Goal: Task Accomplishment & Management: Manage account settings

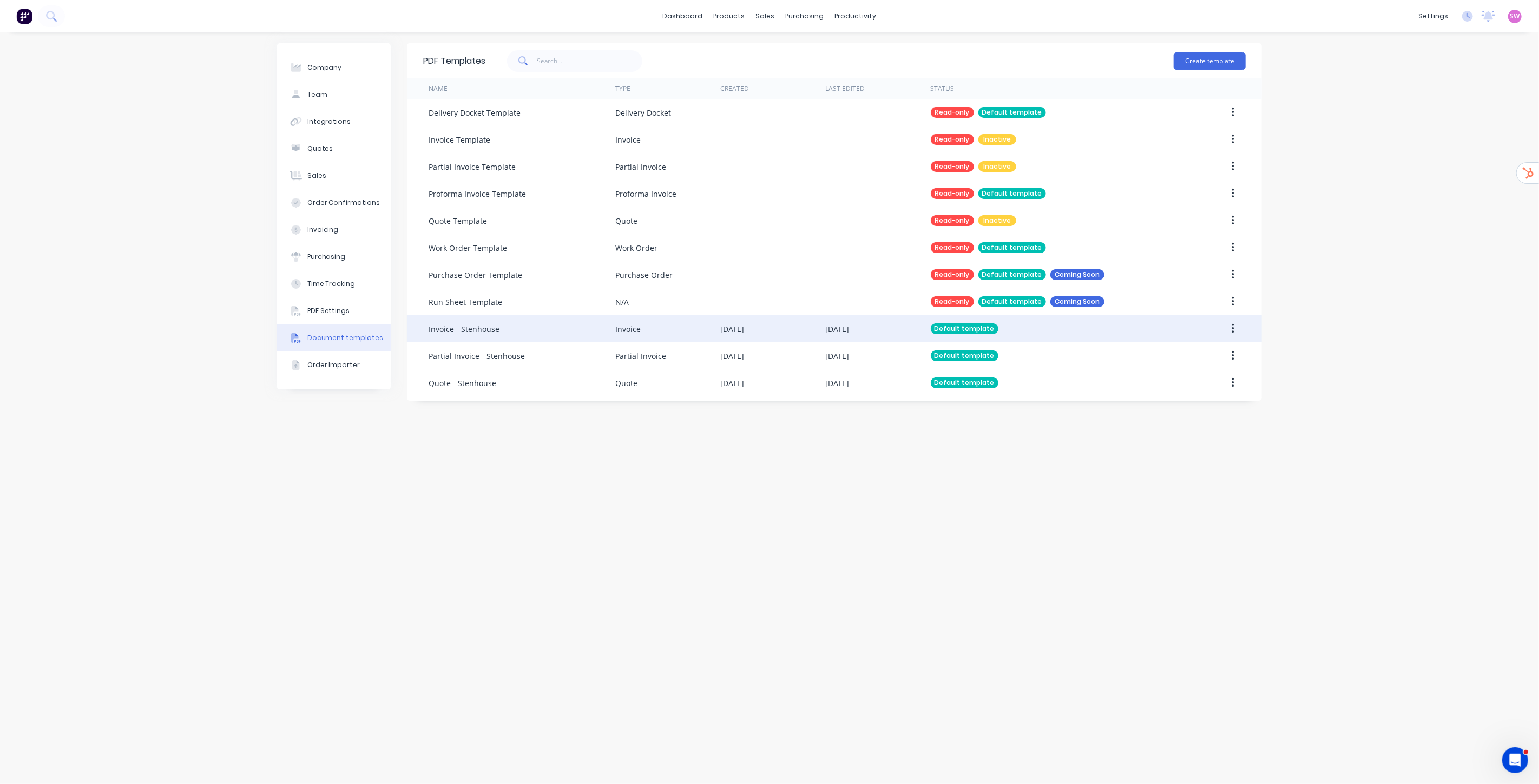
click at [896, 334] on div "28 Aug 2025" at bounding box center [878, 328] width 105 height 27
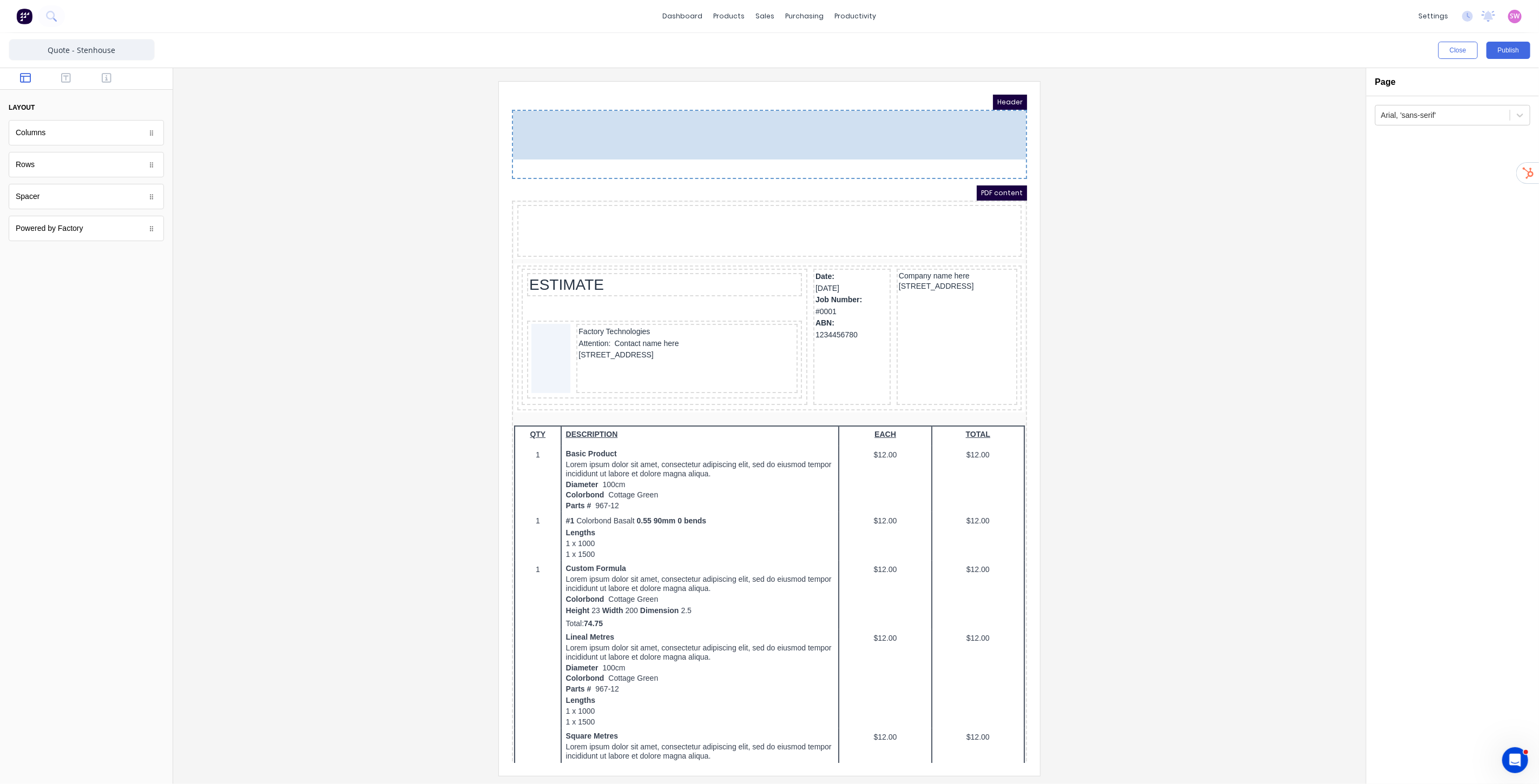
drag, startPoint x: 581, startPoint y: 215, endPoint x: 596, endPoint y: 125, distance: 91.2
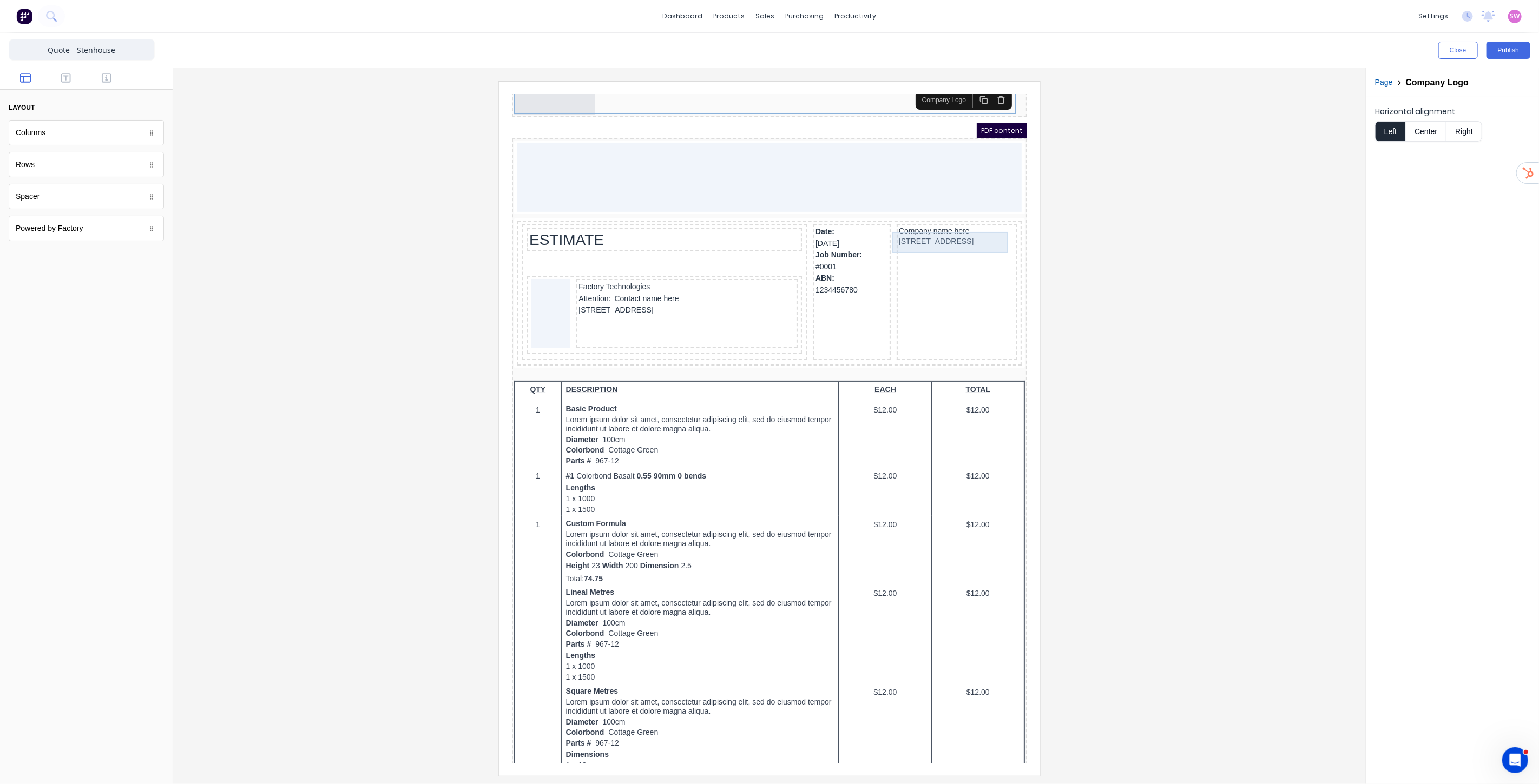
scroll to position [60, 0]
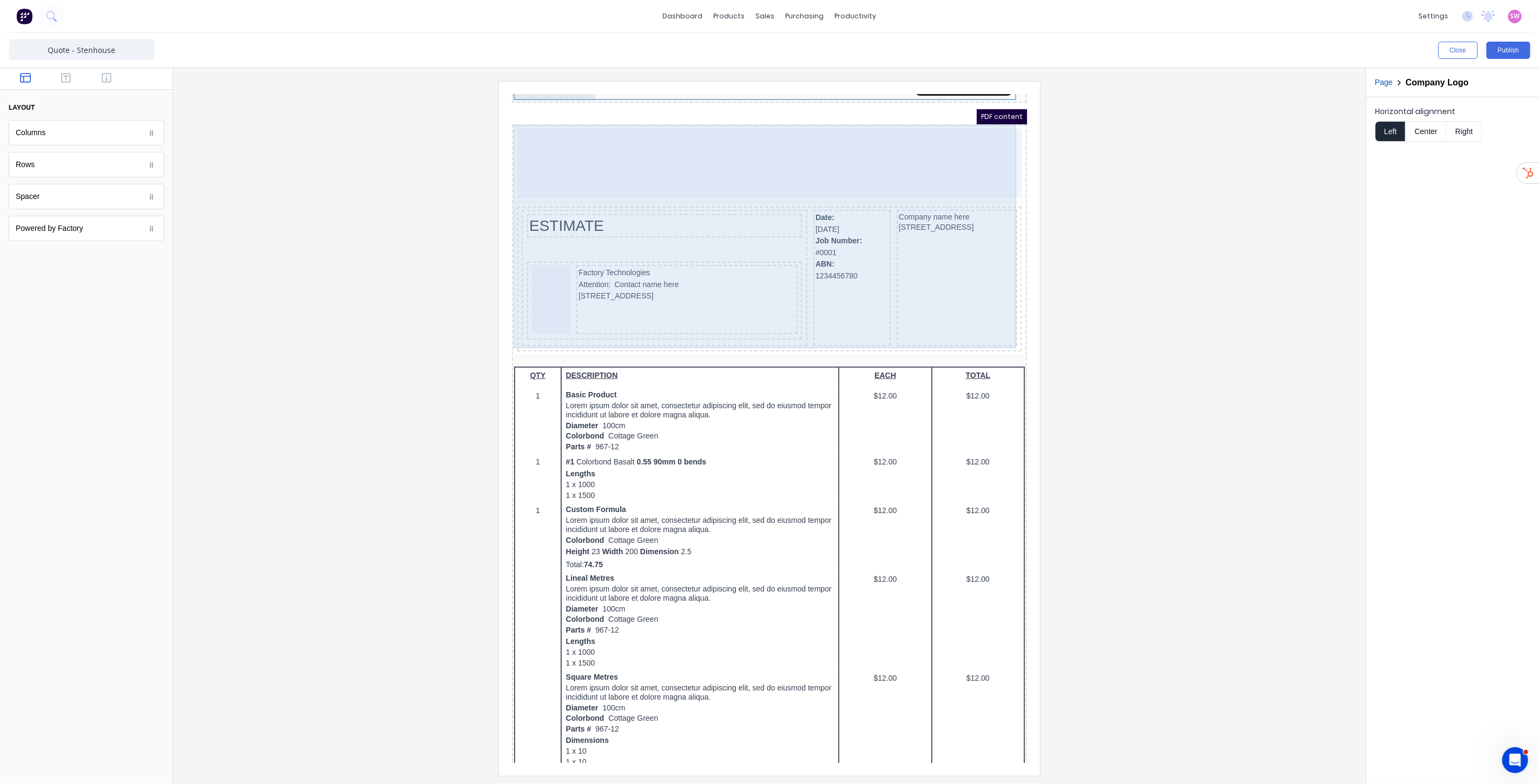
click at [851, 164] on div at bounding box center [756, 150] width 504 height 69
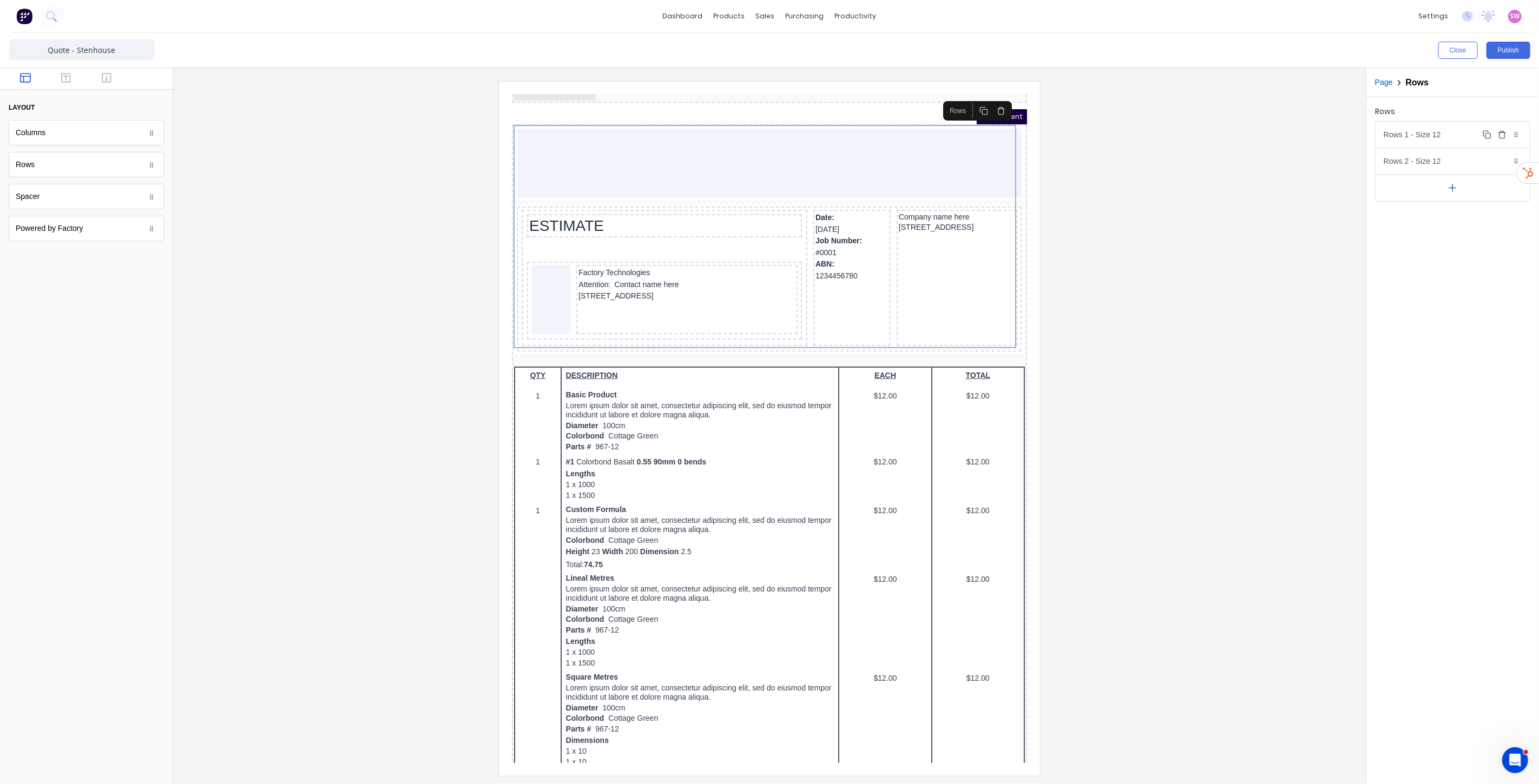
click at [1501, 130] on icon "button" at bounding box center [1502, 134] width 8 height 8
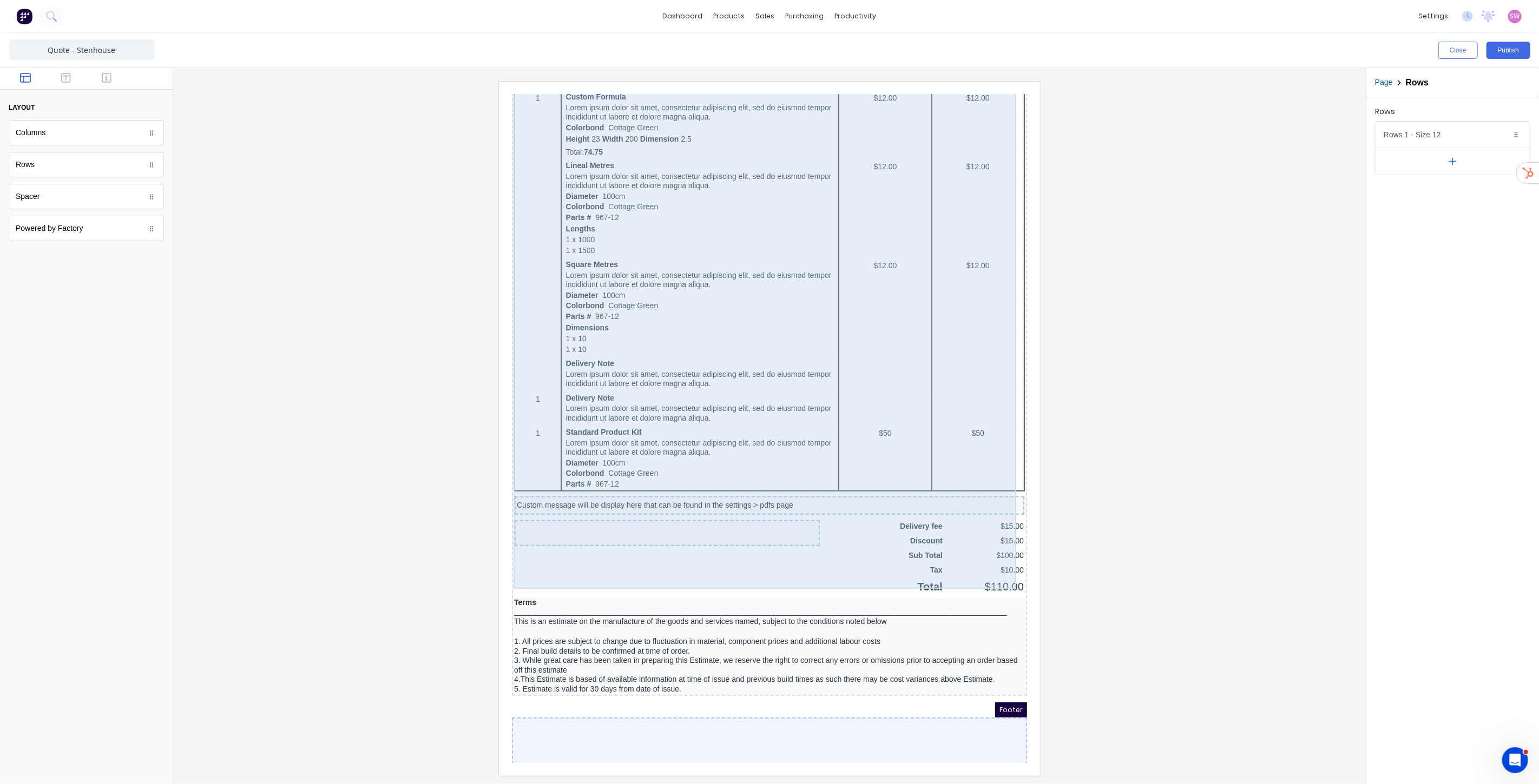
scroll to position [413, 0]
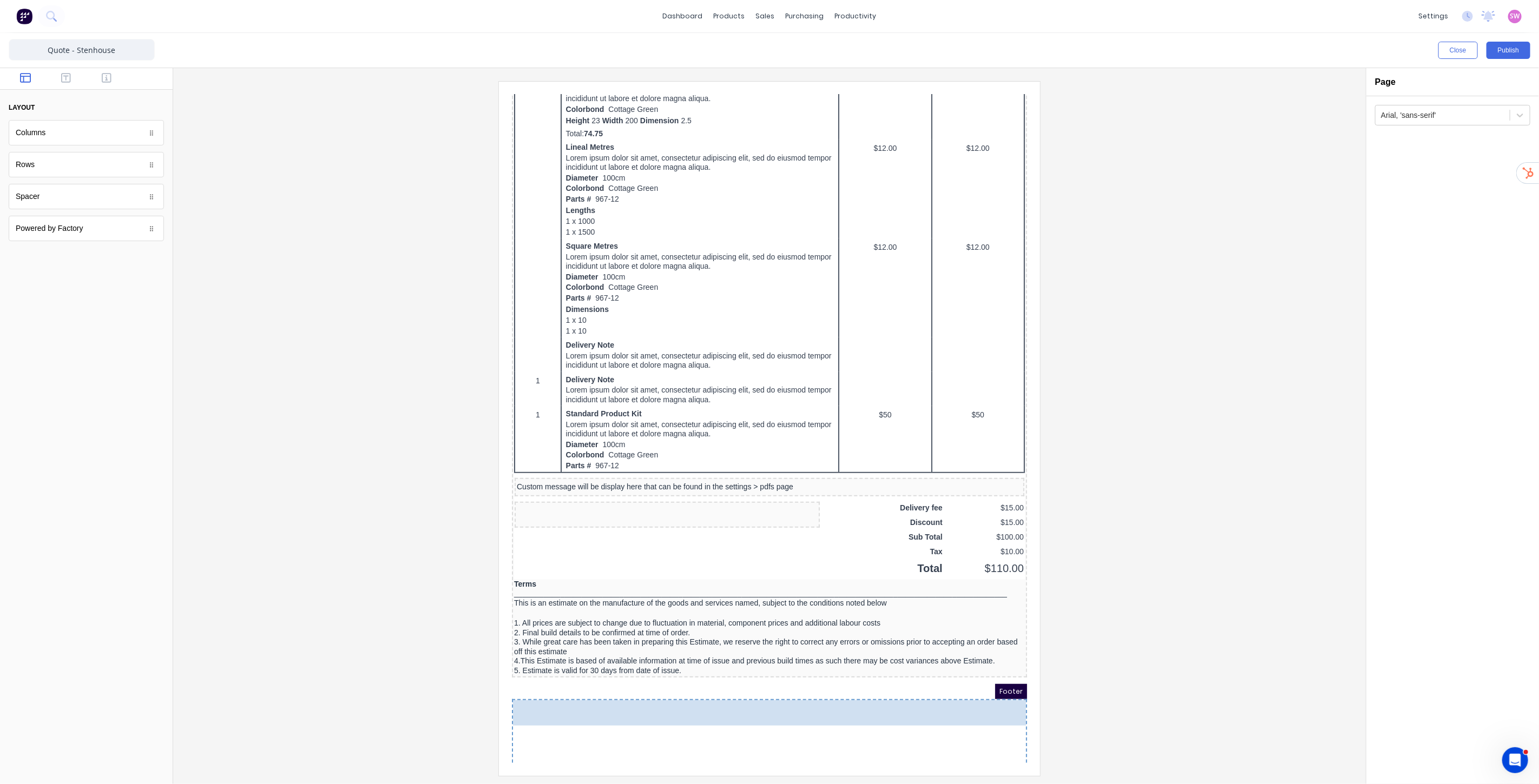
drag, startPoint x: 72, startPoint y: 223, endPoint x: 276, endPoint y: 629, distance: 454.4
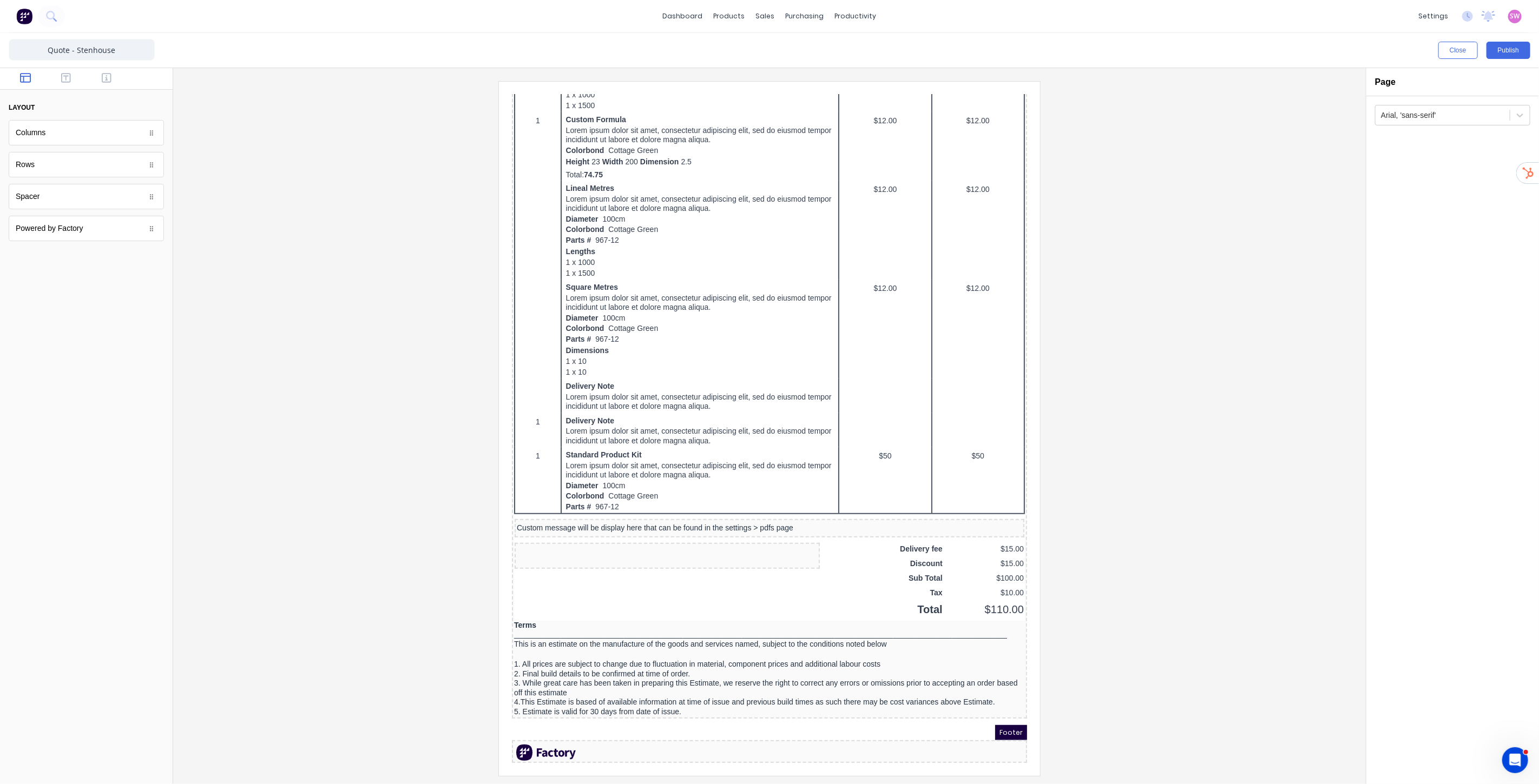
scroll to position [365, 0]
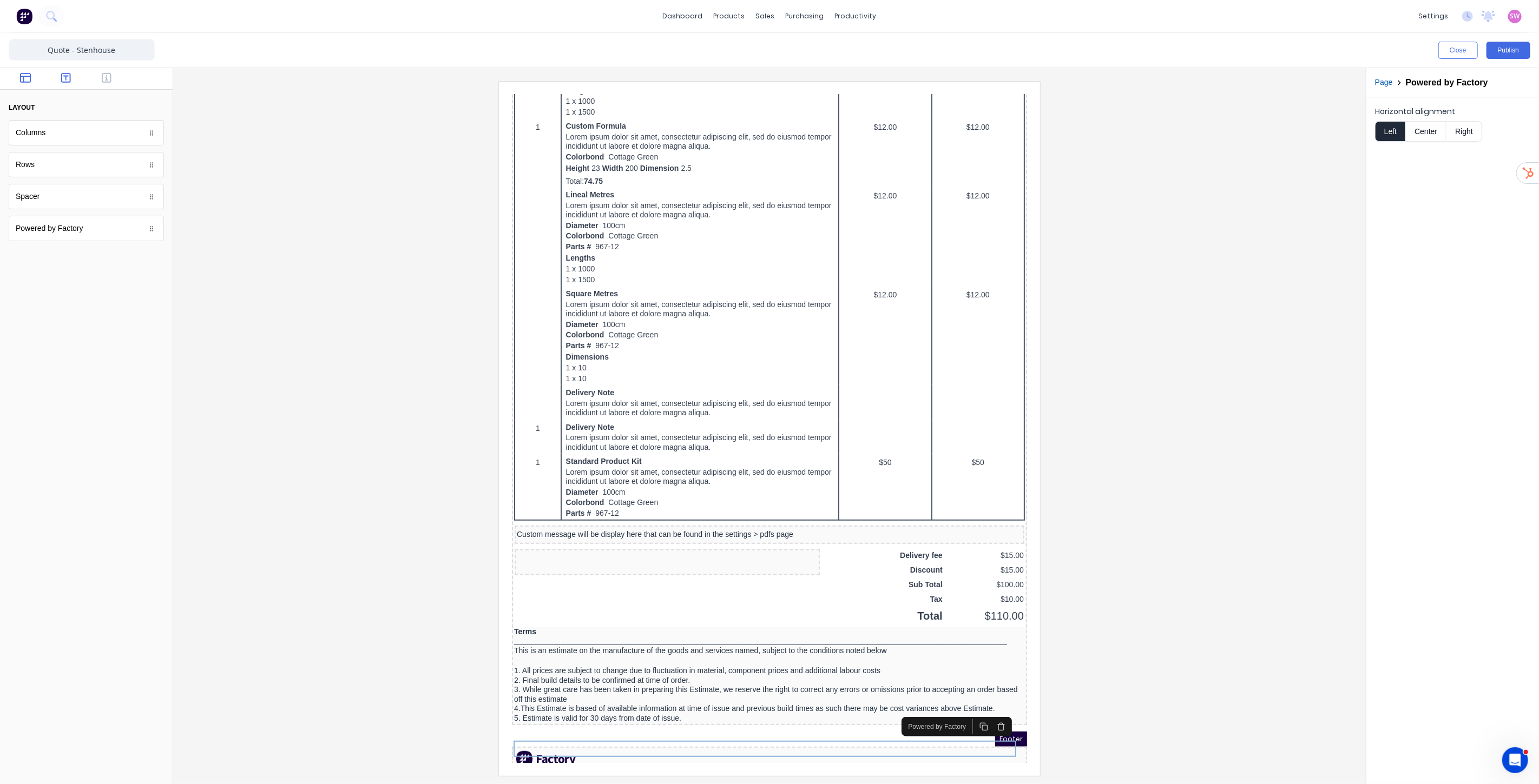
click at [66, 83] on icon "button" at bounding box center [66, 78] width 10 height 11
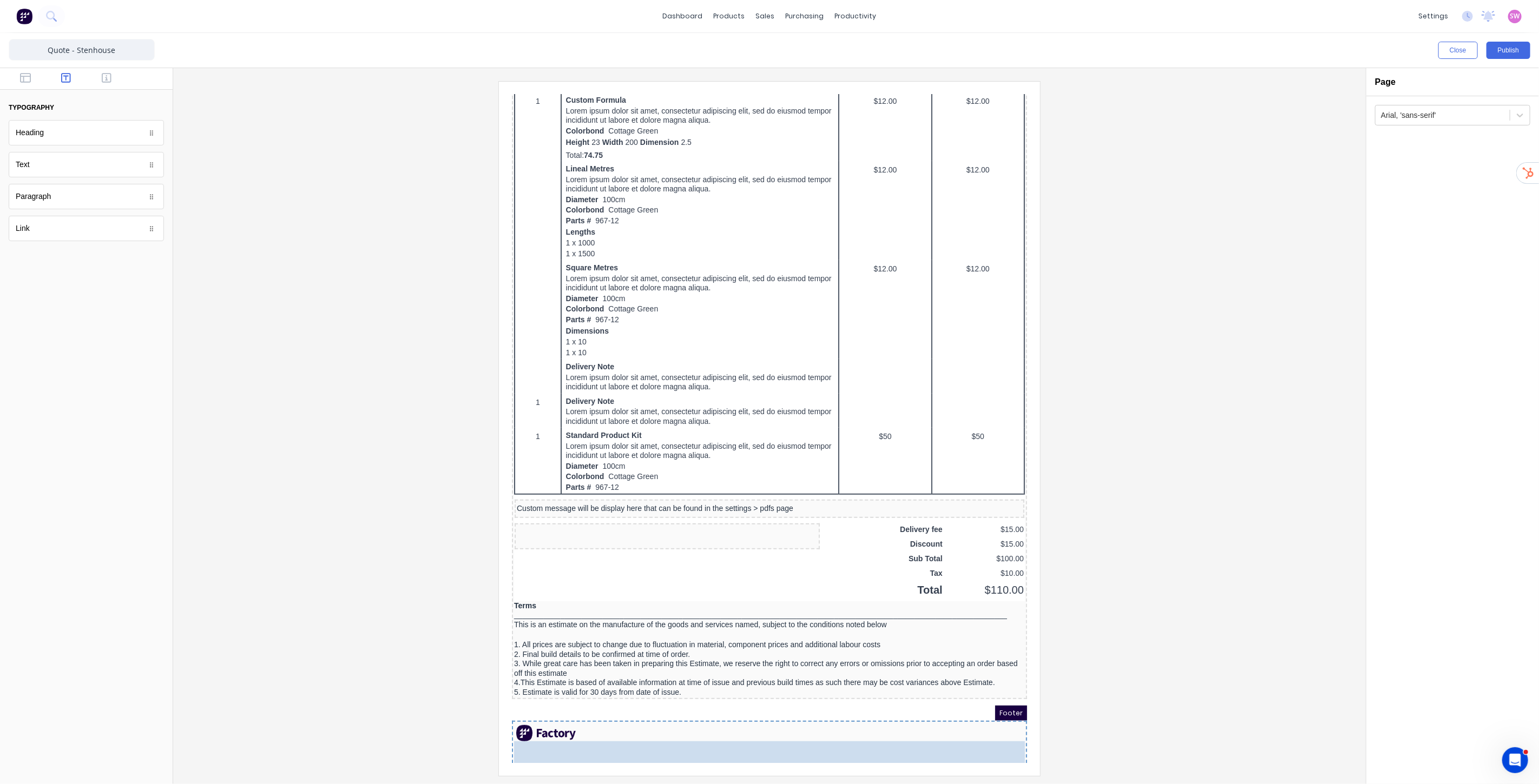
drag, startPoint x: 56, startPoint y: 170, endPoint x: 651, endPoint y: 829, distance: 887.9
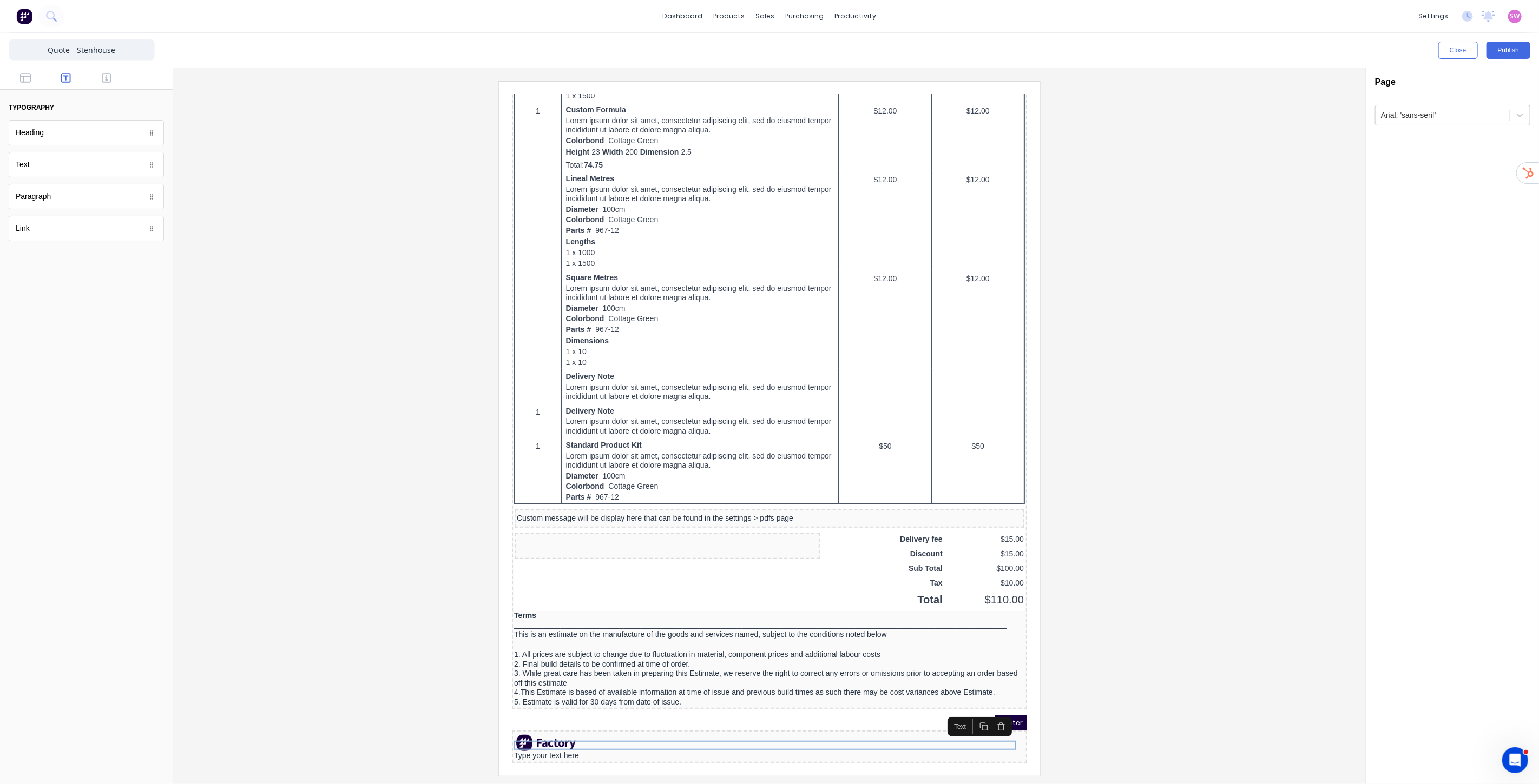
scroll to position [376, 0]
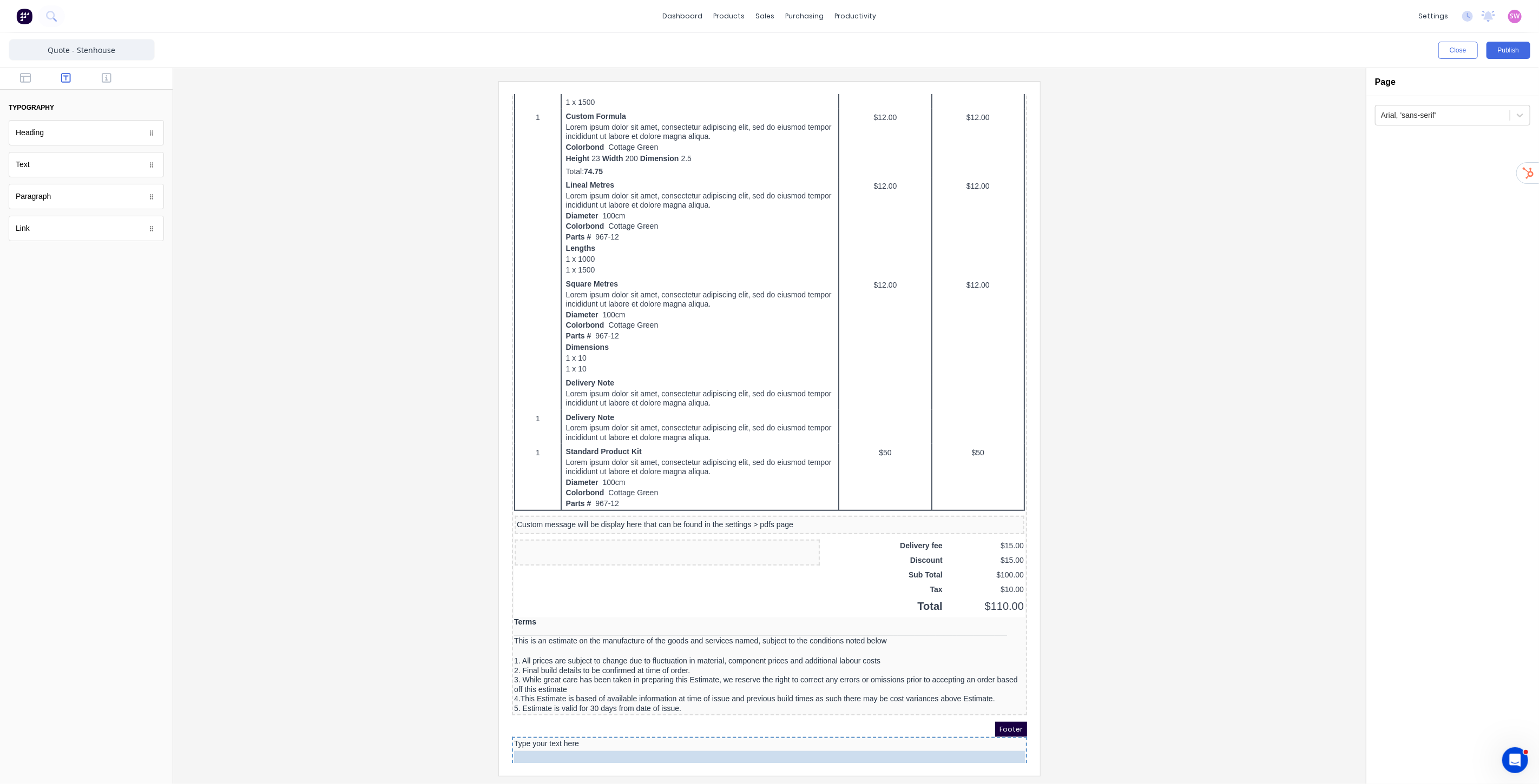
drag, startPoint x: 630, startPoint y: 722, endPoint x: 629, endPoint y: 740, distance: 18.0
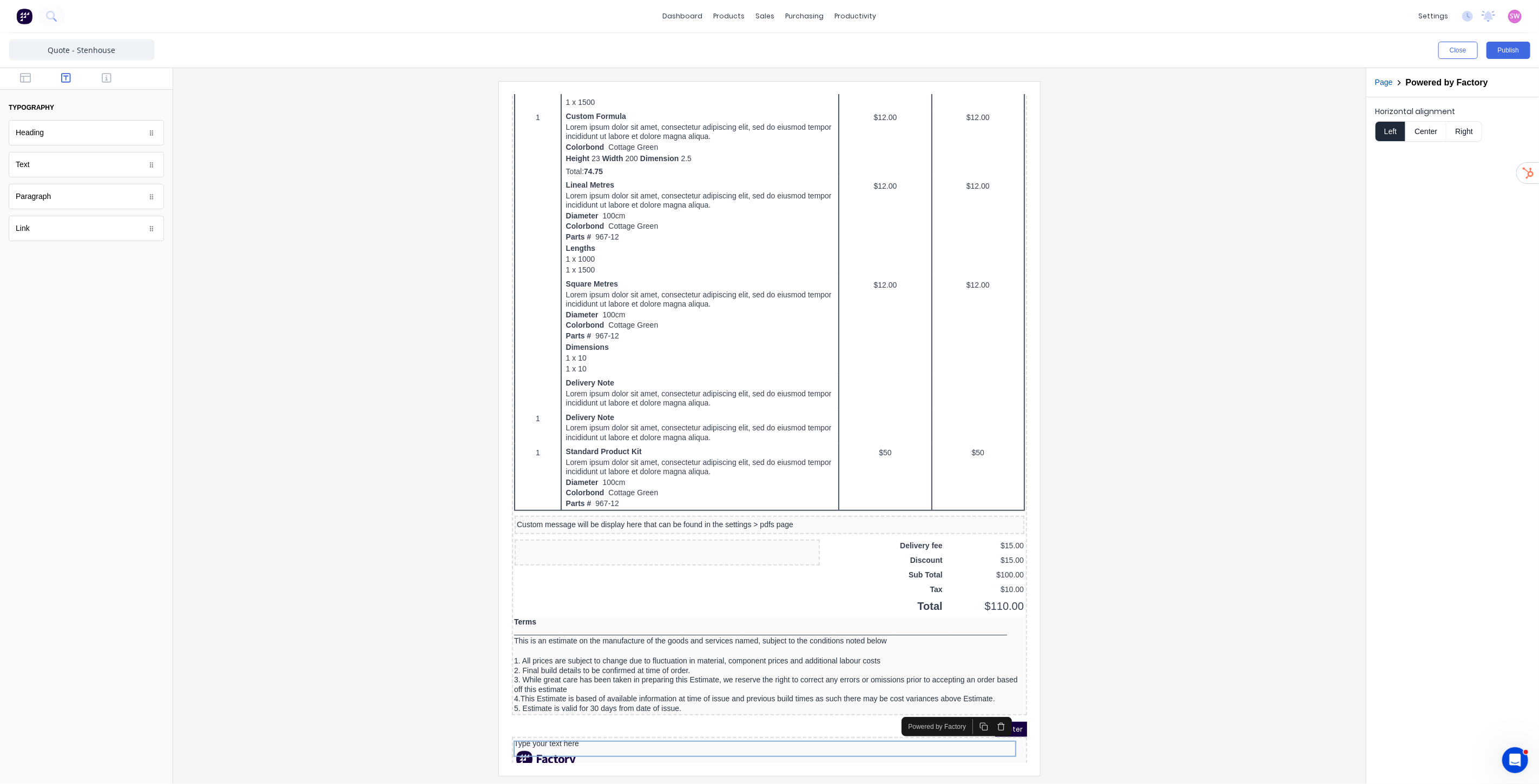
click at [1435, 132] on button "Center" at bounding box center [1425, 131] width 41 height 20
click at [781, 726] on div "Type your text here" at bounding box center [756, 731] width 511 height 10
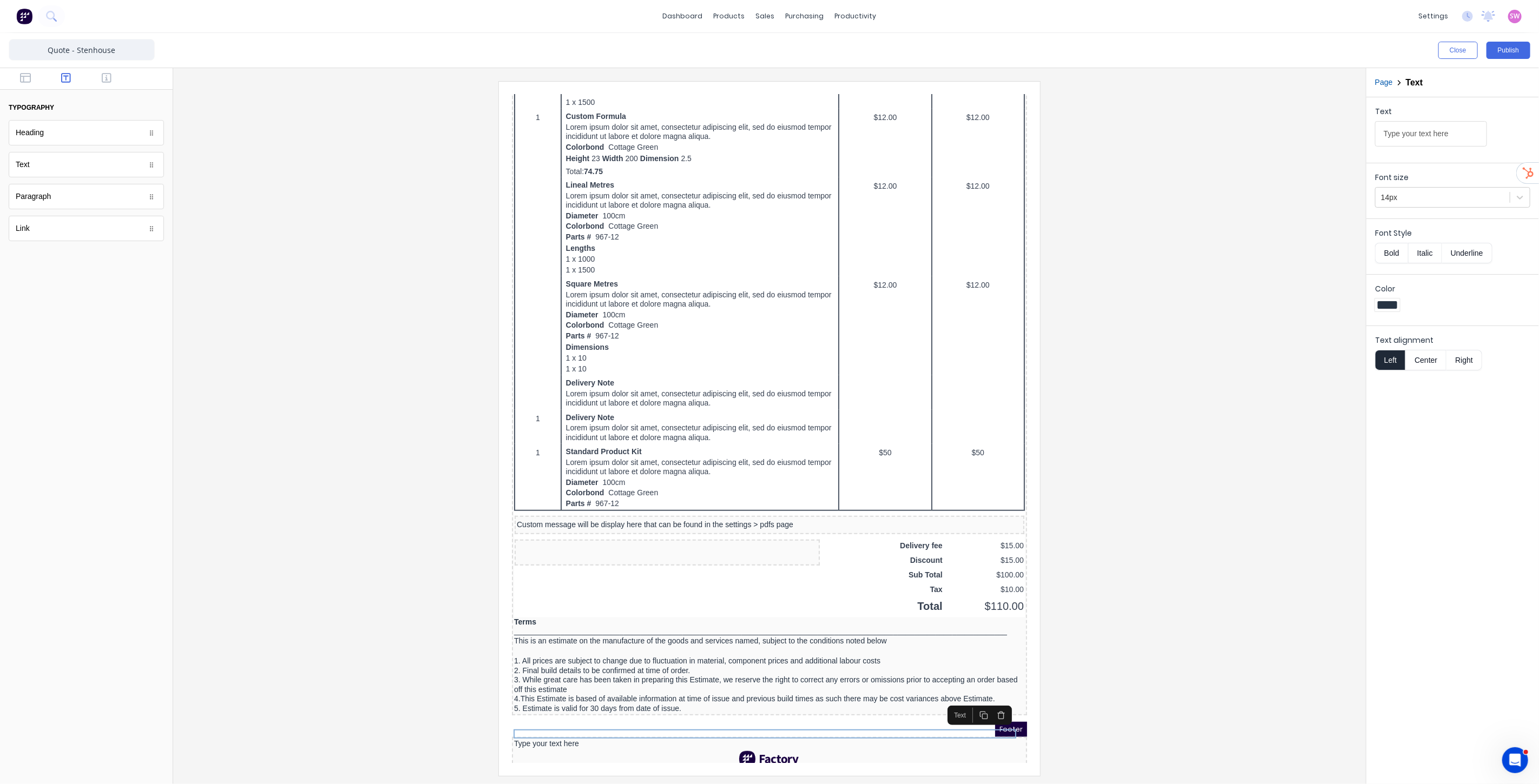
click at [1416, 367] on button "Center" at bounding box center [1425, 360] width 41 height 20
click at [1392, 256] on button "Bold" at bounding box center [1391, 253] width 33 height 20
drag, startPoint x: 1393, startPoint y: 132, endPoint x: 1290, endPoint y: 116, distance: 104.2
click at [1307, 126] on div "Close Publish Components typography Heading Heading Text Text Paragraph Paragra…" at bounding box center [770, 408] width 1539 height 751
type input "Order created using"
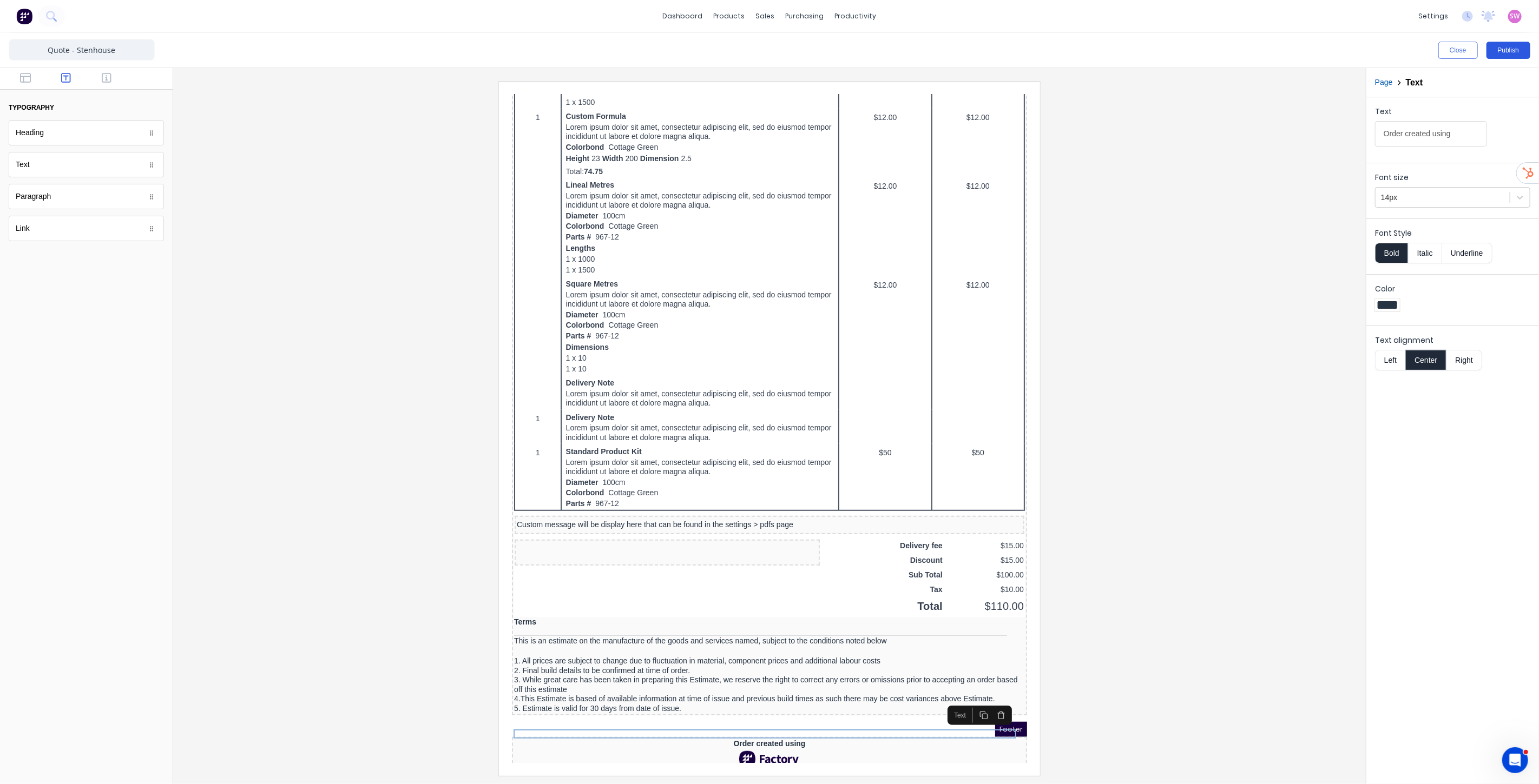
click at [1507, 47] on button "Publish" at bounding box center [1508, 50] width 44 height 17
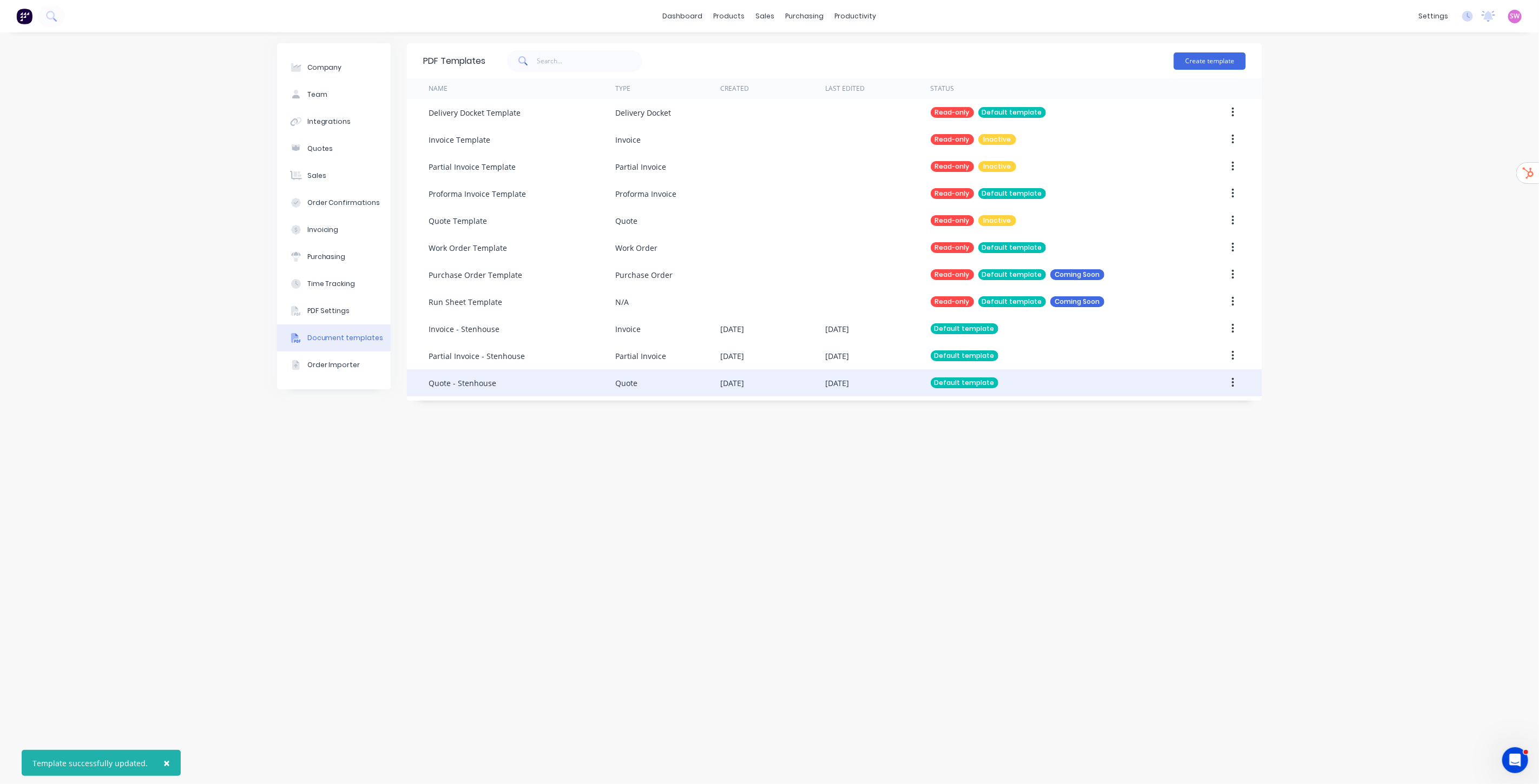
click at [908, 384] on div "28 Aug 2025" at bounding box center [878, 383] width 105 height 27
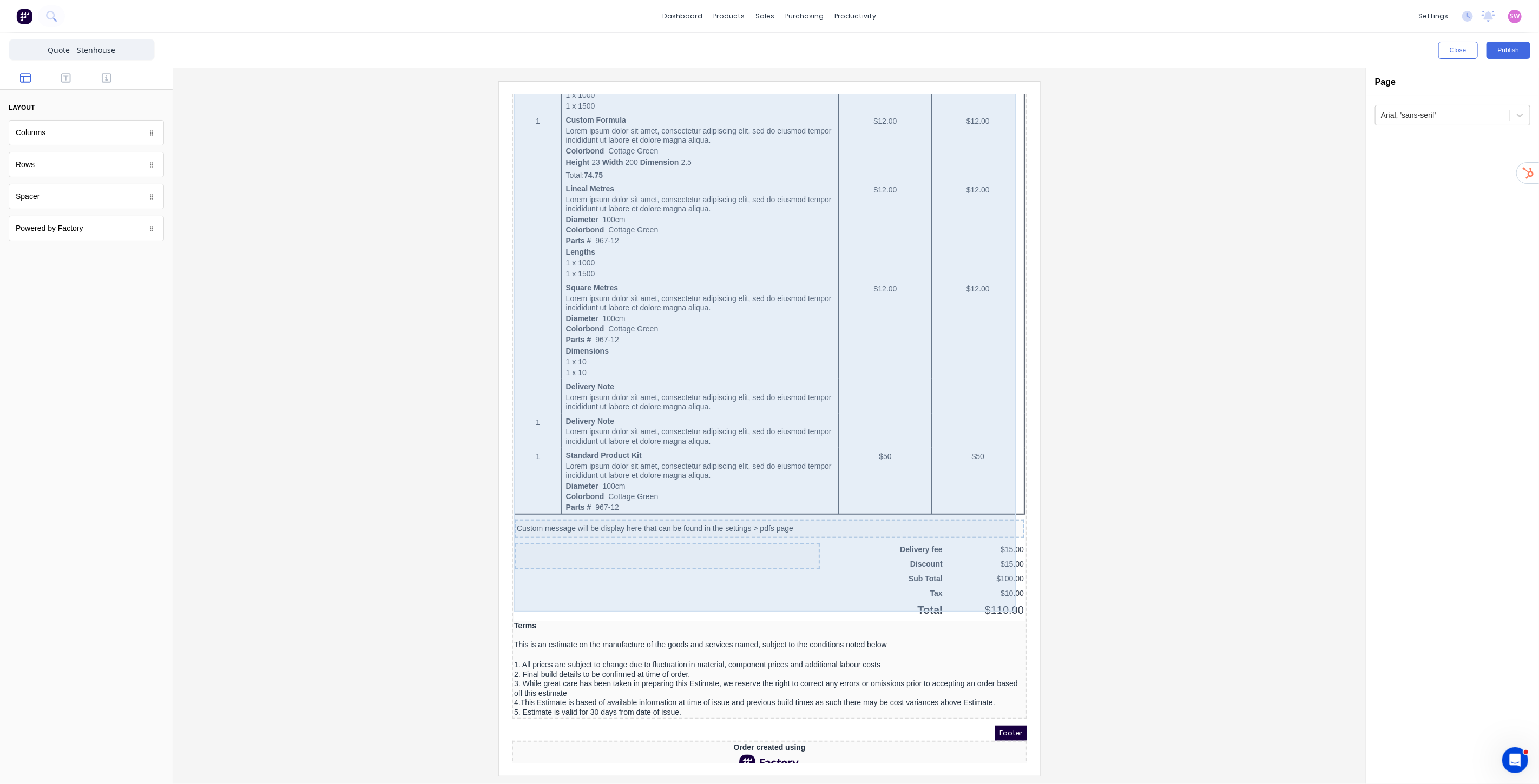
scroll to position [376, 0]
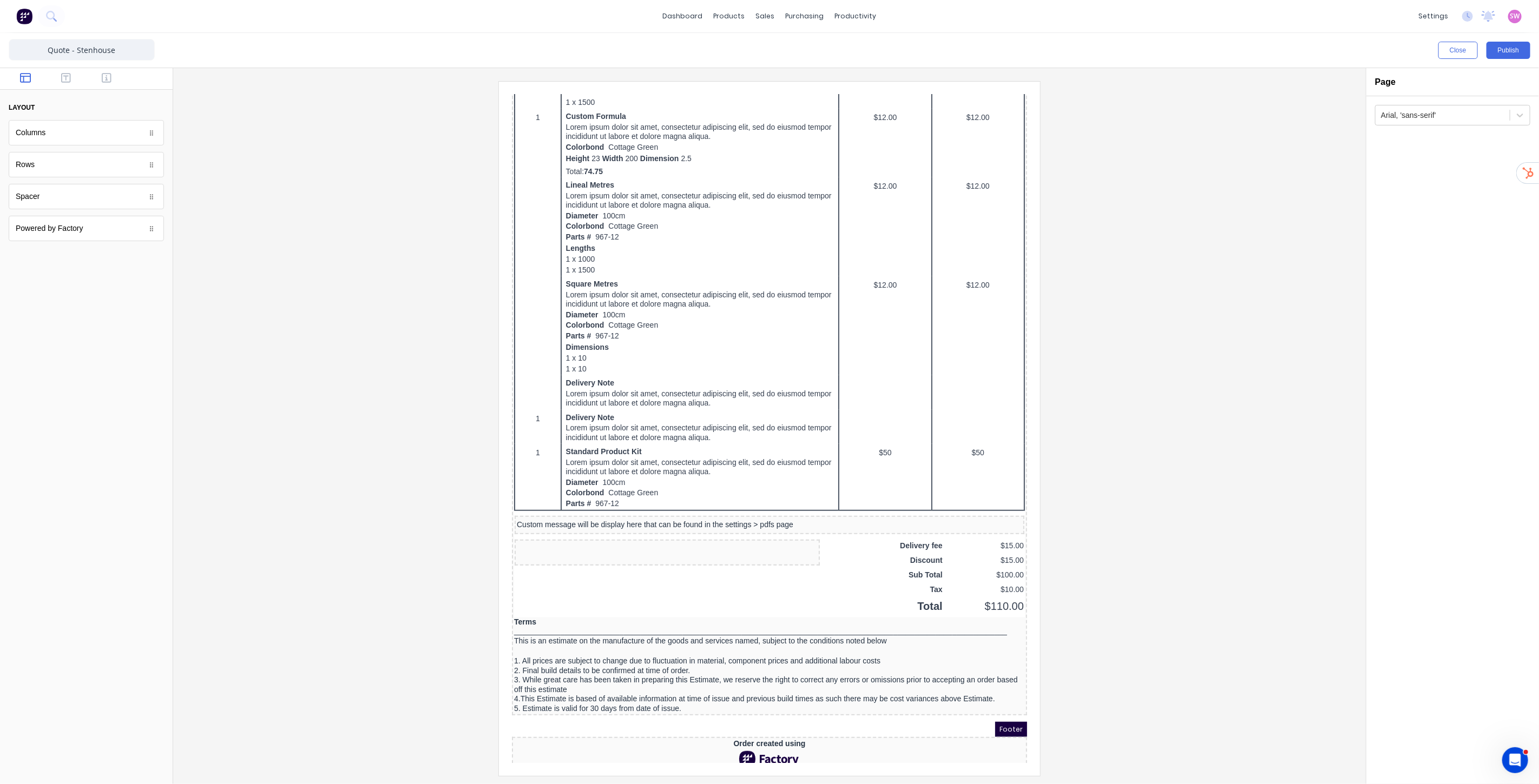
click at [1164, 518] on div at bounding box center [769, 428] width 1175 height 694
click at [1512, 49] on button "Publish" at bounding box center [1508, 50] width 44 height 17
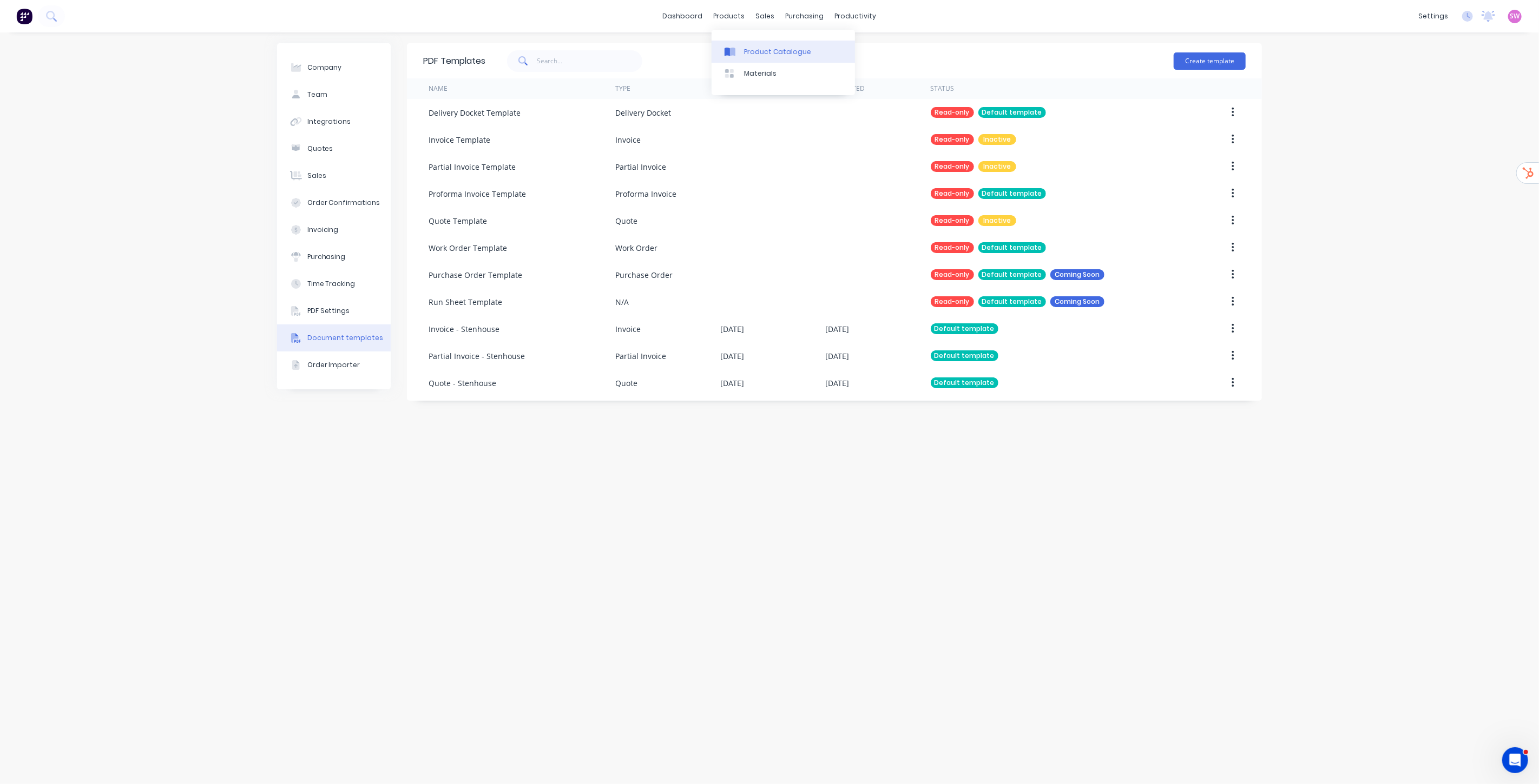
click at [749, 44] on link "Product Catalogue" at bounding box center [783, 51] width 143 height 21
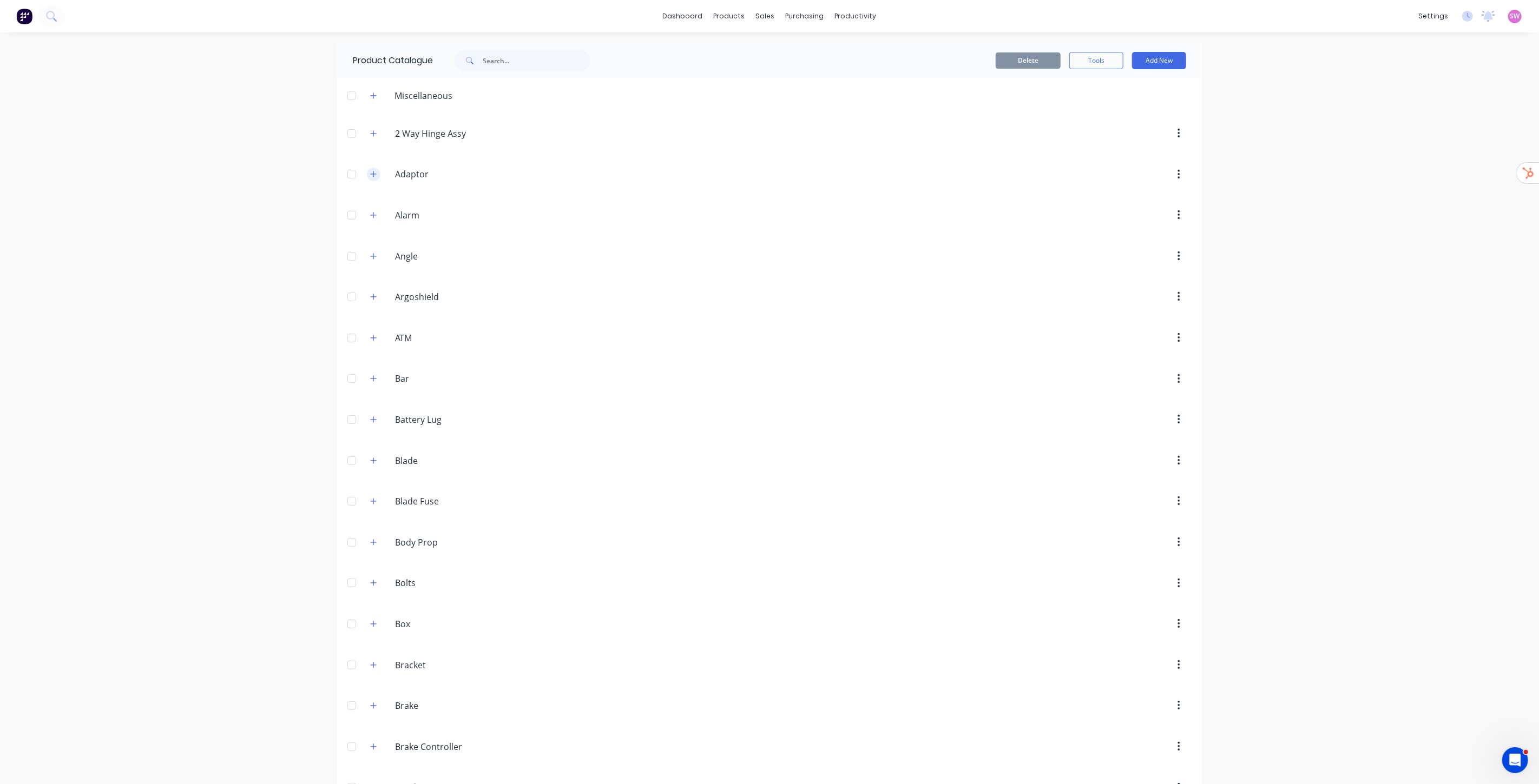
click at [374, 175] on button "button" at bounding box center [373, 174] width 14 height 14
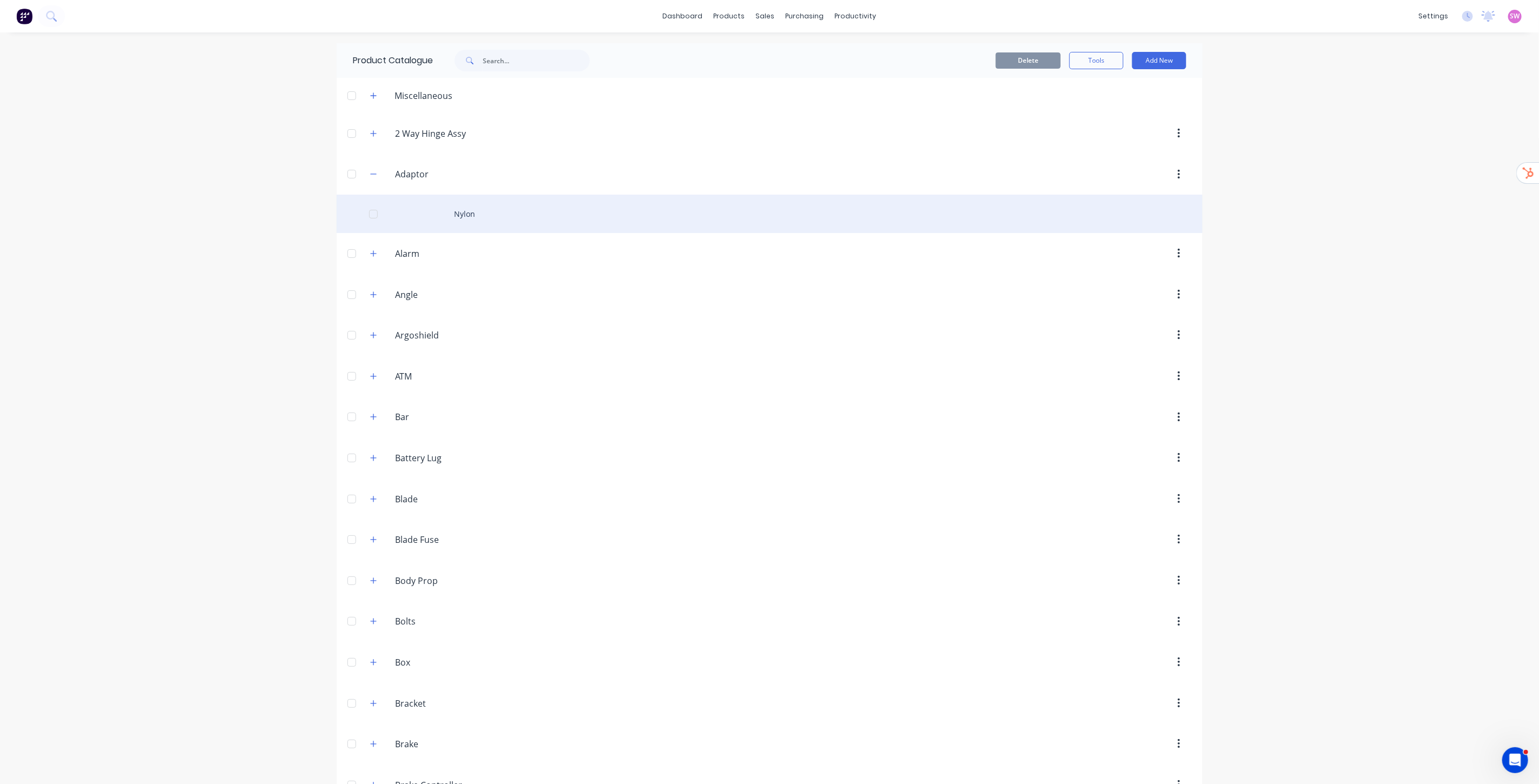
click at [456, 211] on div "Nylon" at bounding box center [769, 214] width 866 height 38
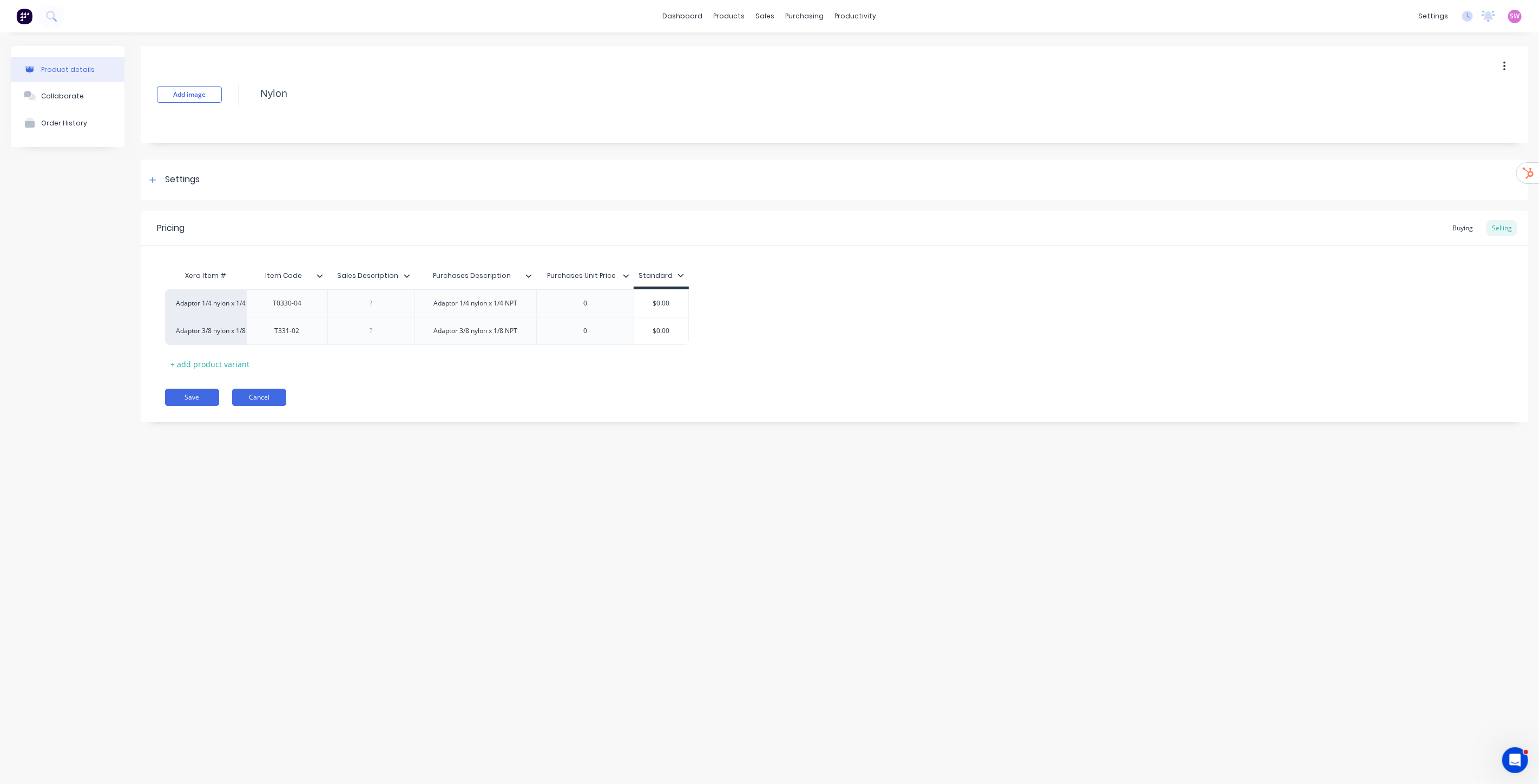
click at [248, 402] on button "Cancel" at bounding box center [259, 397] width 54 height 17
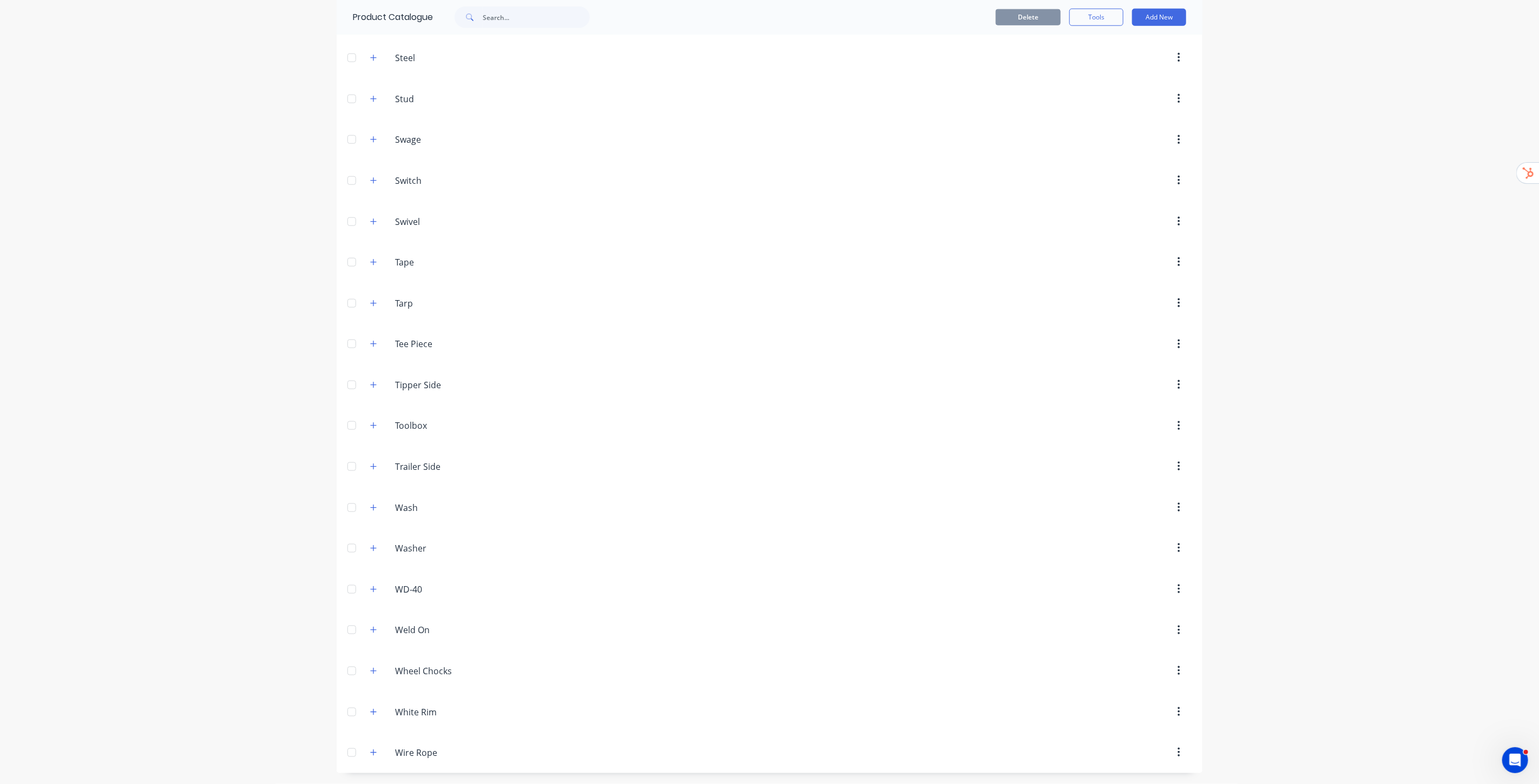
scroll to position [4420, 0]
click at [372, 590] on icon "button" at bounding box center [373, 589] width 7 height 8
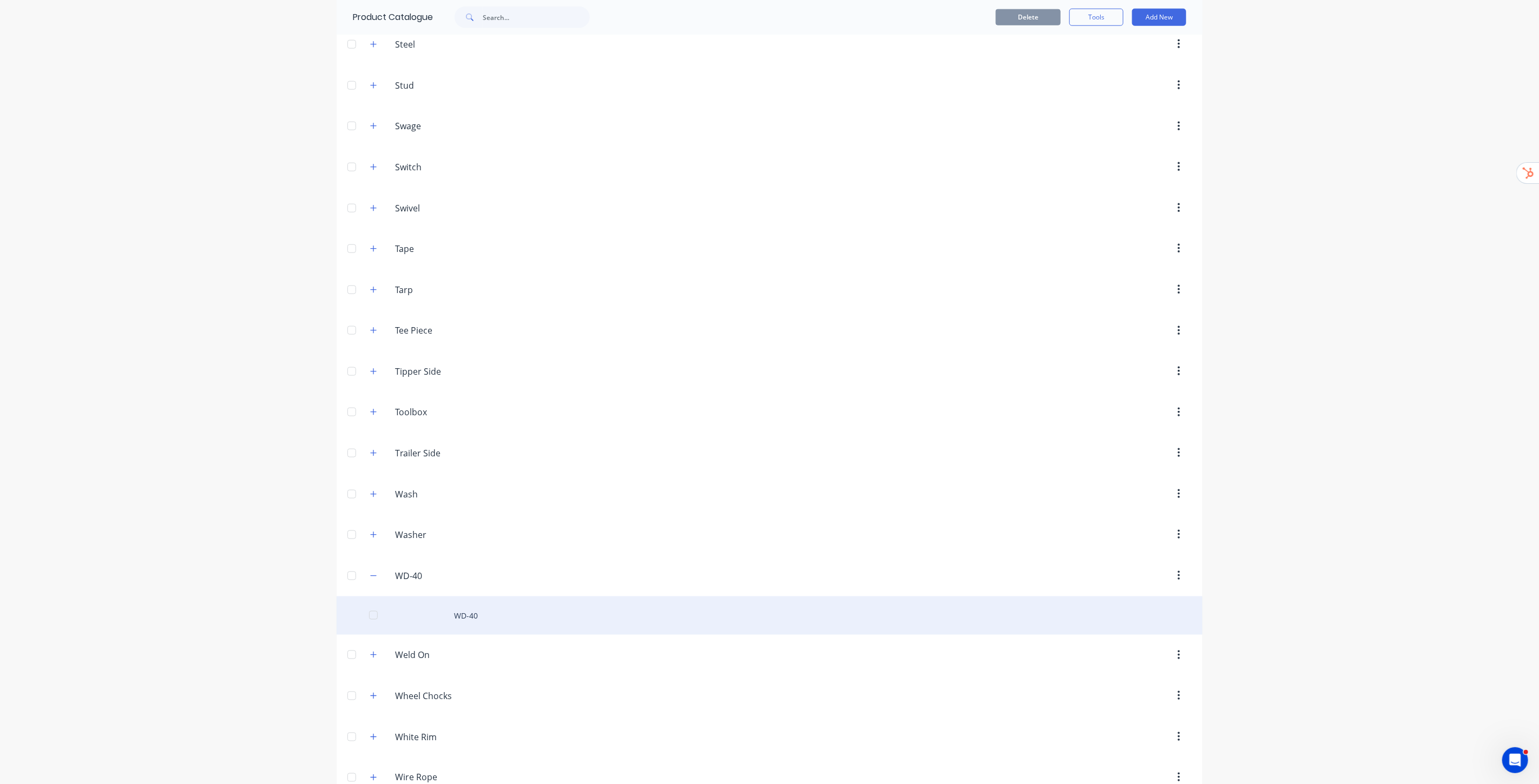
click at [496, 634] on div "WD-40" at bounding box center [769, 616] width 866 height 38
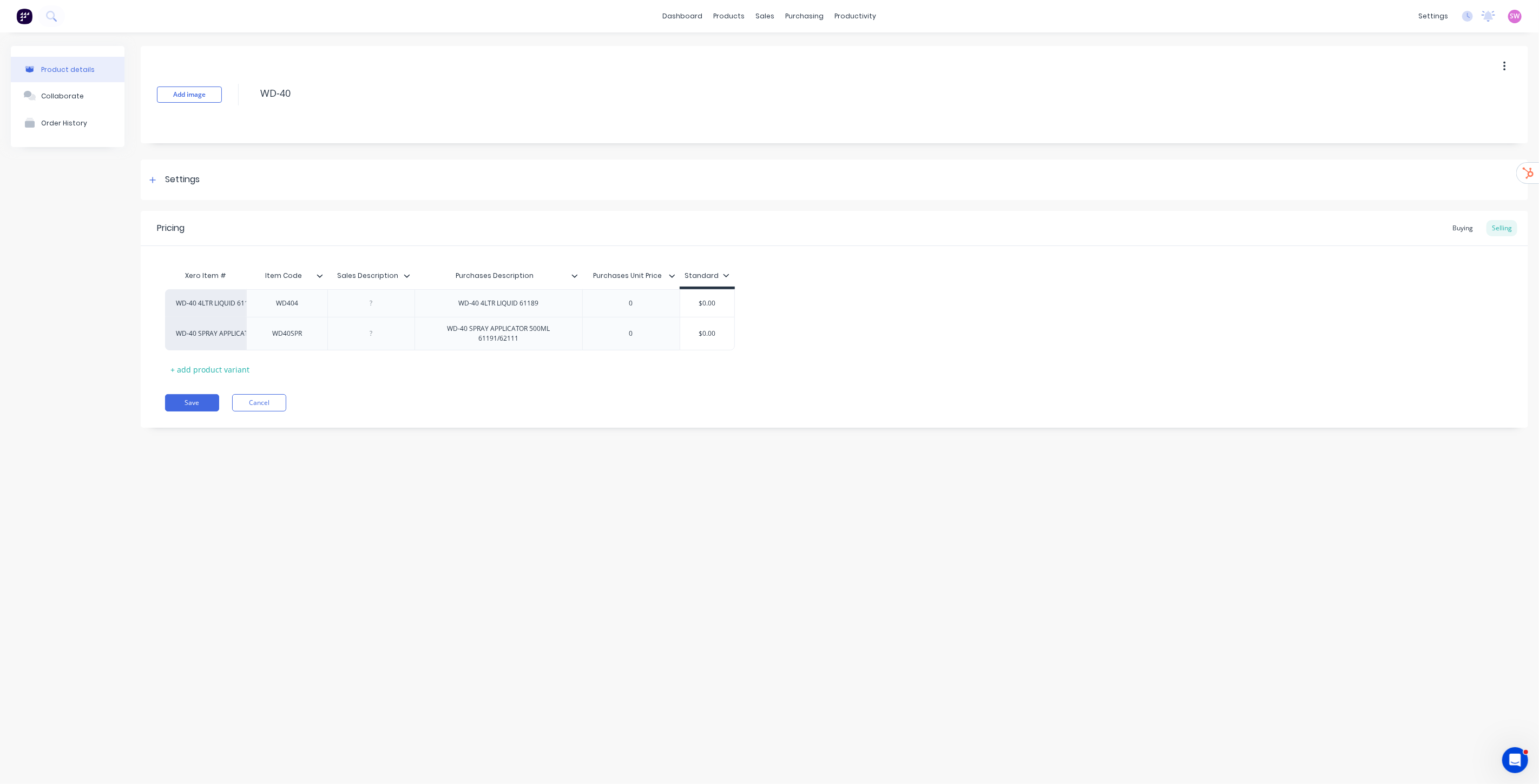
click at [667, 494] on div "Product details Collaborate Order History Add image WD-40 Settings Product Opti…" at bounding box center [770, 397] width 1539 height 730
click at [570, 524] on div "Product details Collaborate Order History Add image WD-40 Settings Product Opti…" at bounding box center [770, 397] width 1539 height 730
click at [318, 275] on icon at bounding box center [320, 275] width 6 height 3
click at [651, 449] on div "Product details Collaborate Order History Add image WD-40 Settings Product Opti…" at bounding box center [770, 397] width 1539 height 730
type textarea "x"
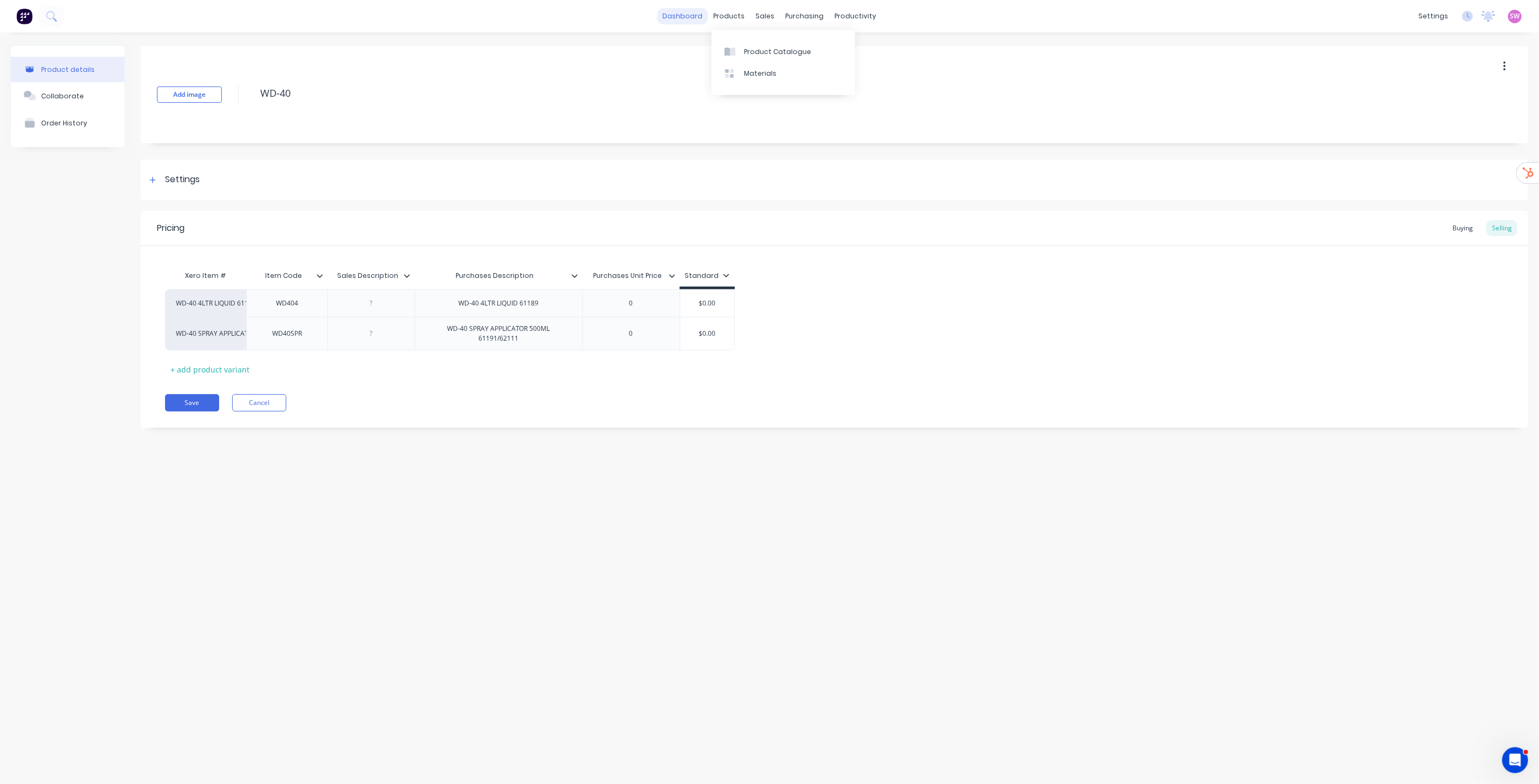
click at [694, 14] on link "dashboard" at bounding box center [683, 16] width 51 height 16
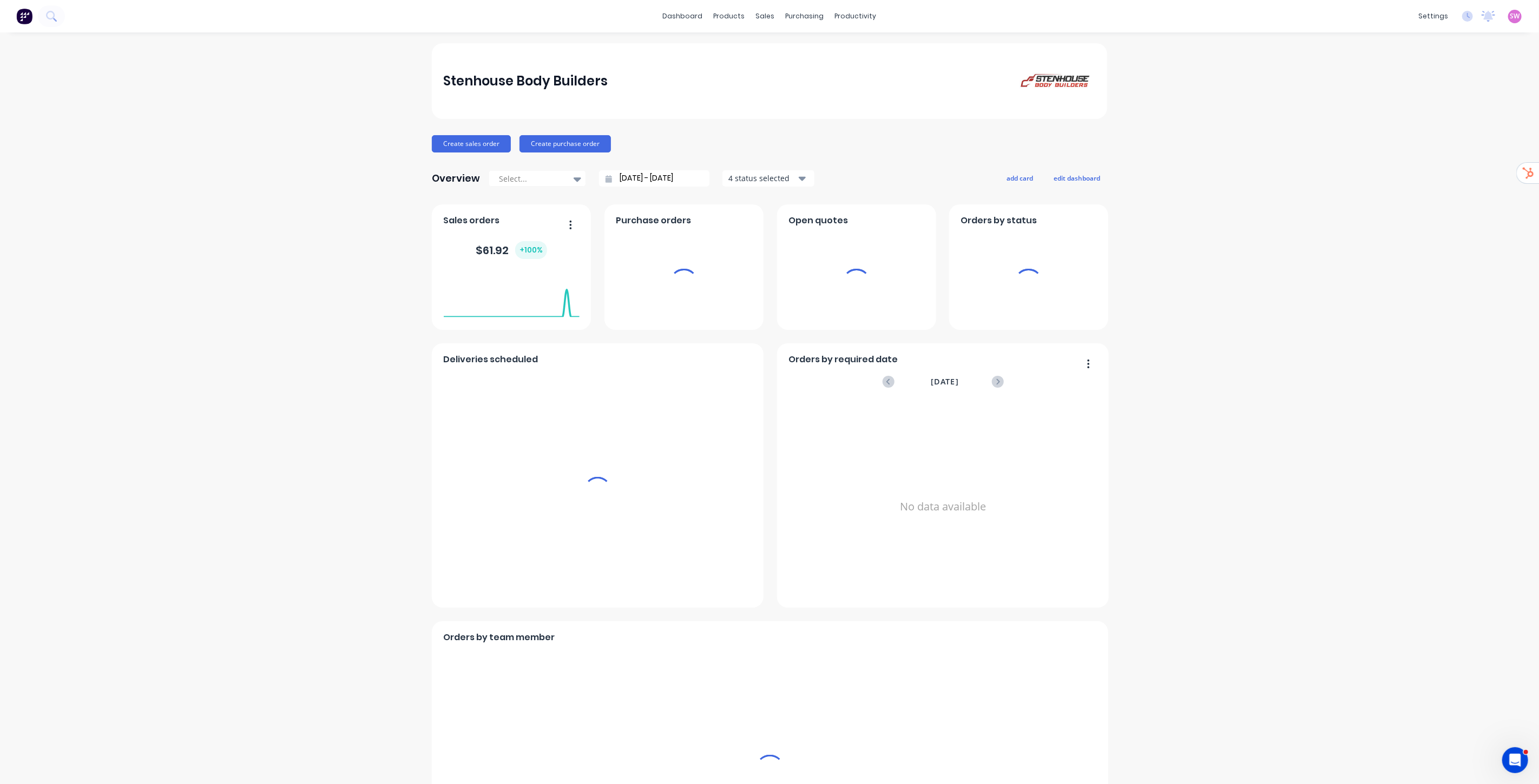
click at [1510, 17] on span "SW" at bounding box center [1515, 16] width 10 height 10
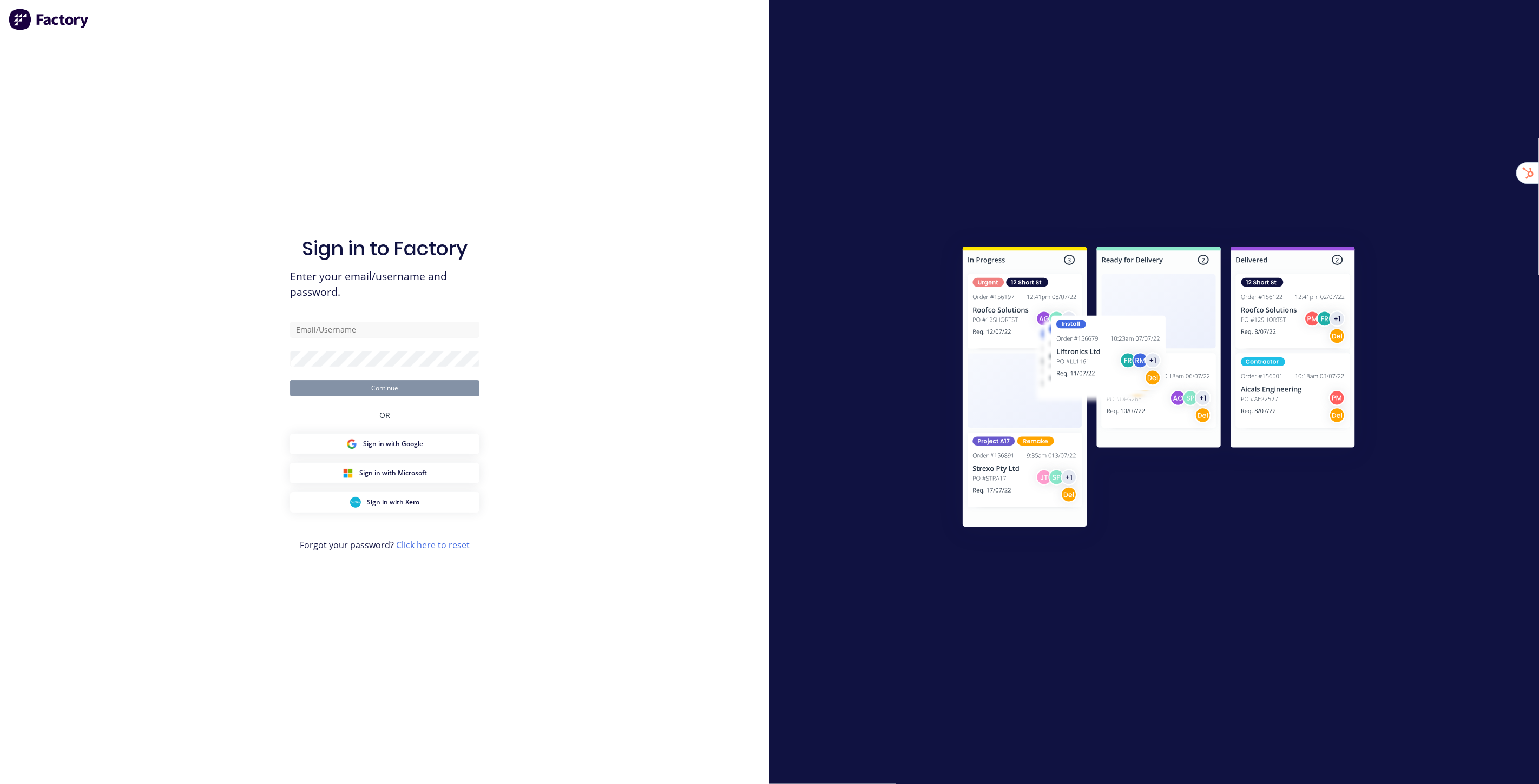
type input "[EMAIL_ADDRESS][DOMAIN_NAME]"
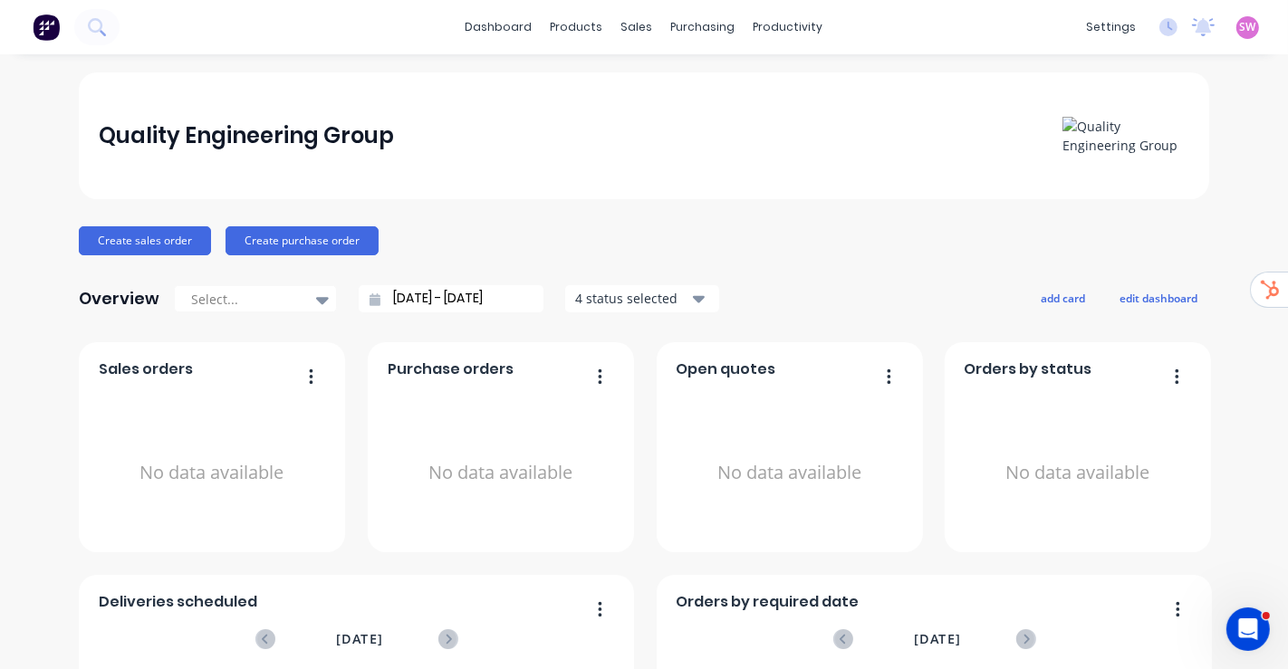
click at [1100, 31] on div "settings" at bounding box center [1111, 27] width 68 height 27
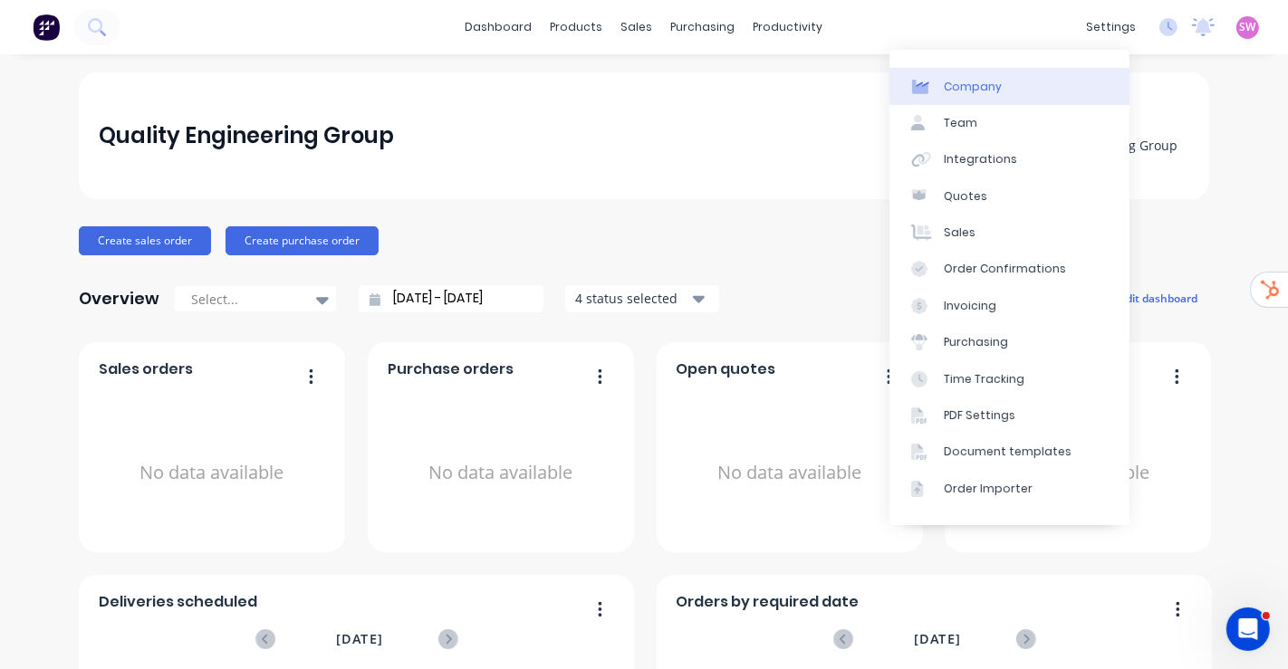
click at [993, 94] on link "Company" at bounding box center [1009, 86] width 240 height 36
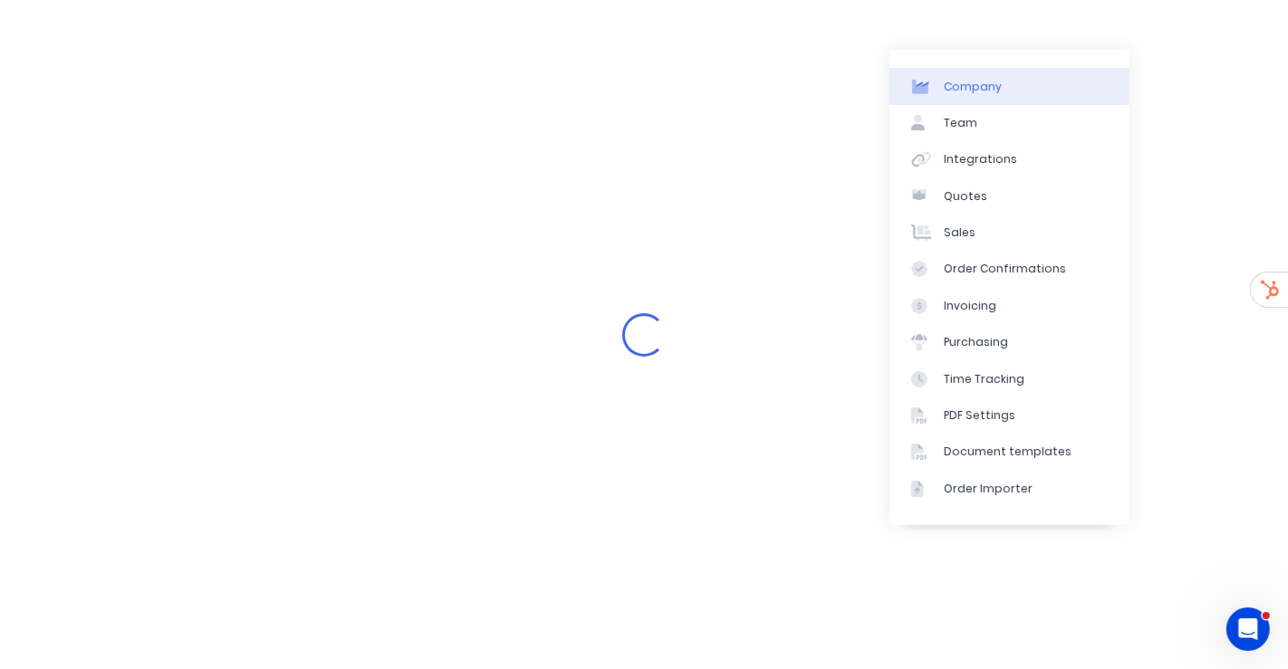
select select "AU"
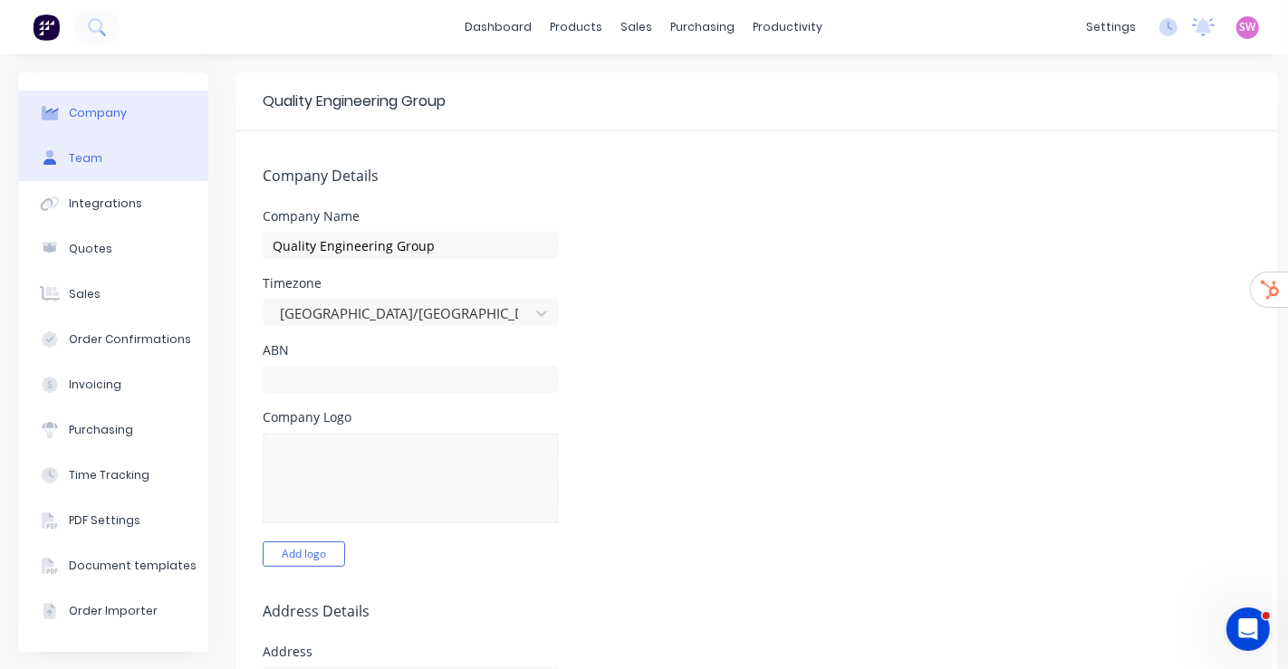
click at [113, 163] on button "Team" at bounding box center [113, 158] width 190 height 45
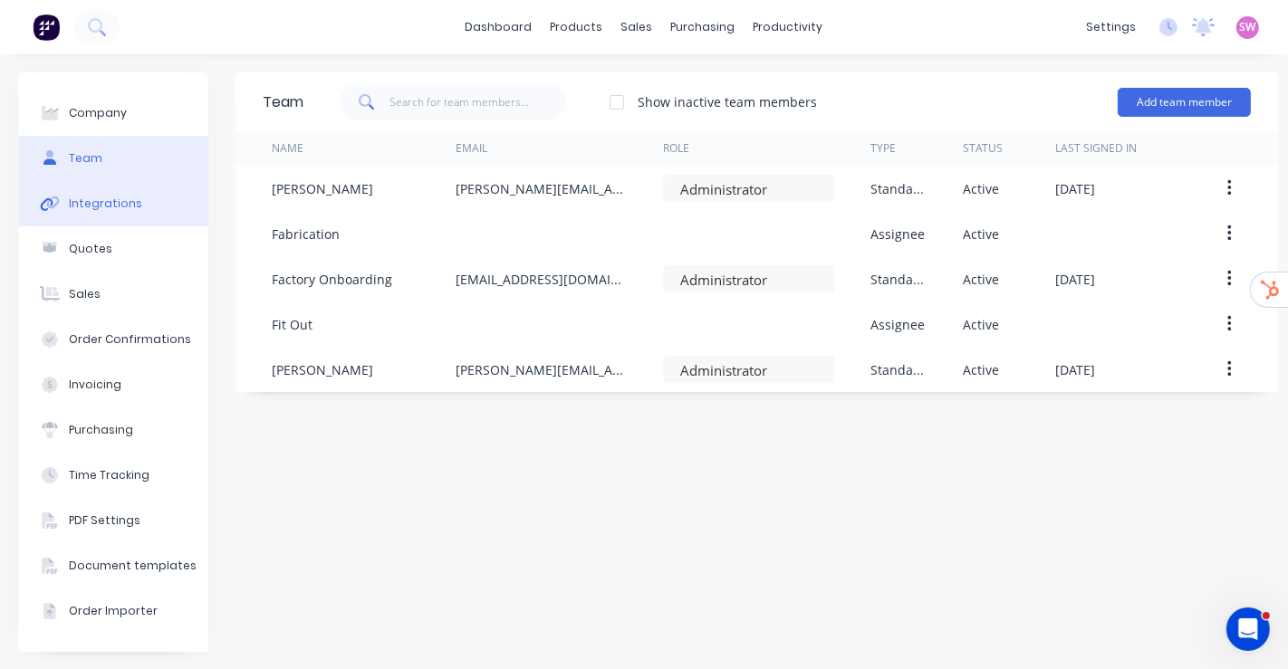
click at [101, 210] on div "Integrations" at bounding box center [105, 204] width 73 height 16
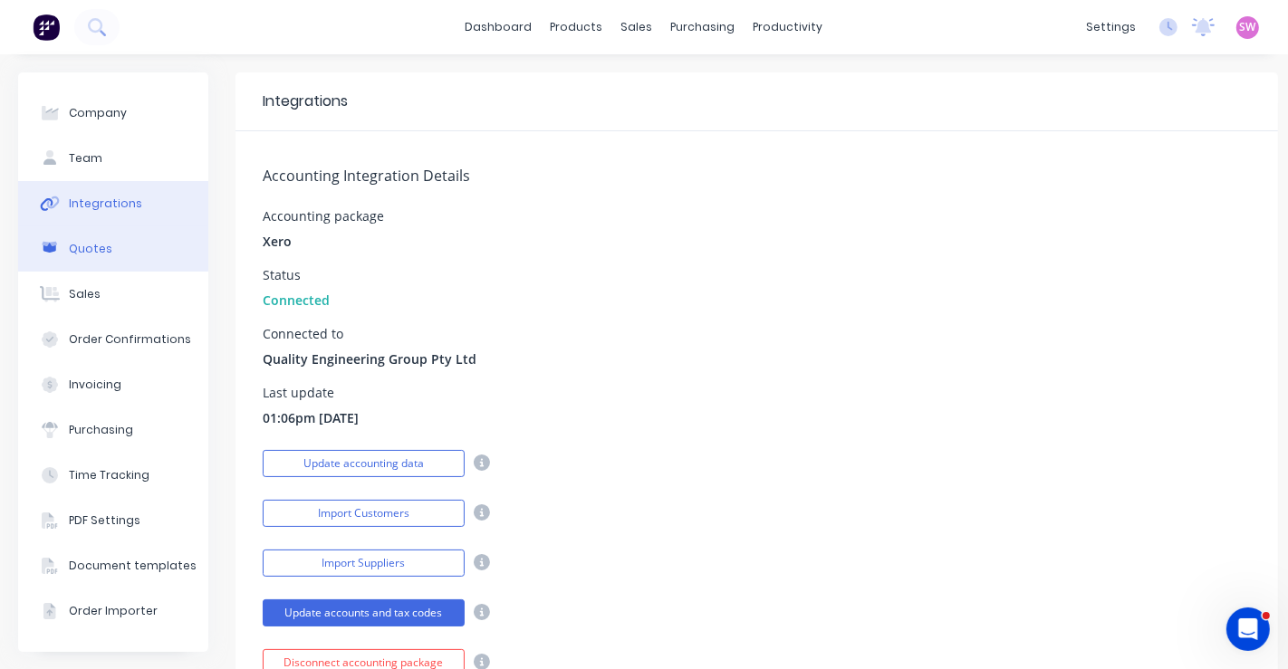
click at [99, 242] on div "Quotes" at bounding box center [90, 249] width 43 height 16
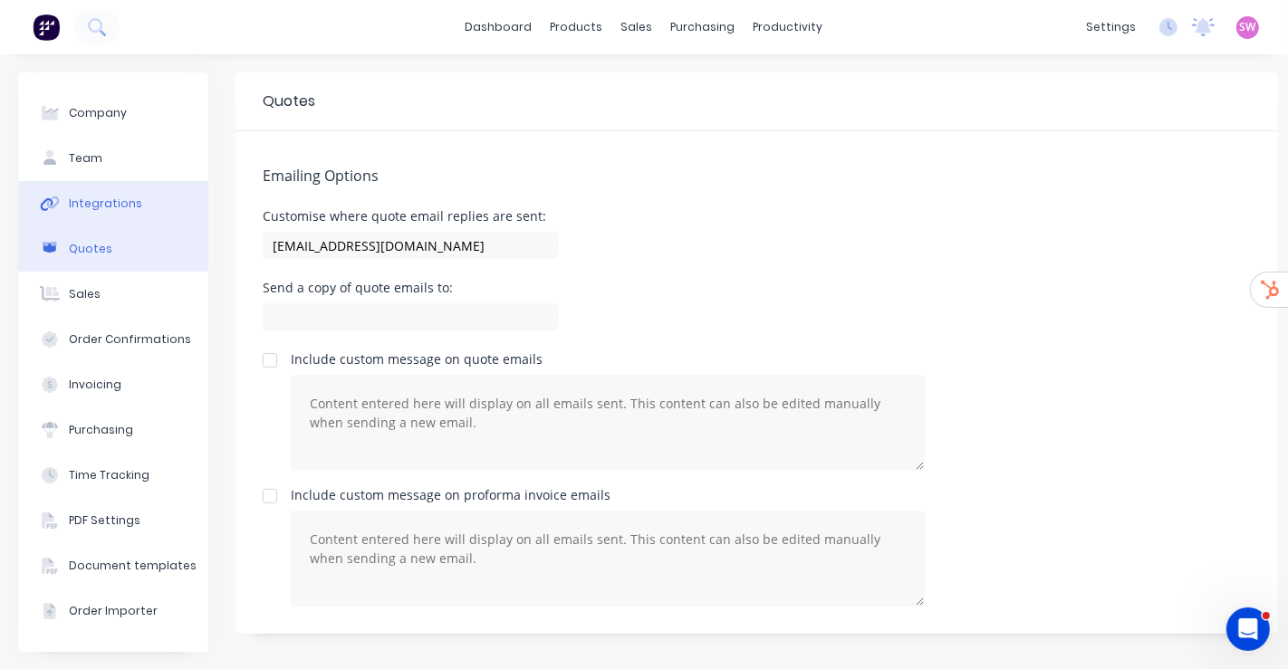
click at [123, 200] on div "Integrations" at bounding box center [105, 204] width 73 height 16
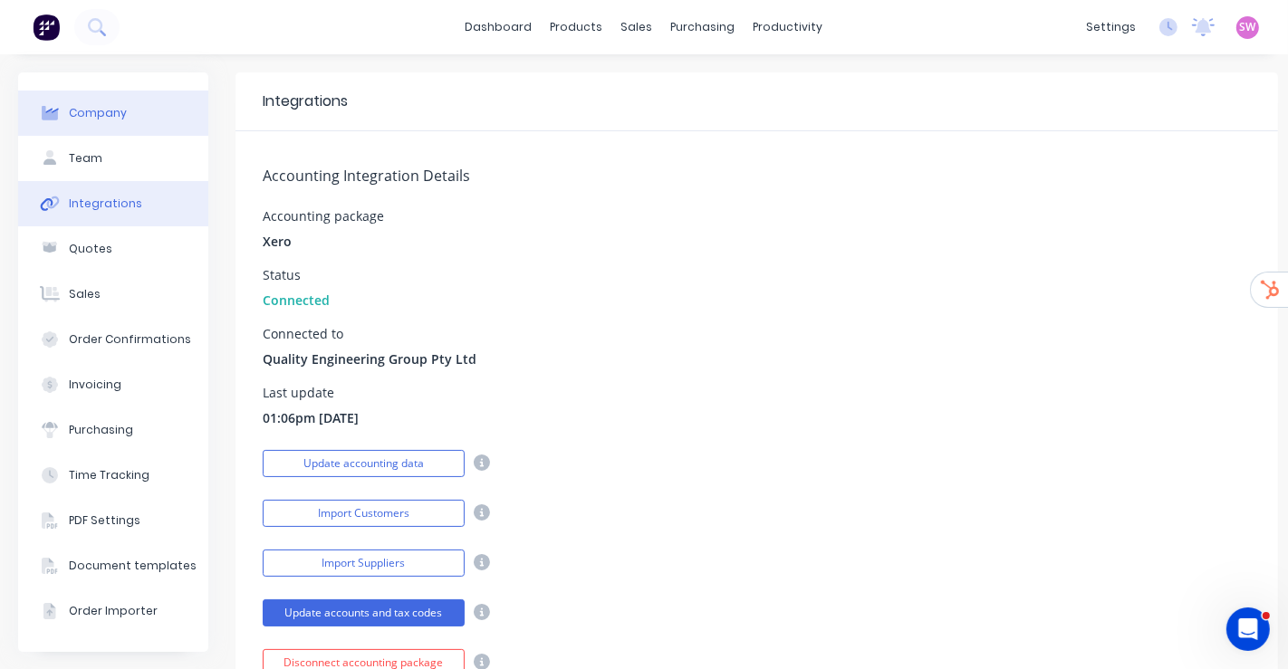
click at [99, 118] on div "Company" at bounding box center [98, 113] width 58 height 16
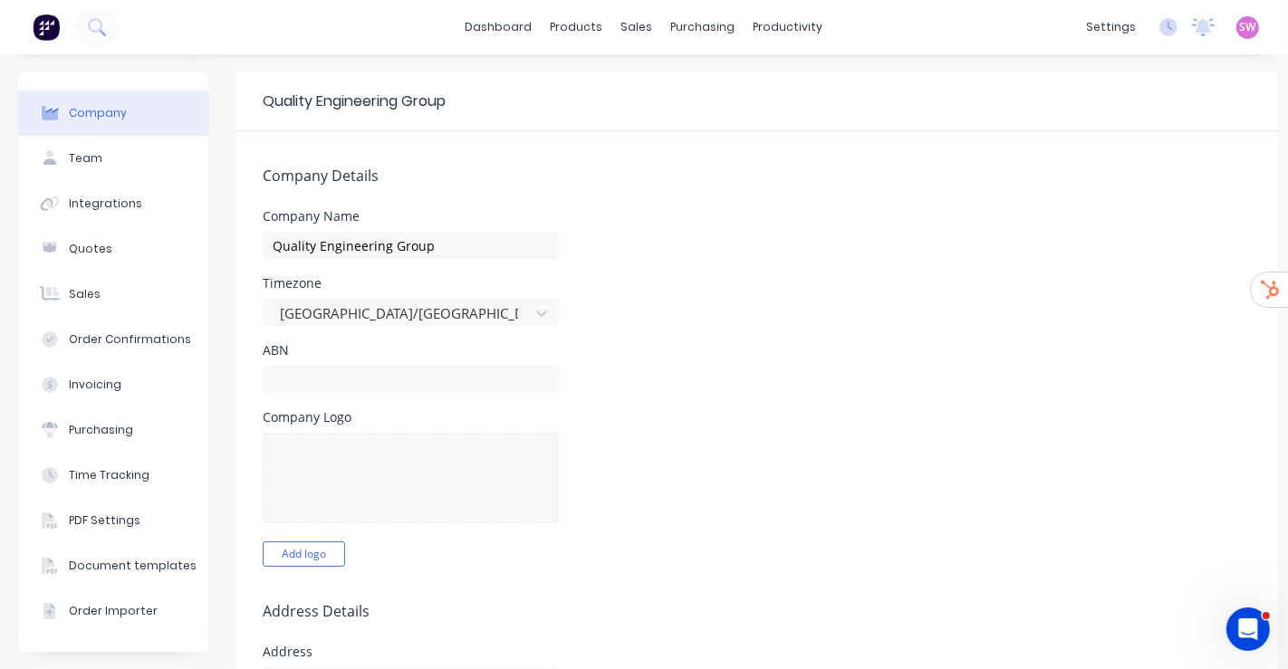
select select "AU"
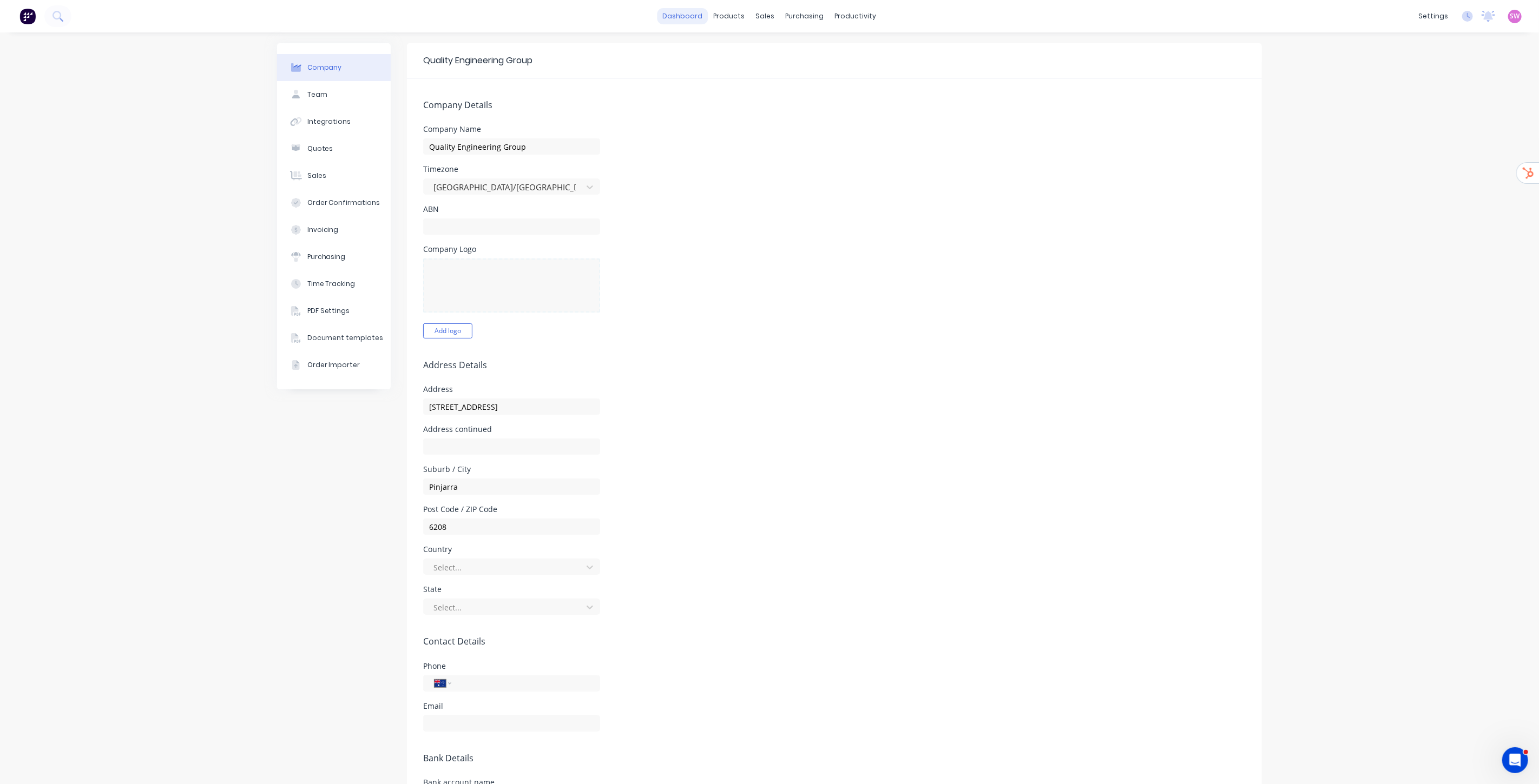
click at [692, 20] on link "dashboard" at bounding box center [683, 16] width 51 height 16
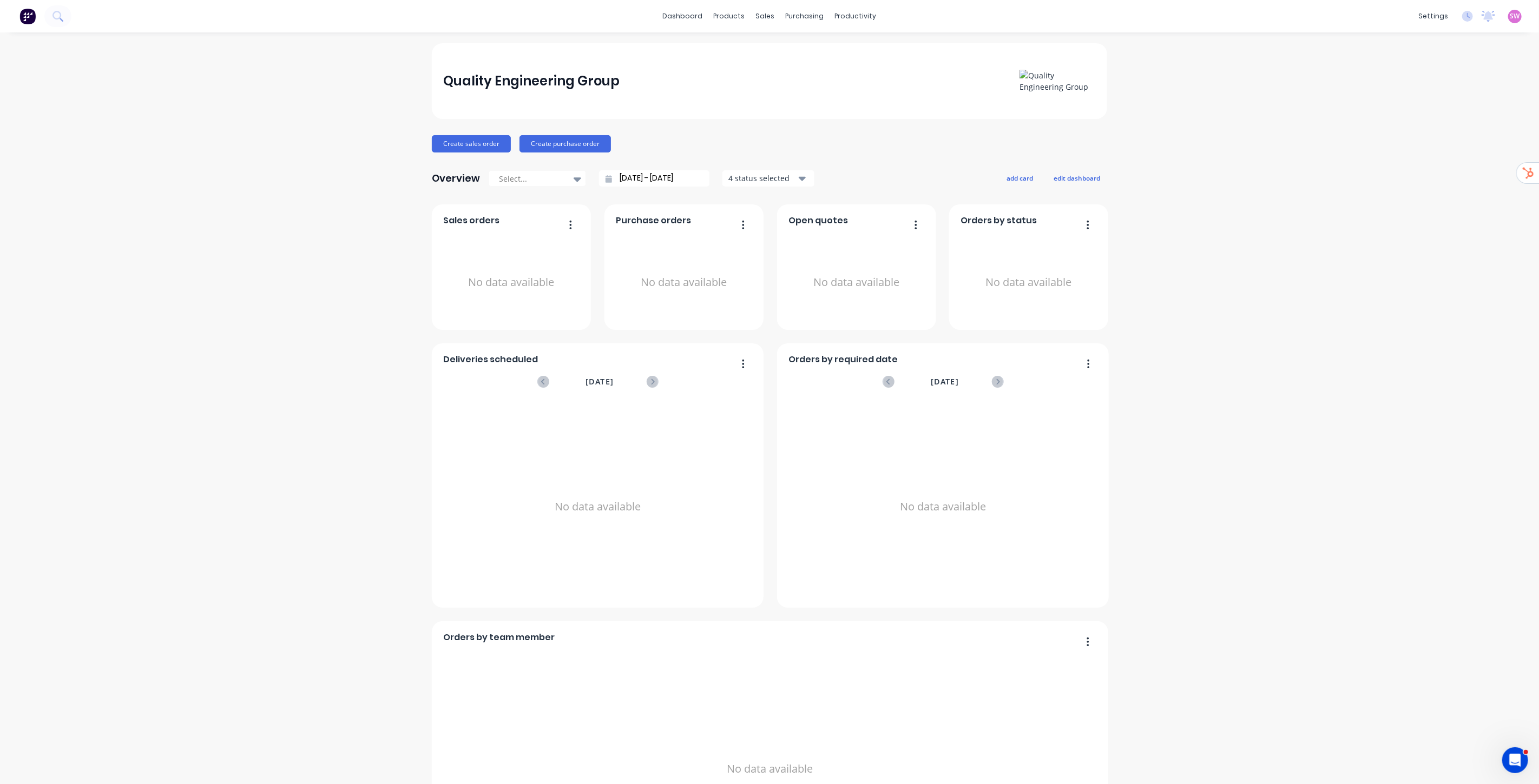
click at [1510, 14] on span "SW" at bounding box center [1515, 16] width 10 height 10
click at [1446, 134] on button "Sign out" at bounding box center [1448, 135] width 143 height 21
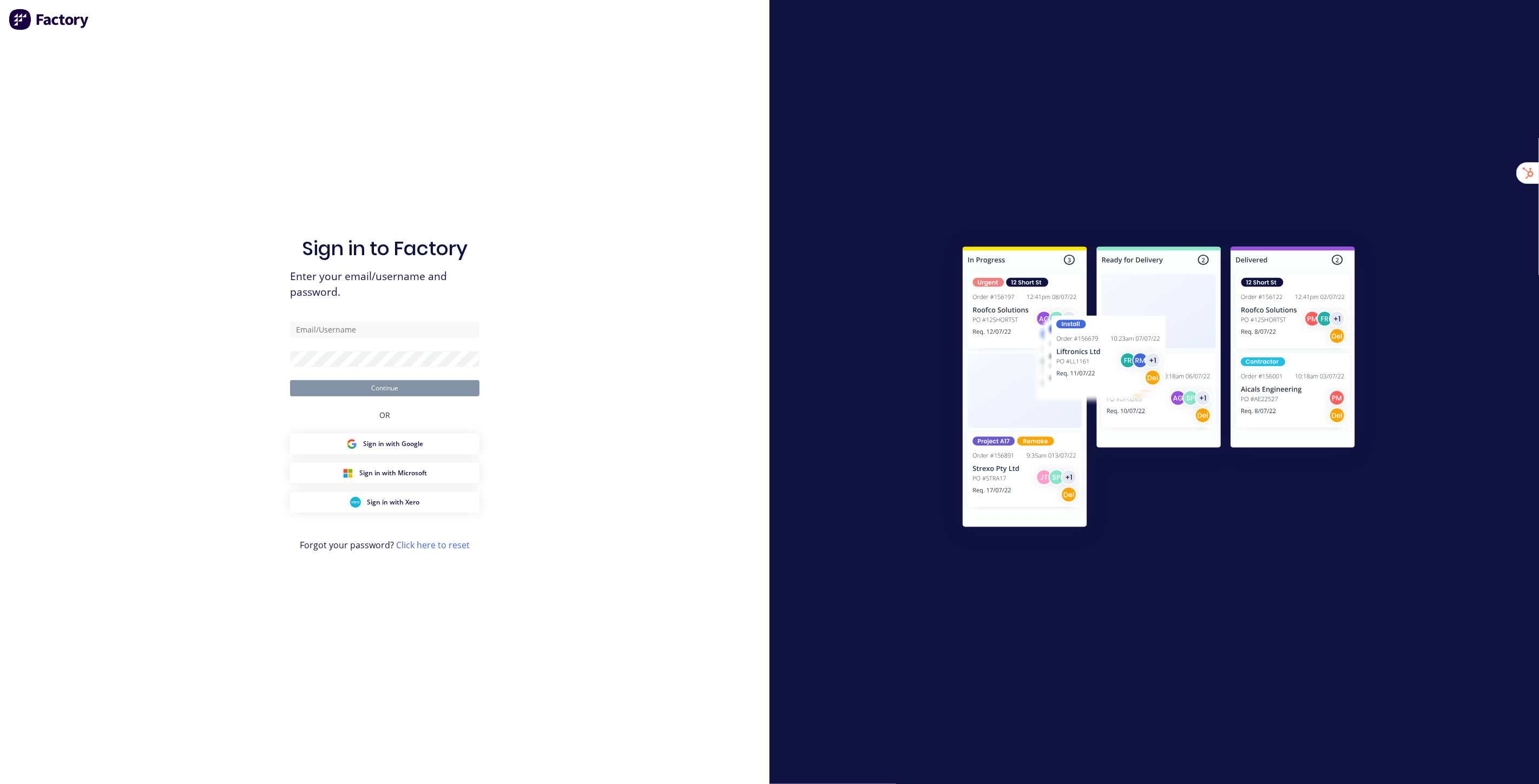
click at [511, 223] on div "Sign in to Factory Enter your email/username and password. Continue OR Sign in …" at bounding box center [385, 392] width 770 height 784
click at [26, 19] on img at bounding box center [49, 19] width 81 height 21
type input "[EMAIL_ADDRESS][DOMAIN_NAME]"
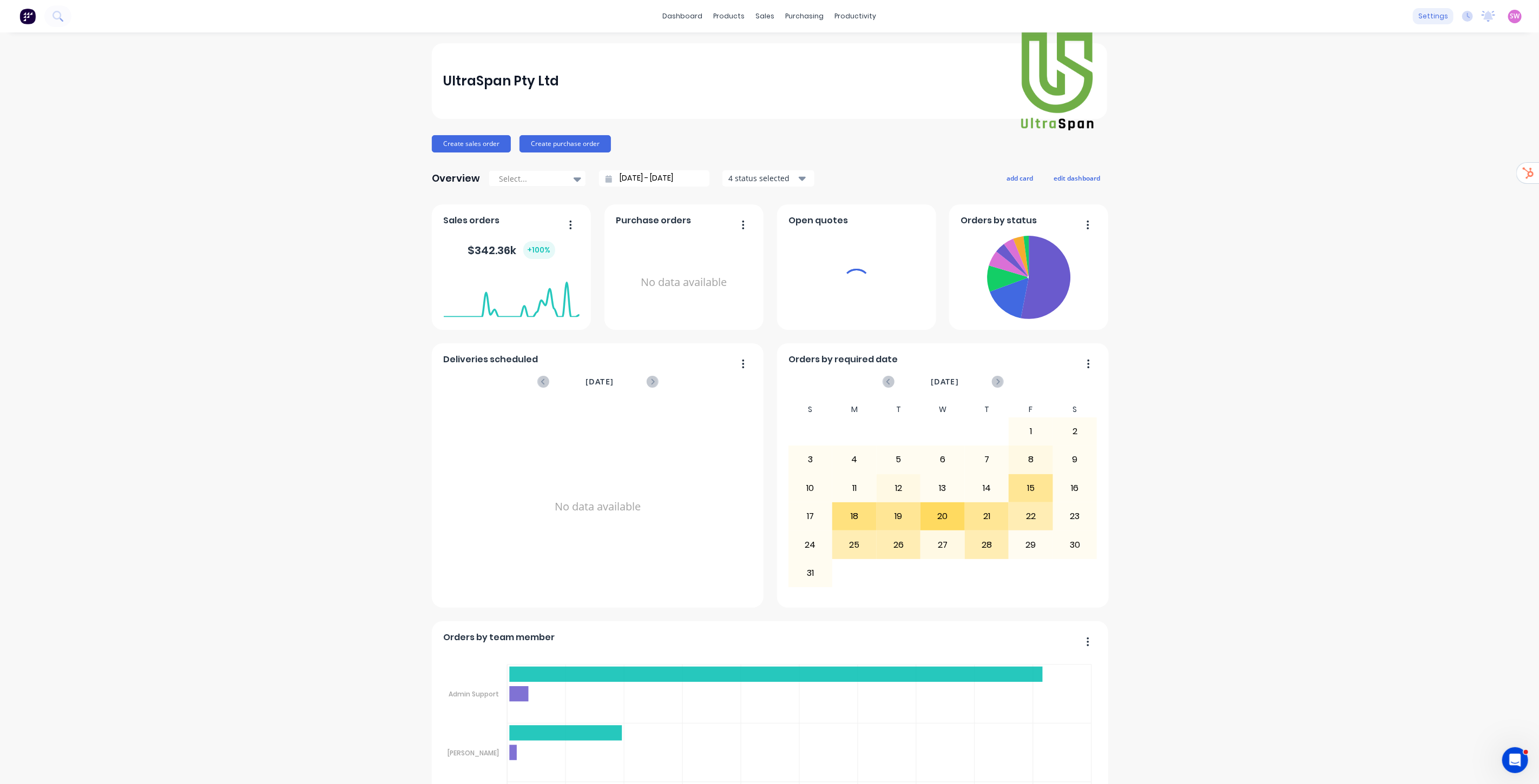
click at [1423, 16] on div "settings" at bounding box center [1433, 16] width 41 height 16
click at [1379, 267] on div "Document templates" at bounding box center [1372, 270] width 76 height 10
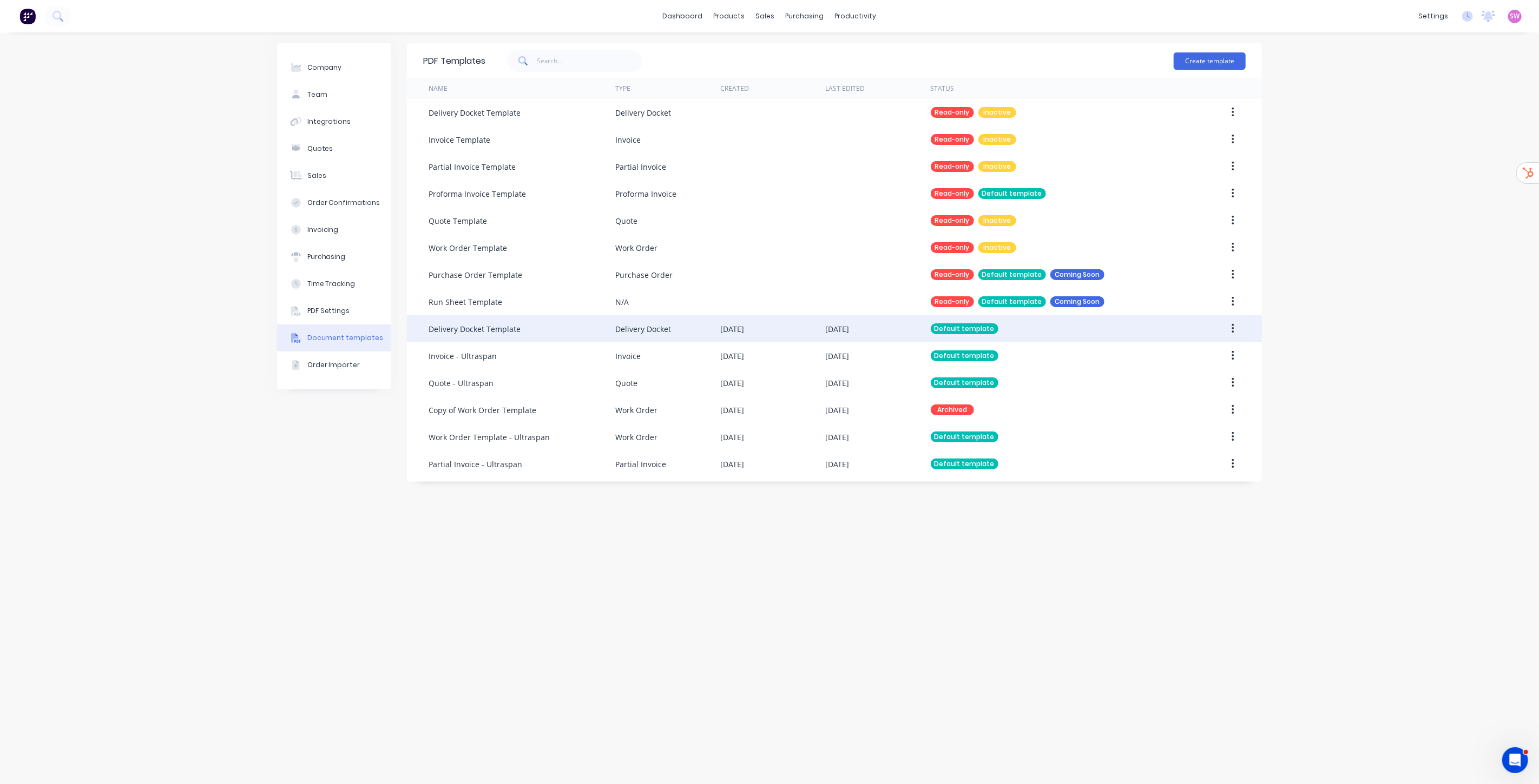
click at [849, 331] on div "[DATE]" at bounding box center [837, 329] width 24 height 11
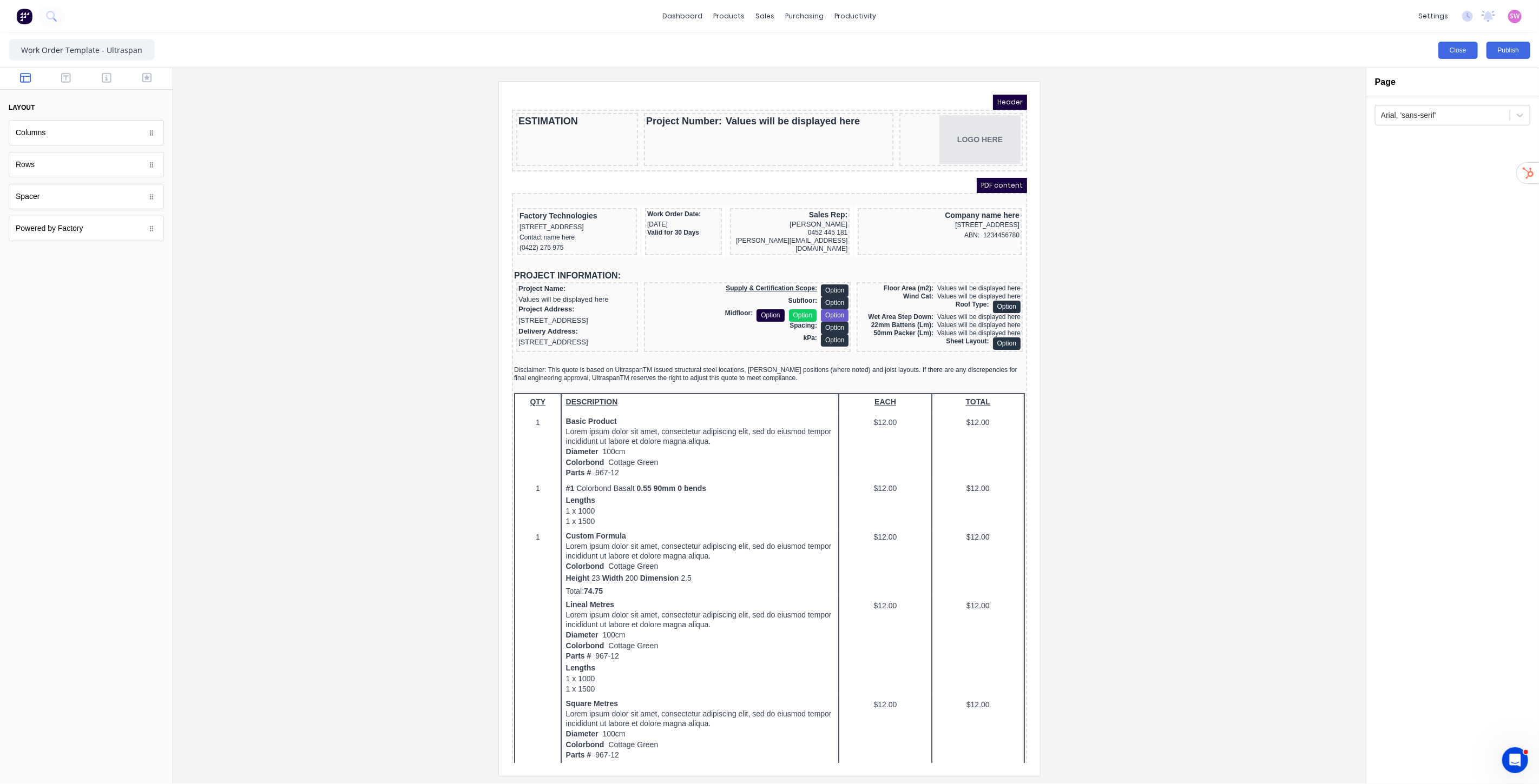
click at [1448, 52] on button "Close" at bounding box center [1458, 50] width 39 height 17
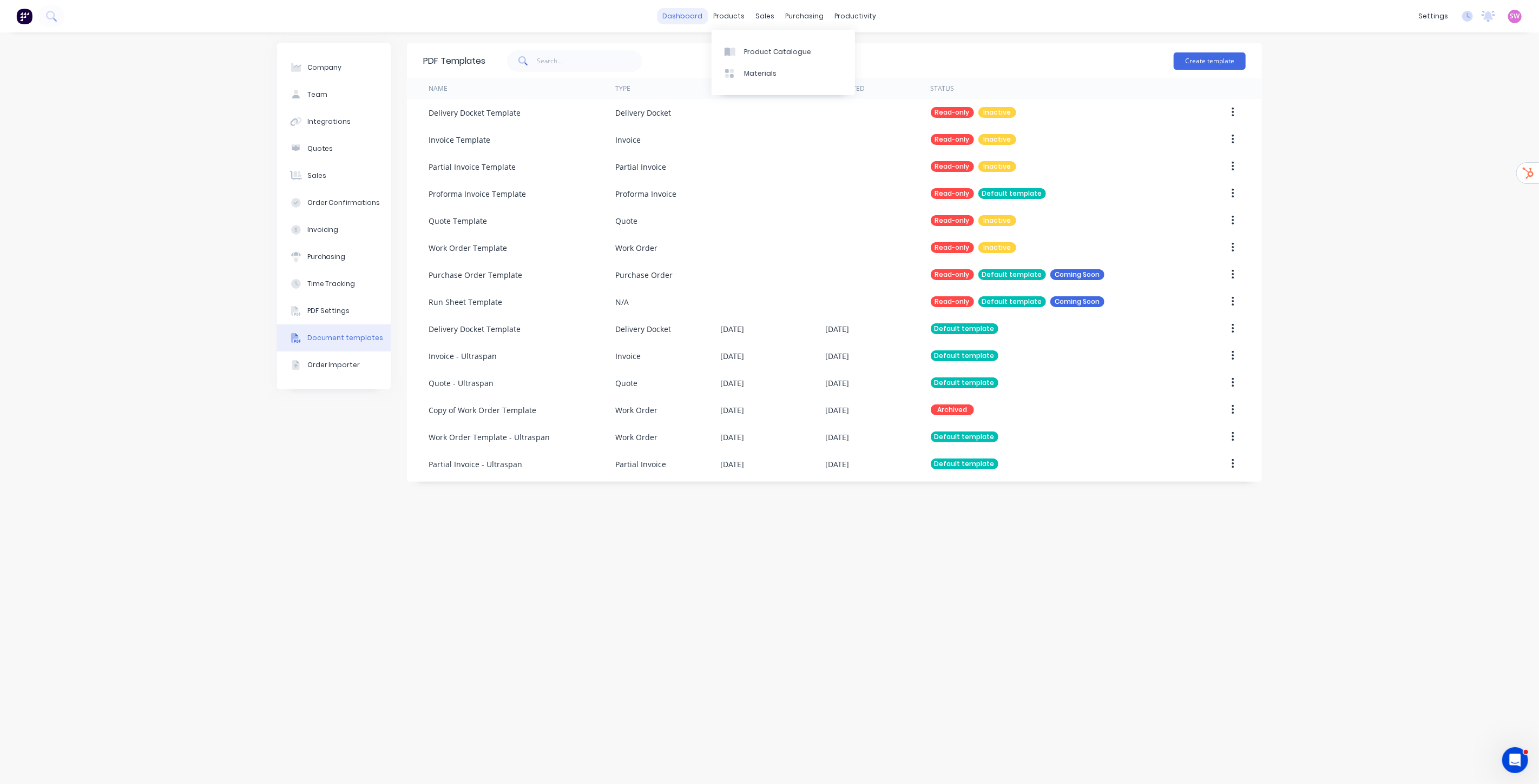
click at [685, 12] on link "dashboard" at bounding box center [683, 16] width 51 height 16
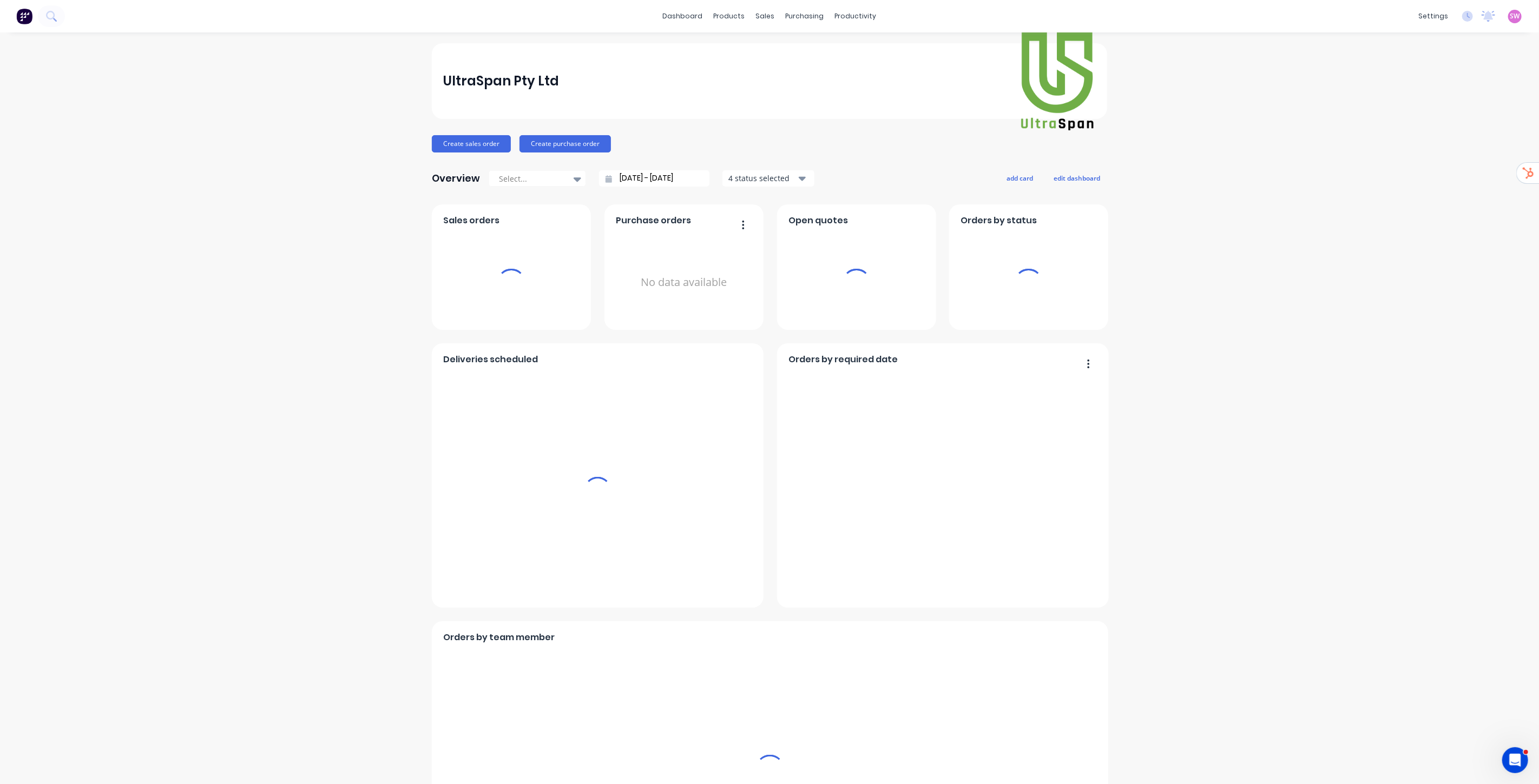
click at [1510, 11] on span "SW" at bounding box center [1515, 16] width 10 height 10
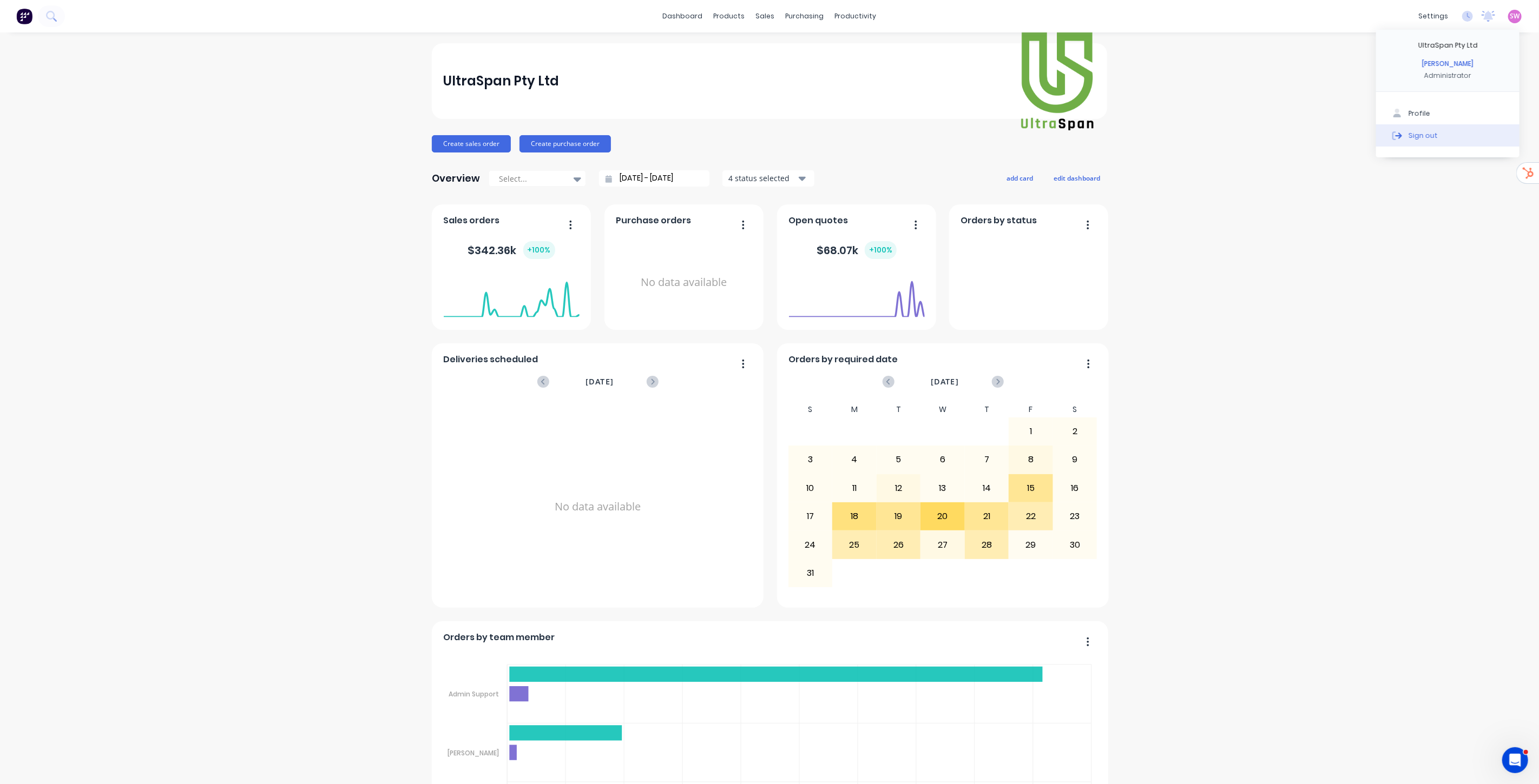
click at [1424, 140] on div "Sign out" at bounding box center [1423, 135] width 29 height 10
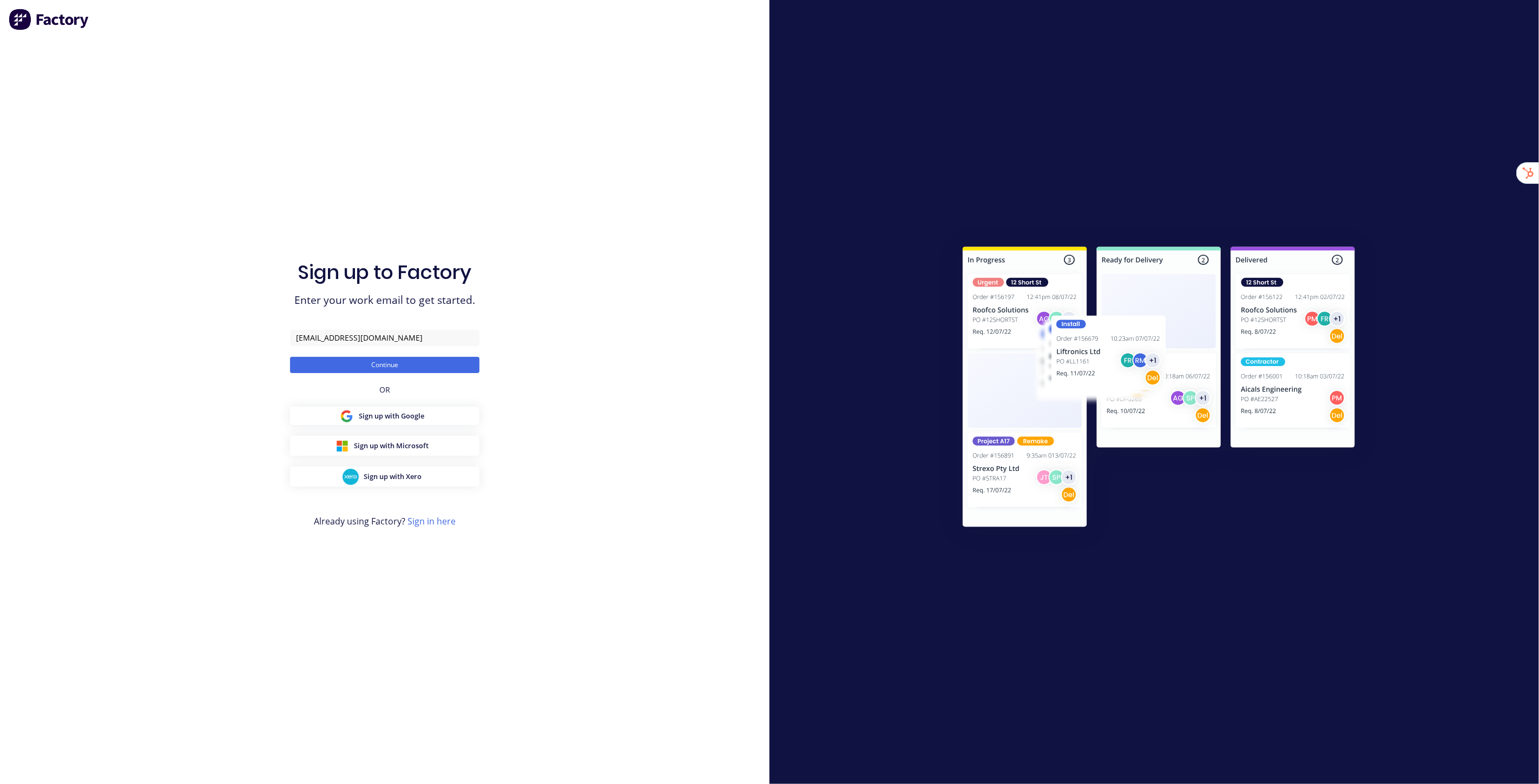
type input "[EMAIL_ADDRESS][DOMAIN_NAME]"
click at [290, 357] on button "Continue" at bounding box center [384, 365] width 189 height 16
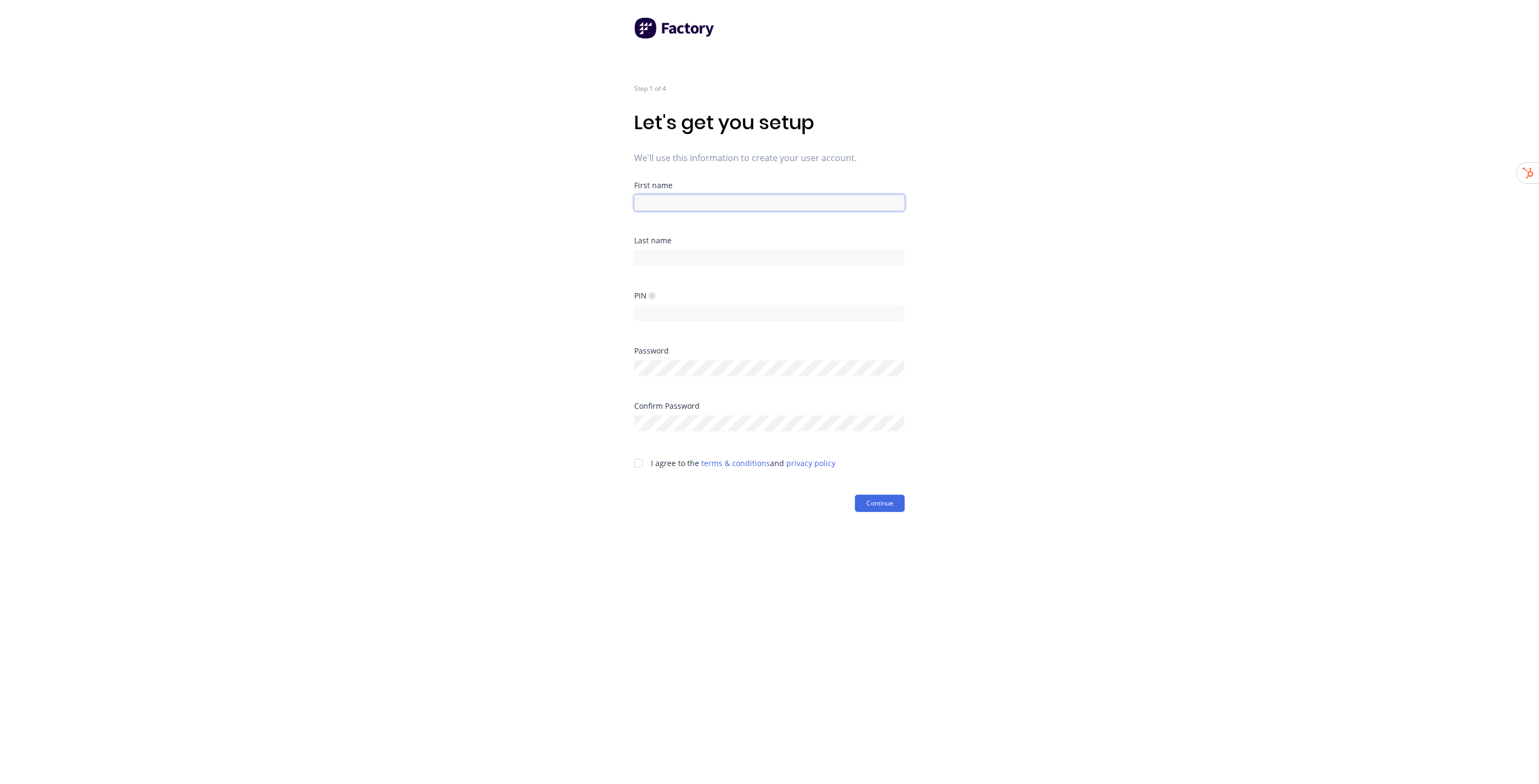
click at [698, 203] on input at bounding box center [770, 202] width 271 height 16
type input "Factory"
type input "Onboarding"
click at [1100, 212] on div "Step 1 of 4 Let's get you setup We'll use this information to create your user …" at bounding box center [770, 392] width 1539 height 784
click at [802, 313] on input at bounding box center [770, 313] width 271 height 16
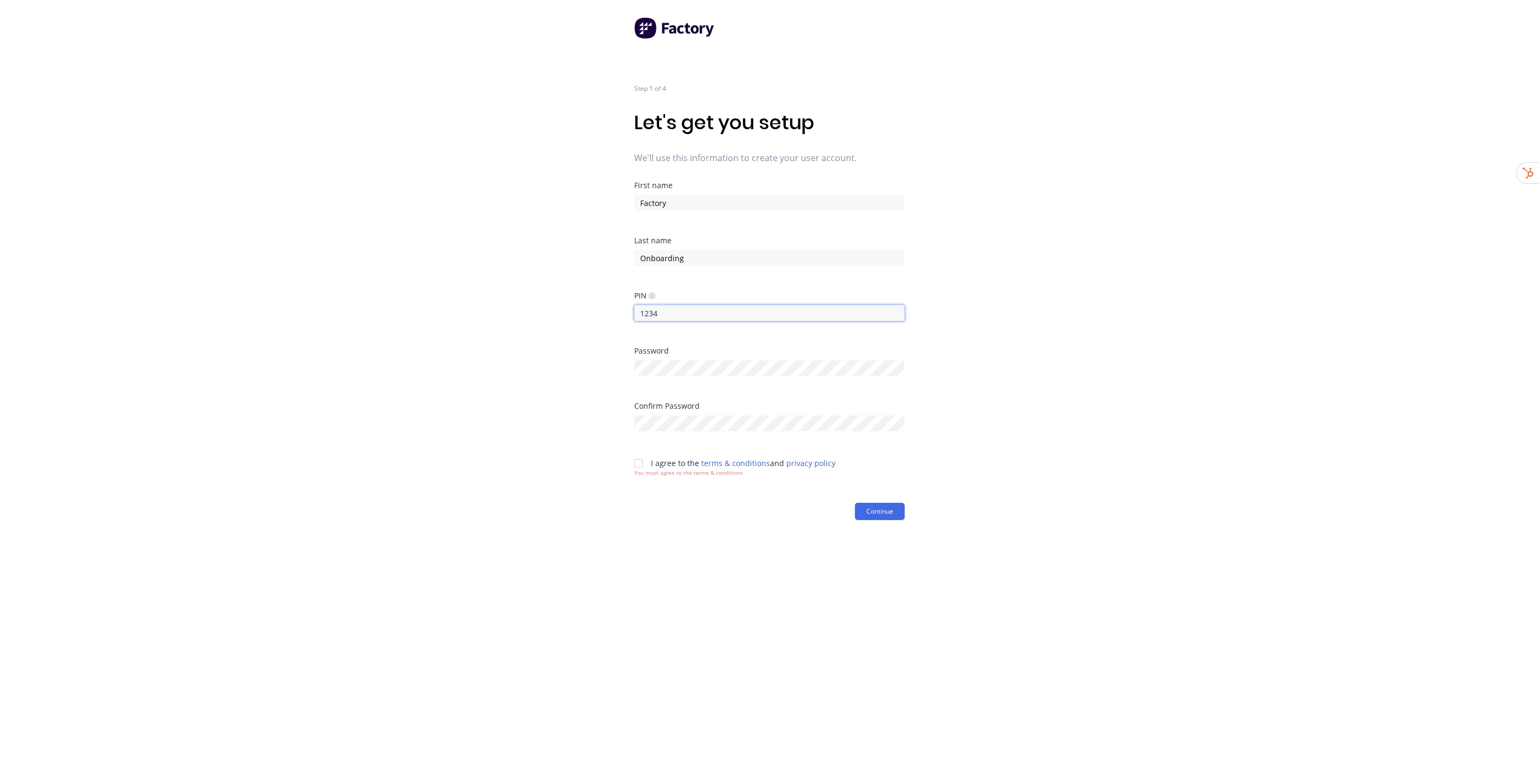
type input "1234"
click at [991, 296] on div "Step 1 of 4 Let's get you setup We'll use this information to create your user …" at bounding box center [770, 392] width 1539 height 784
click at [1079, 445] on div "Step 1 of 4 Let's get you setup We'll use this information to create your user …" at bounding box center [770, 392] width 1539 height 784
click at [634, 466] on div at bounding box center [639, 463] width 22 height 21
click at [897, 501] on button "Continue" at bounding box center [879, 503] width 50 height 17
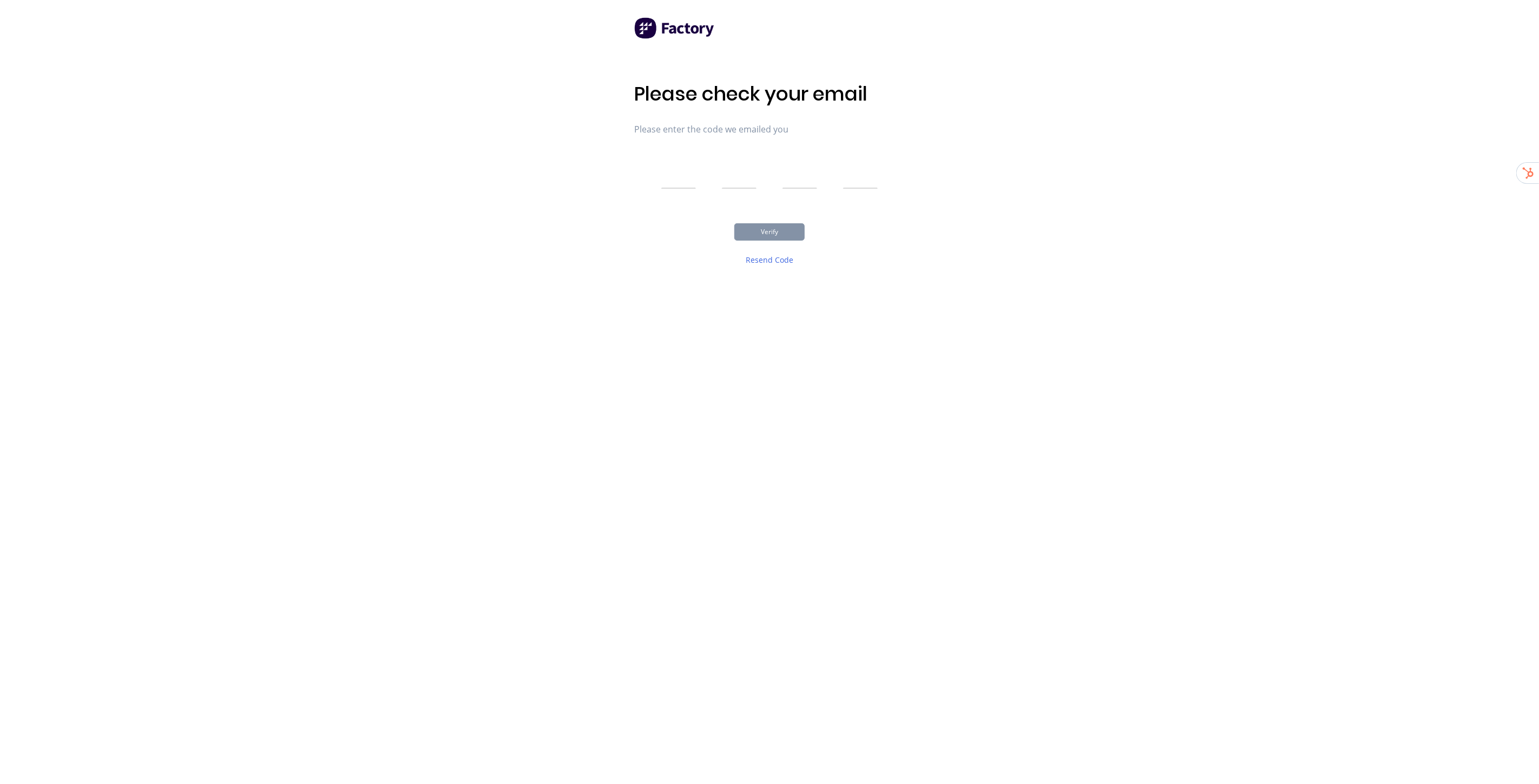
click at [675, 164] on input "text" at bounding box center [679, 175] width 35 height 27
type input "6"
type input "7"
type input "4"
type input "2"
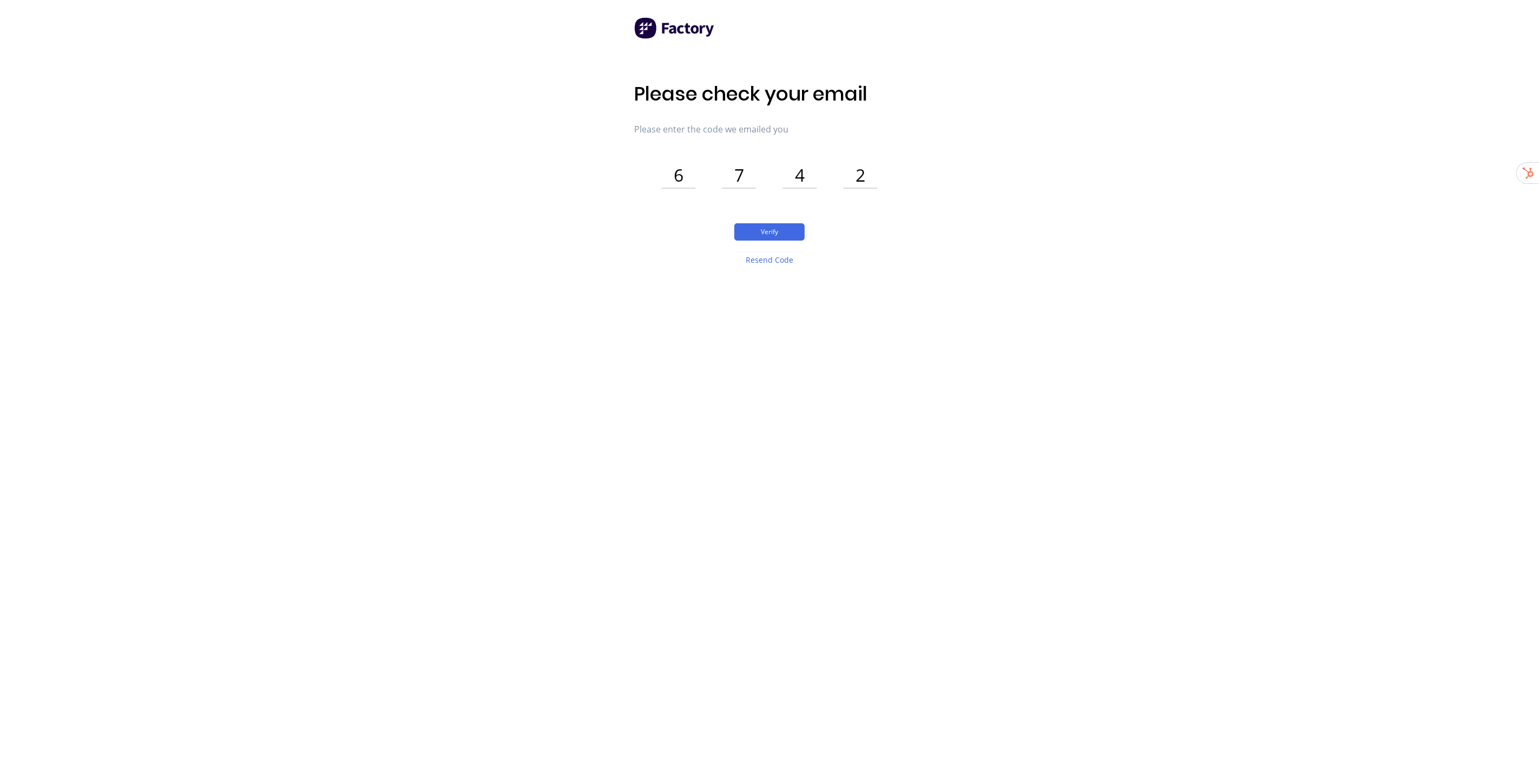
click at [769, 249] on div "Verify Resend Code" at bounding box center [770, 251] width 271 height 56
click at [775, 234] on button "Verify" at bounding box center [770, 232] width 70 height 17
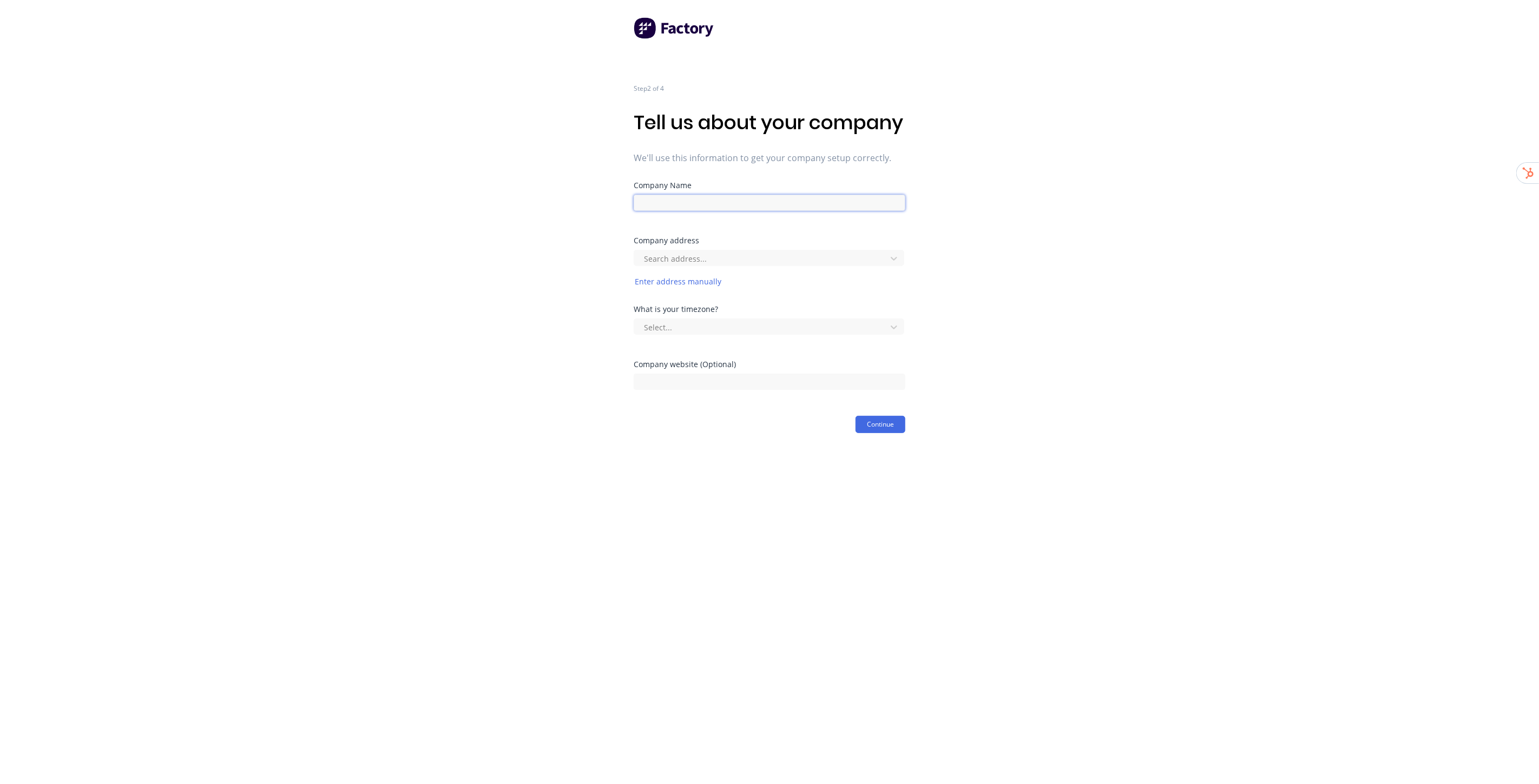
click at [750, 211] on input at bounding box center [770, 202] width 272 height 16
type input "Lustec"
click at [1050, 273] on div "Step 2 of 4 Tell us about your company We'll use this information to get your c…" at bounding box center [770, 217] width 1539 height 433
click at [704, 266] on div at bounding box center [762, 259] width 238 height 14
click at [695, 266] on div at bounding box center [762, 259] width 238 height 14
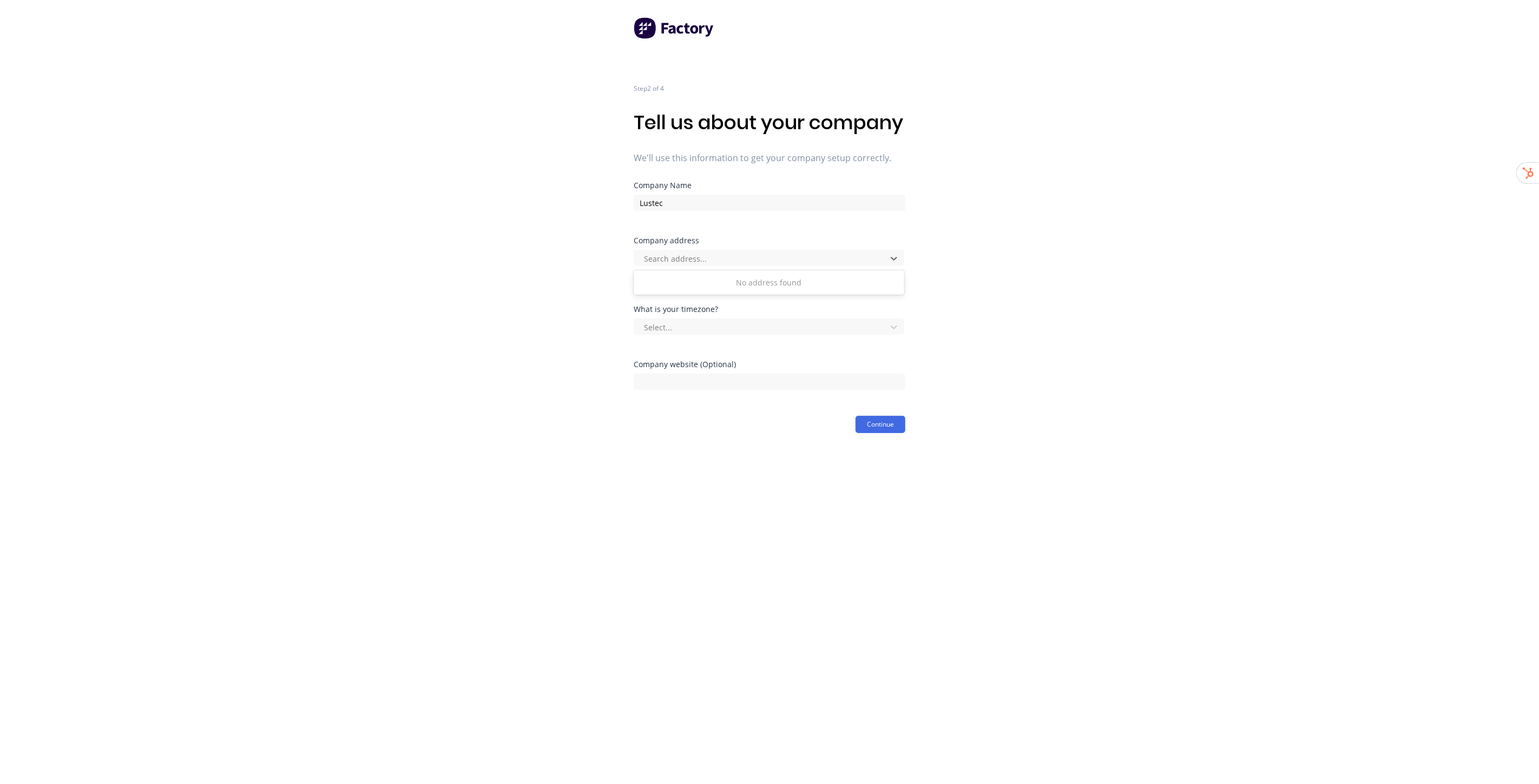
paste input "Gate3 [STREET_ADDRESS]"
click at [658, 265] on input "Gate3 [STREET_ADDRESS]" at bounding box center [704, 259] width 124 height 11
type input "Gate 3 [STREET_ADDRESS]"
click at [1089, 296] on div "Step 2 of 4 Tell us about your company We'll use this information to get your c…" at bounding box center [770, 217] width 1539 height 433
click at [756, 266] on div at bounding box center [762, 259] width 238 height 14
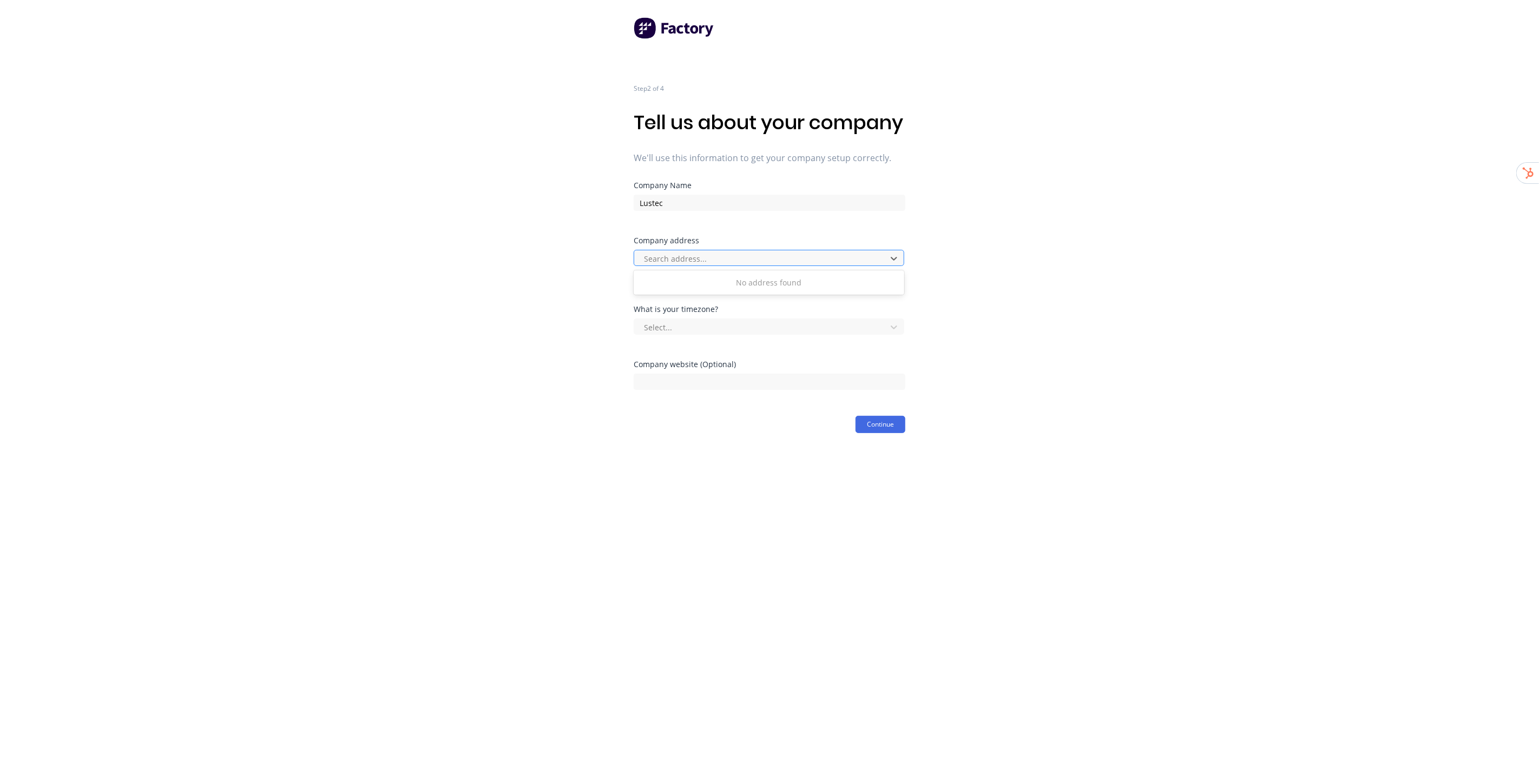
paste input "Gate3 [STREET_ADDRESS]"
type input "Gate3 250 Karrabin Rosewood Rd"
click at [768, 293] on div "250 Karrabin Rosewood Rd, Karrabin QLD, Australia" at bounding box center [769, 283] width 271 height 20
click at [738, 334] on div at bounding box center [762, 327] width 238 height 14
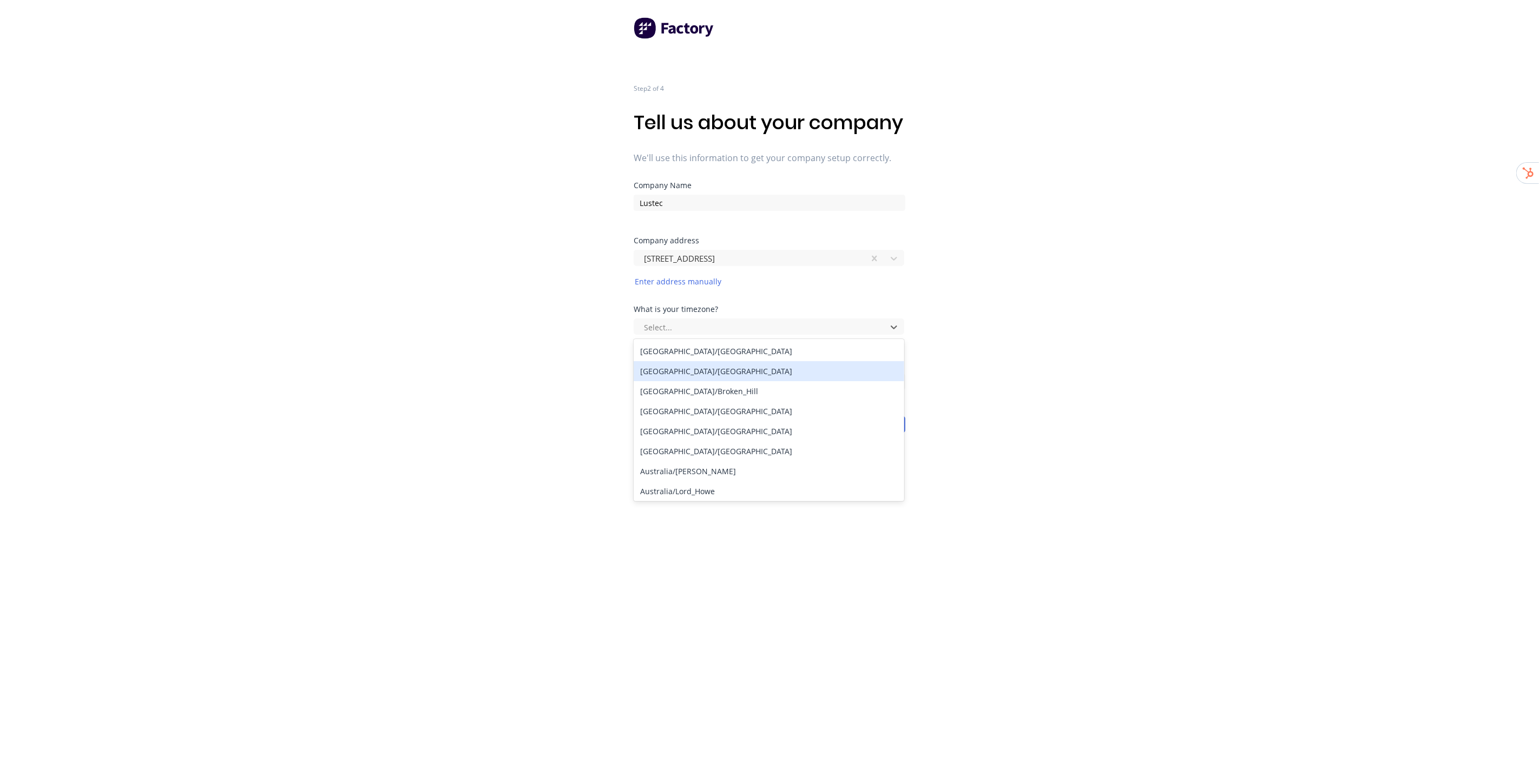
click at [712, 382] on div "Australia/Brisbane" at bounding box center [769, 371] width 271 height 20
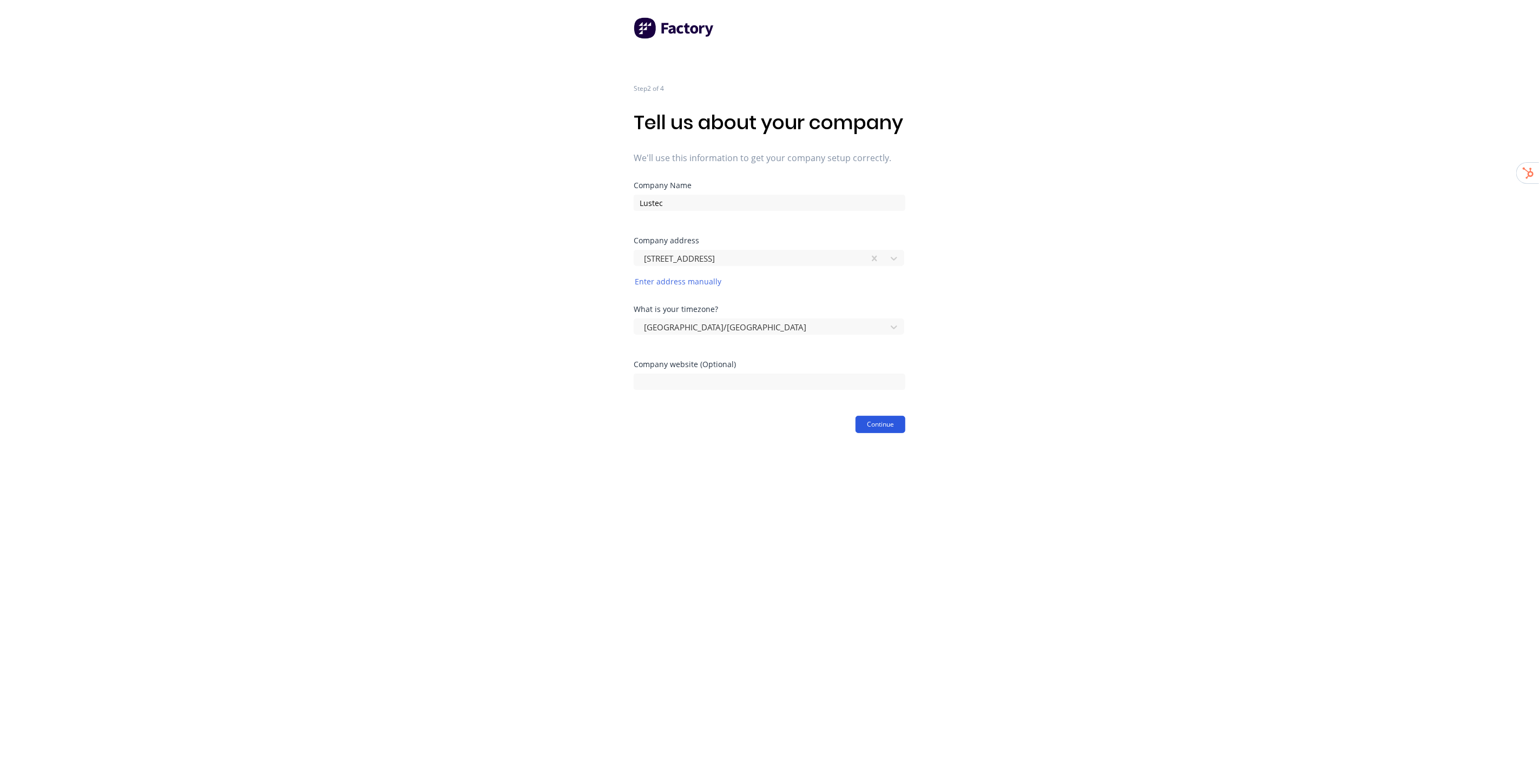
click at [877, 433] on button "Continue" at bounding box center [880, 425] width 50 height 17
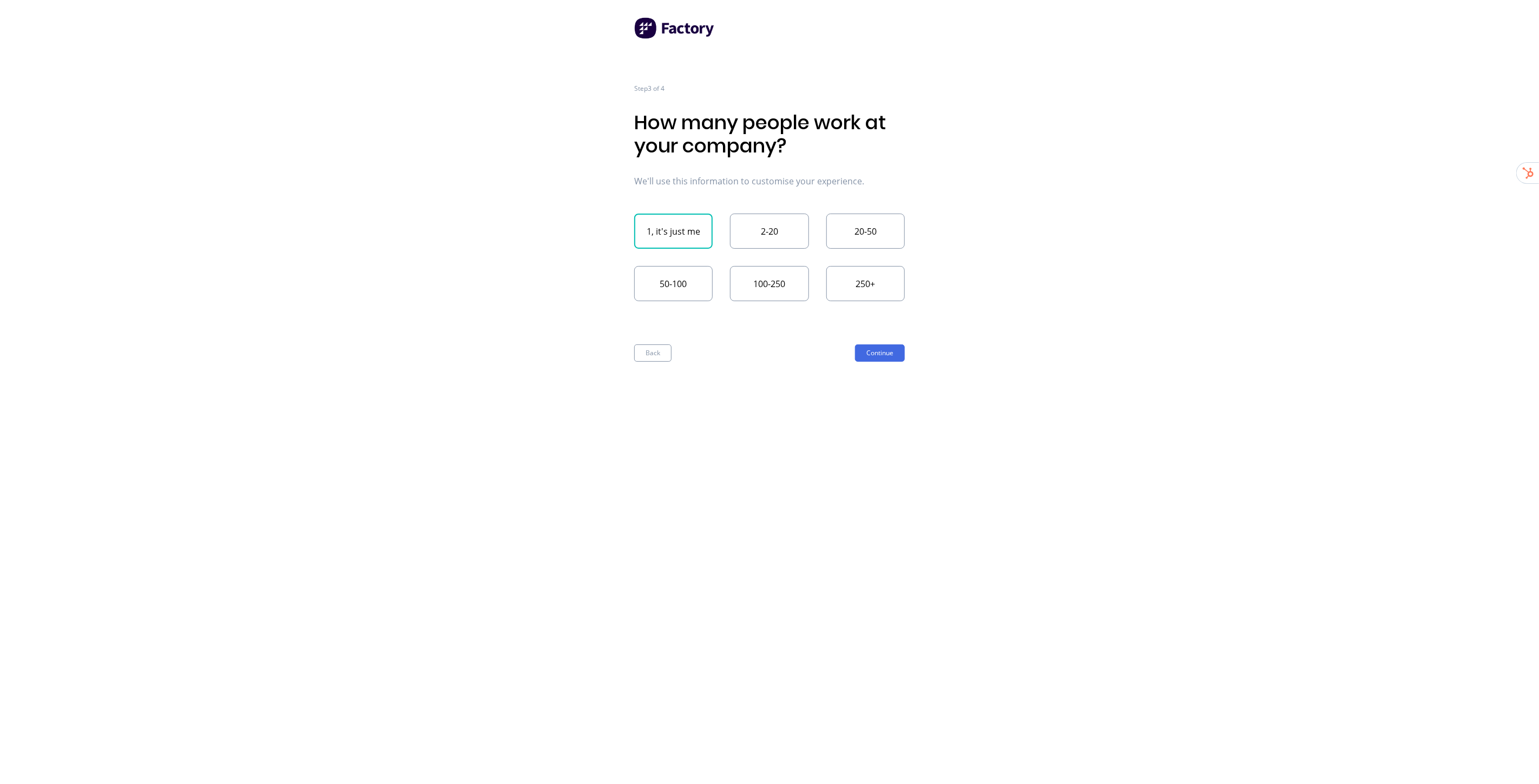
click at [671, 240] on button "1, it's just me" at bounding box center [673, 231] width 78 height 35
click at [890, 353] on button "Continue" at bounding box center [879, 353] width 50 height 17
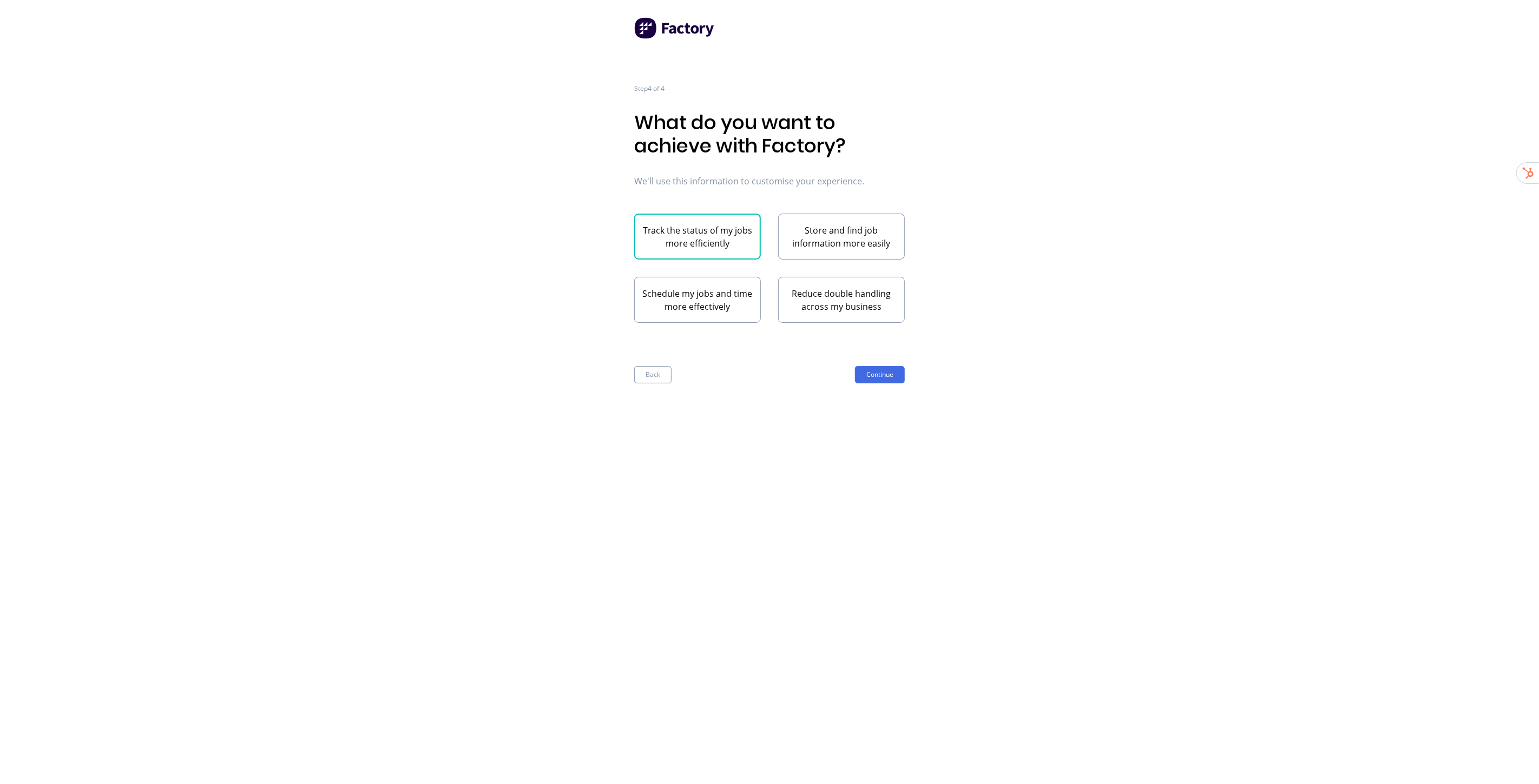
click at [708, 249] on button "Track the status of my jobs more efficiently" at bounding box center [698, 236] width 127 height 46
click at [900, 379] on button "Continue" at bounding box center [879, 374] width 50 height 17
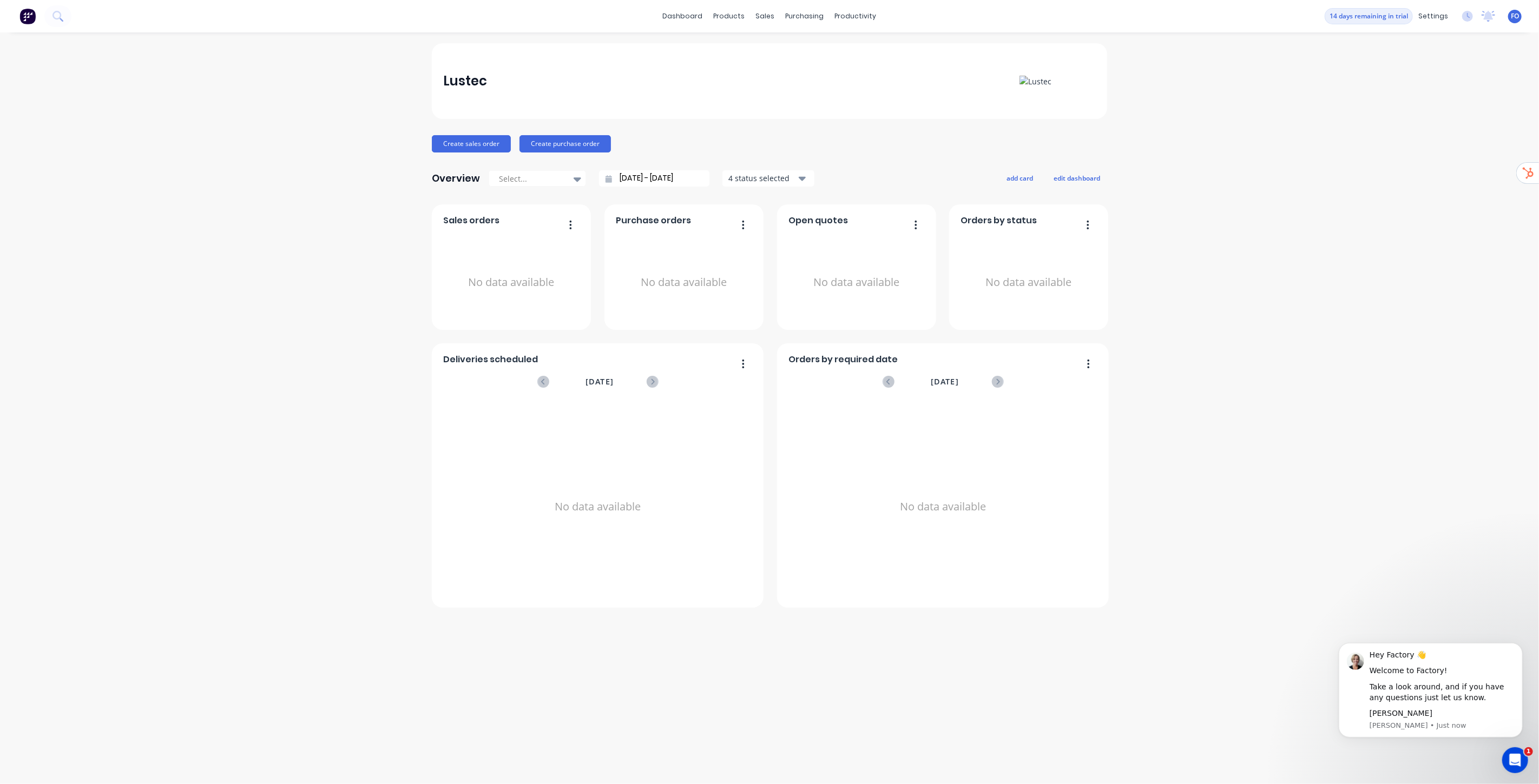
click at [1215, 174] on div "Lustec Create sales order Create purchase order Overview Select... [DATE] - [DA…" at bounding box center [770, 408] width 1539 height 730
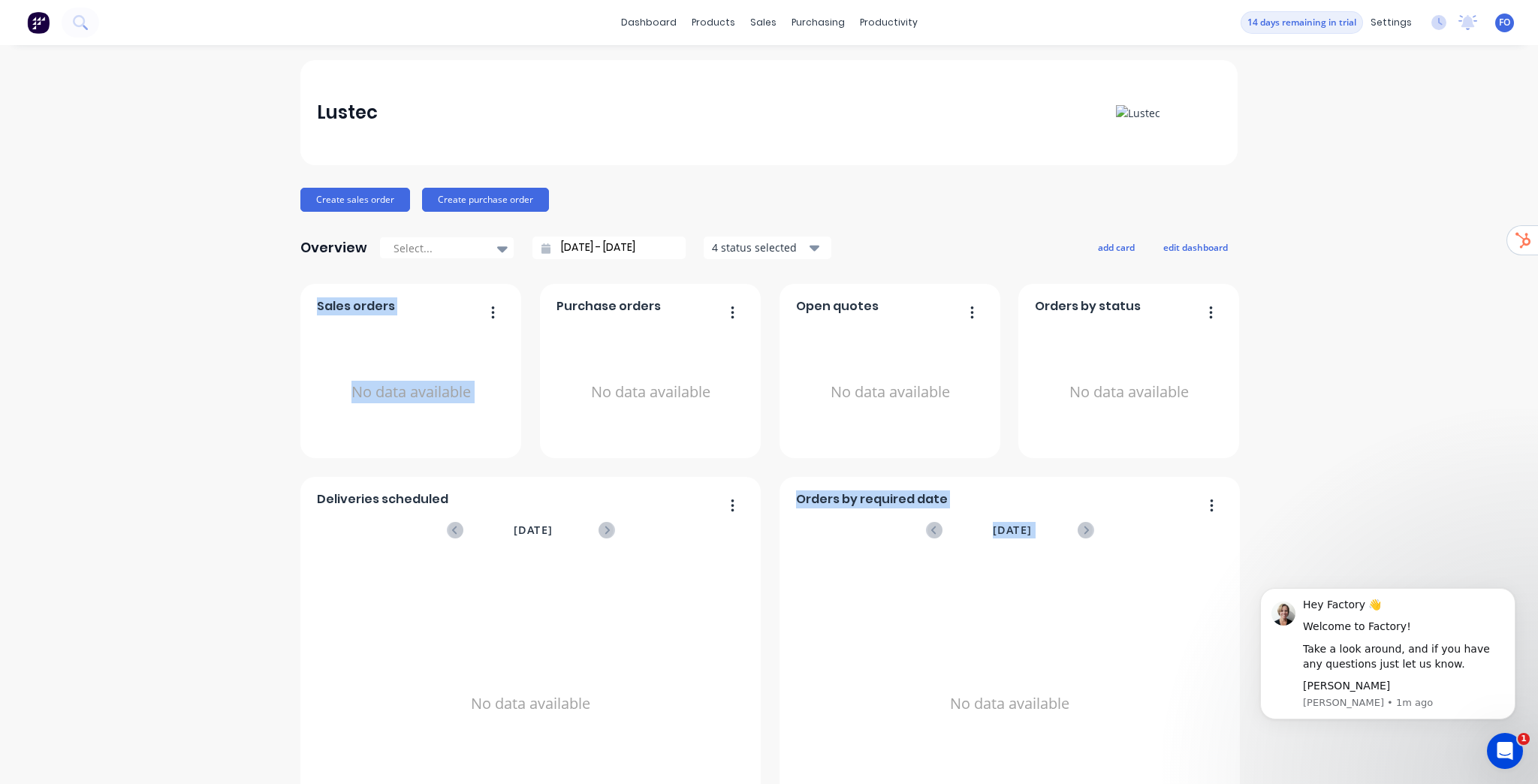
drag, startPoint x: 877, startPoint y: 705, endPoint x: 972, endPoint y: 893, distance: 210.6
click at [972, 784] on html "dashboard products sales purchasing productivity dashboard products Product Cat…" at bounding box center [769, 392] width 1538 height 784
click at [1347, 385] on div "Lustec Create sales order Create purchase order Overview Select... [DATE] - [DA…" at bounding box center [769, 452] width 1538 height 784
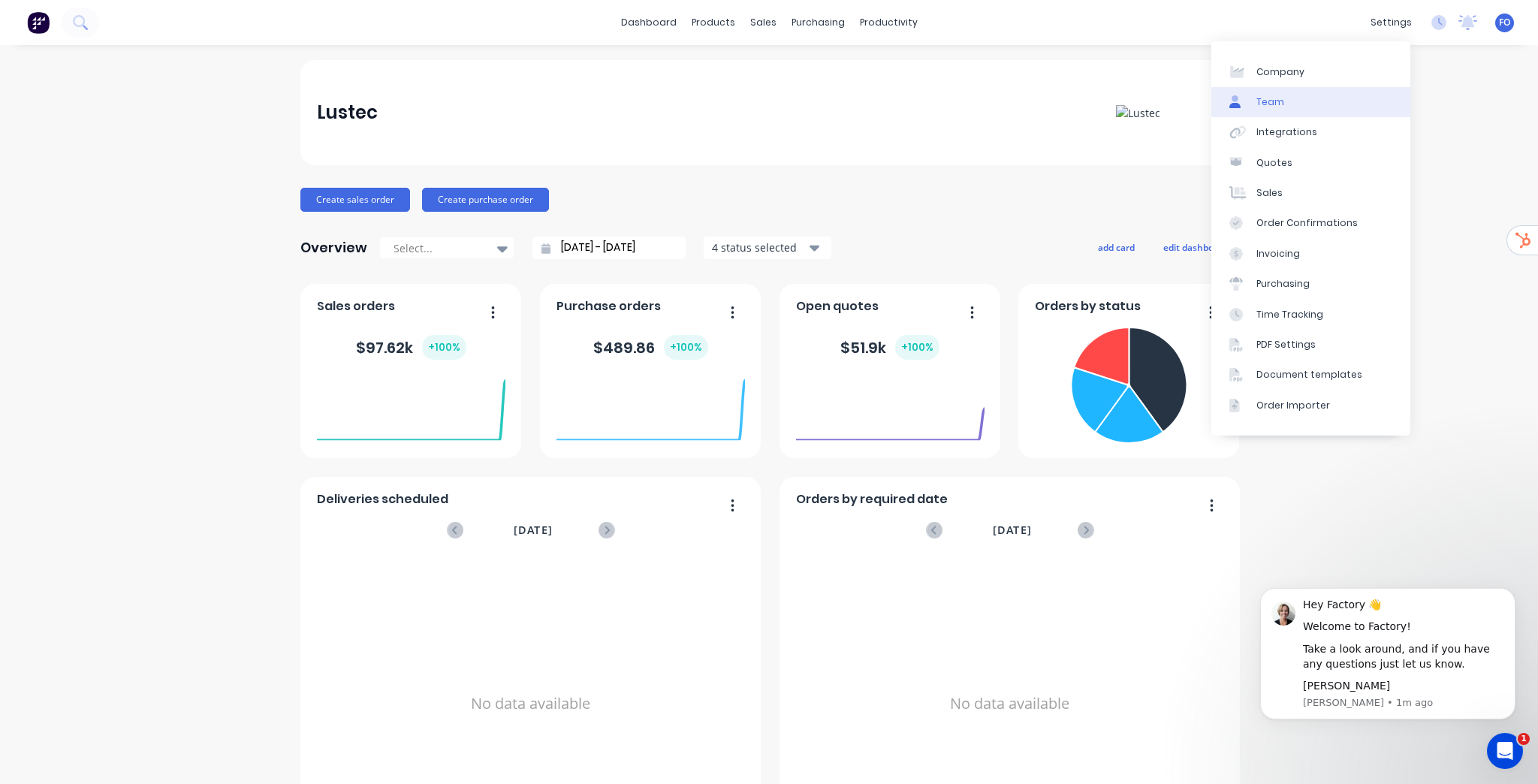
click at [1312, 94] on link "Team" at bounding box center [1311, 102] width 199 height 30
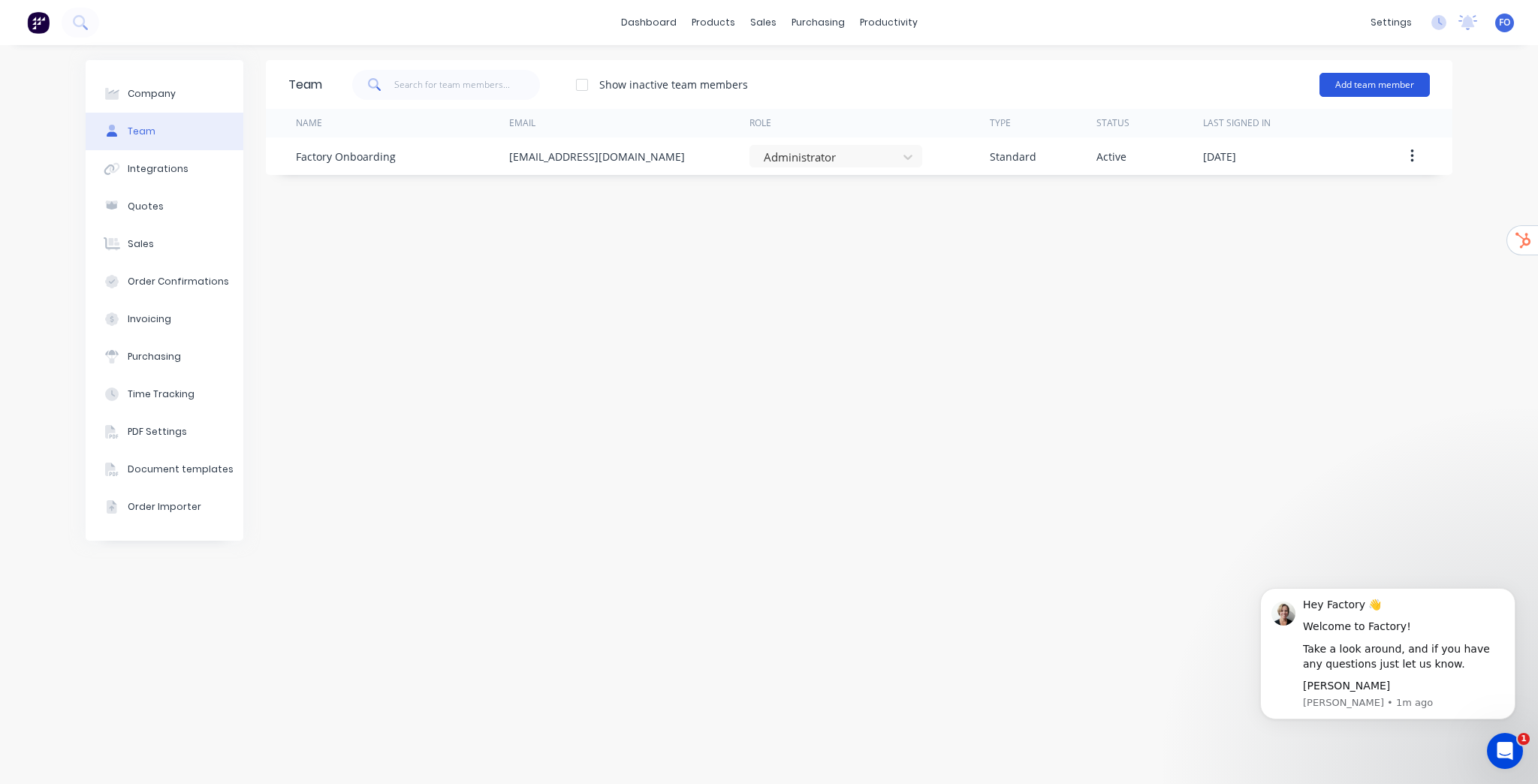
click at [1399, 87] on button "Add team member" at bounding box center [1374, 85] width 110 height 24
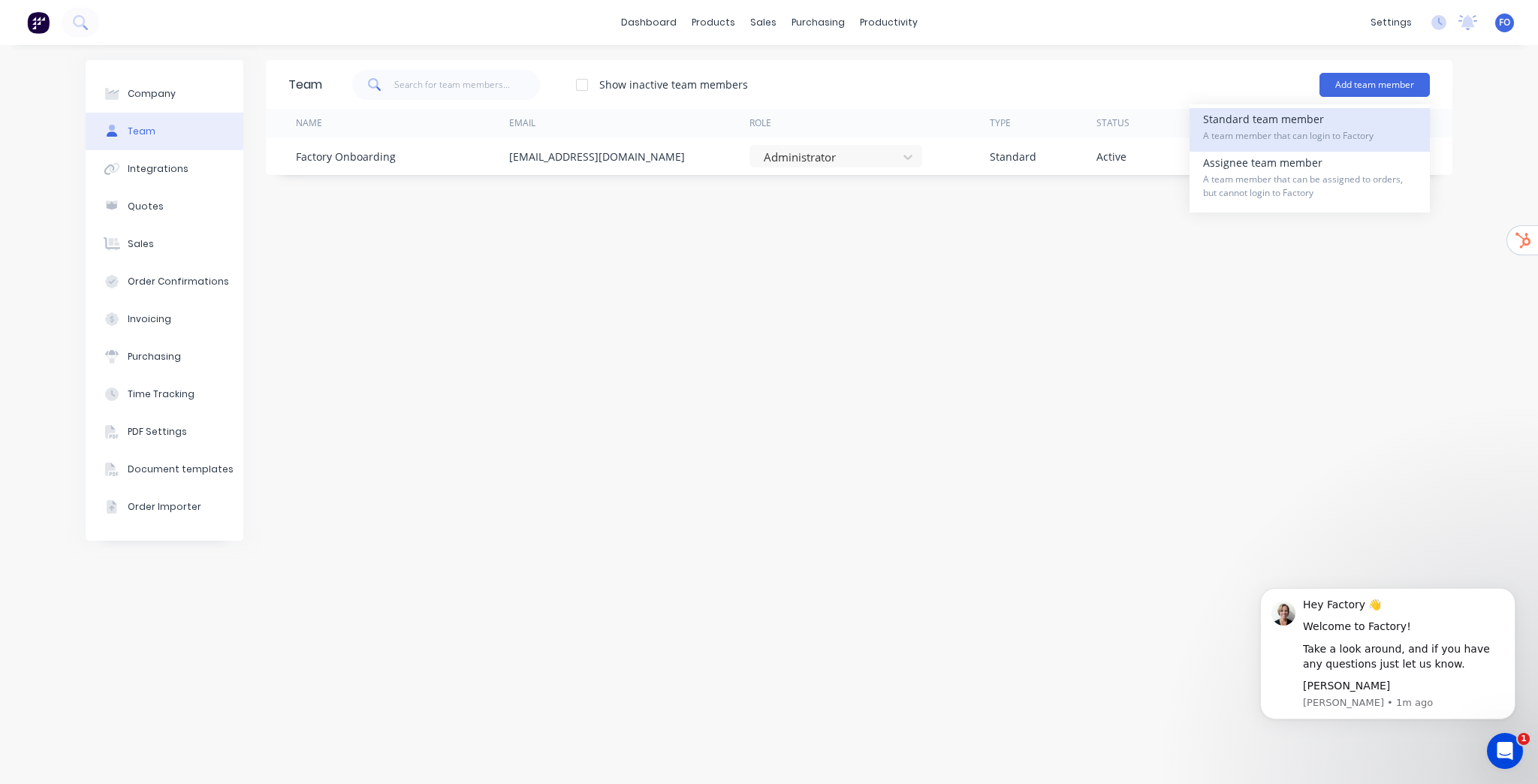
click at [1370, 123] on div "Standard team member A team member that can login to Factory" at bounding box center [1309, 129] width 213 height 44
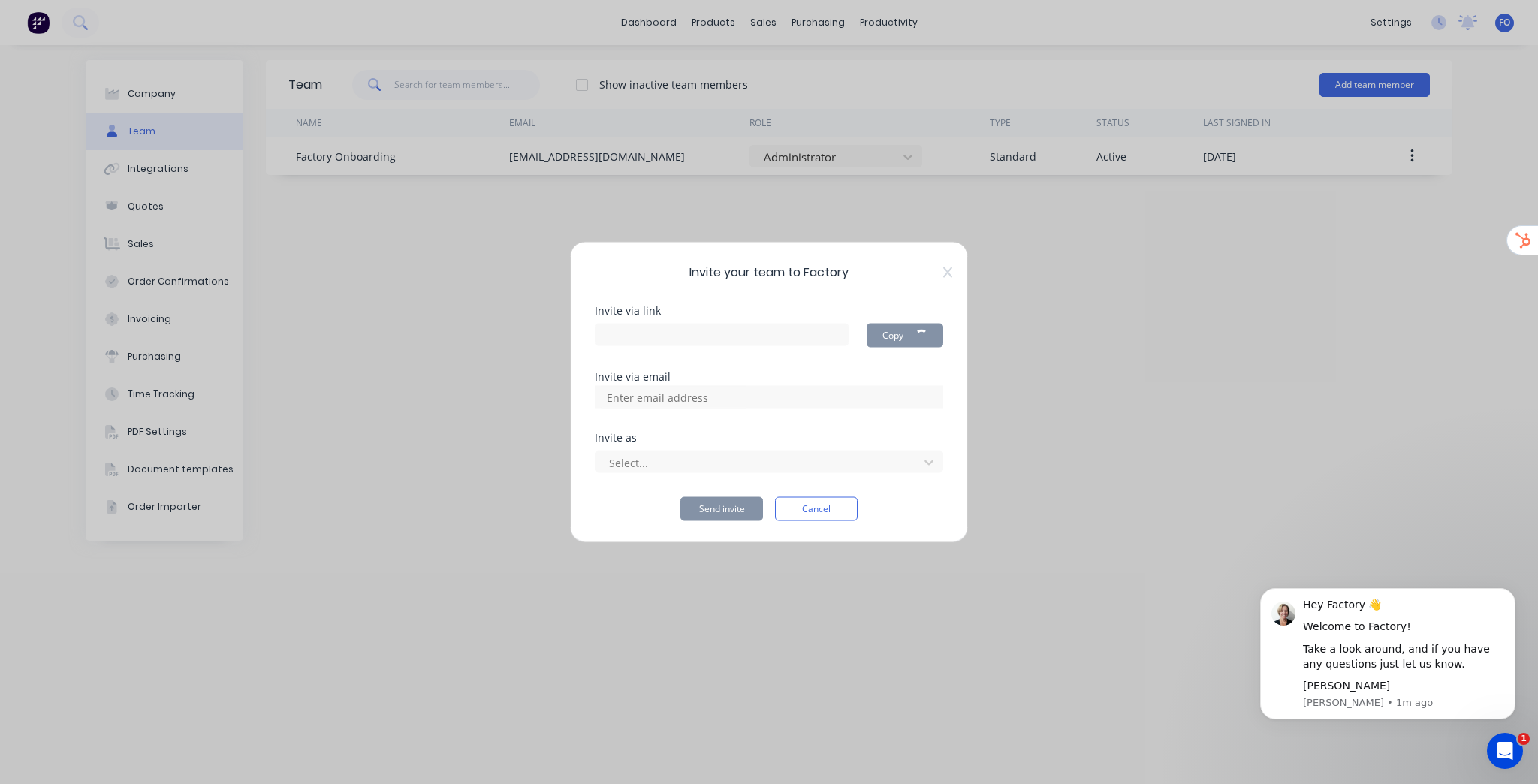
type input "https://app.factory.app/invite/lqWRM9Bj"
click at [687, 398] on input at bounding box center [673, 397] width 150 height 22
paste input "chris@lustec.com.au"
type input "chris@lustec.com.au"
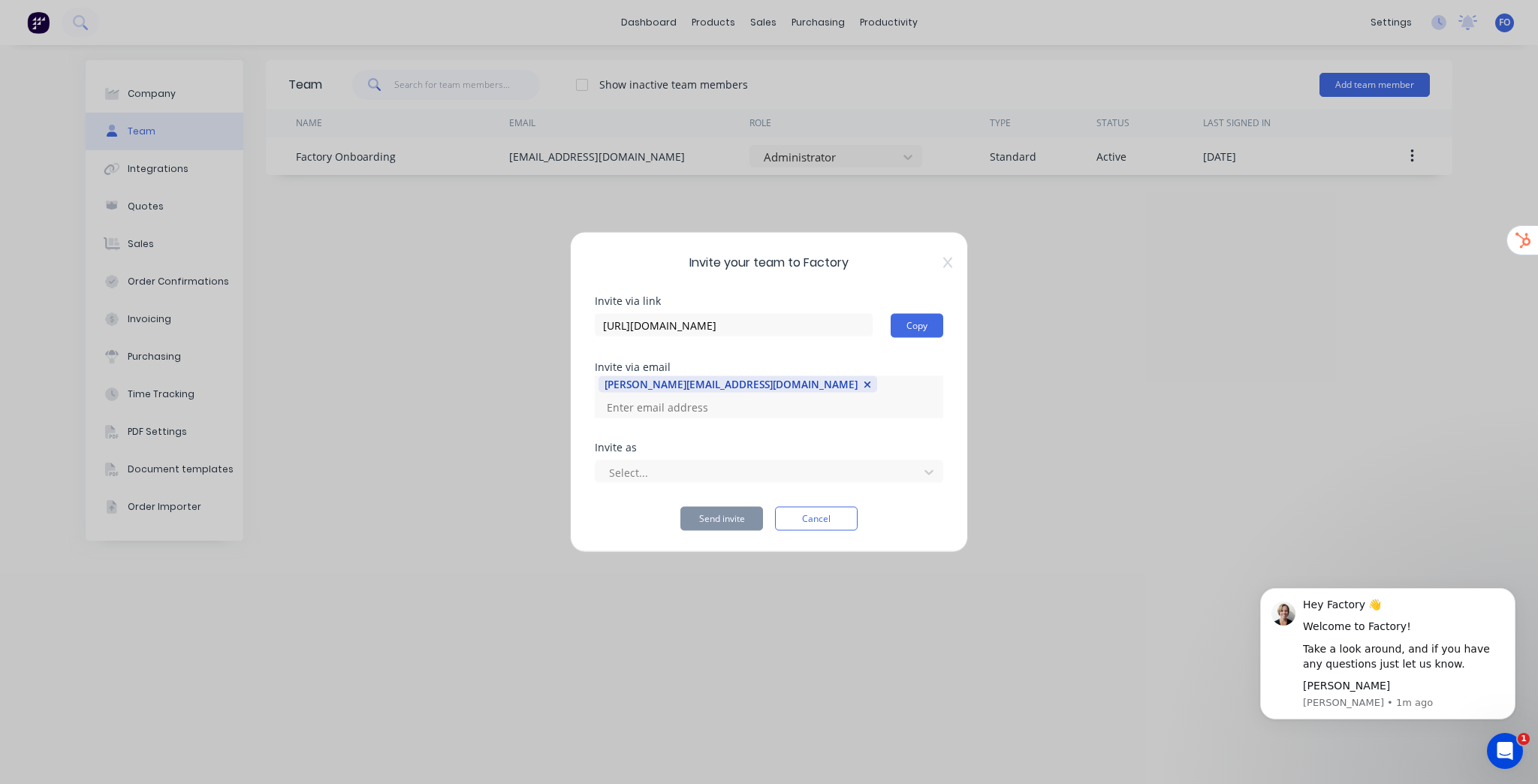
click at [678, 457] on div "Select..." at bounding box center [769, 470] width 348 height 27
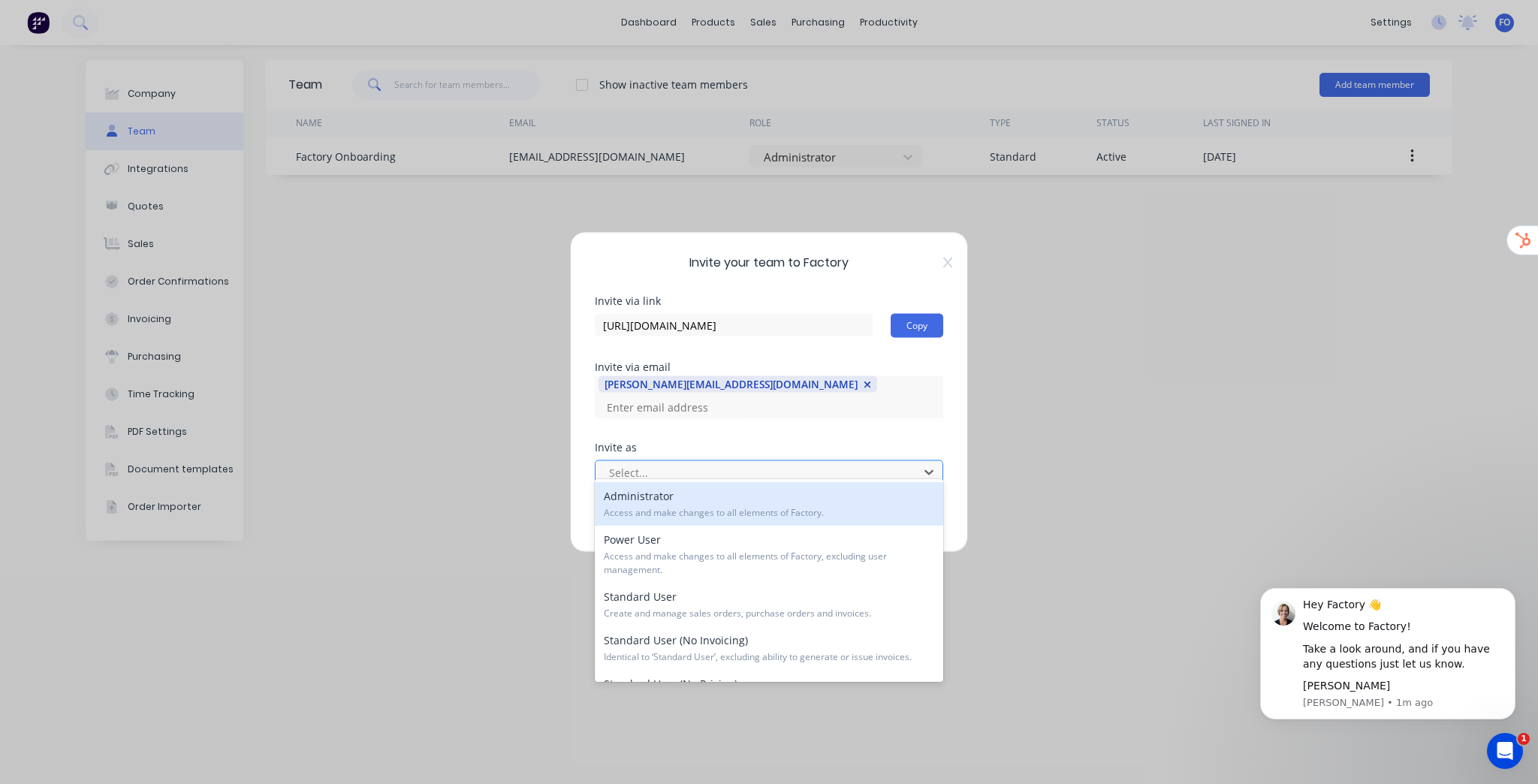
click at [667, 462] on div at bounding box center [759, 472] width 303 height 19
click at [649, 505] on div "Administrator Access and make changes to all elements of Factory." at bounding box center [769, 504] width 348 height 44
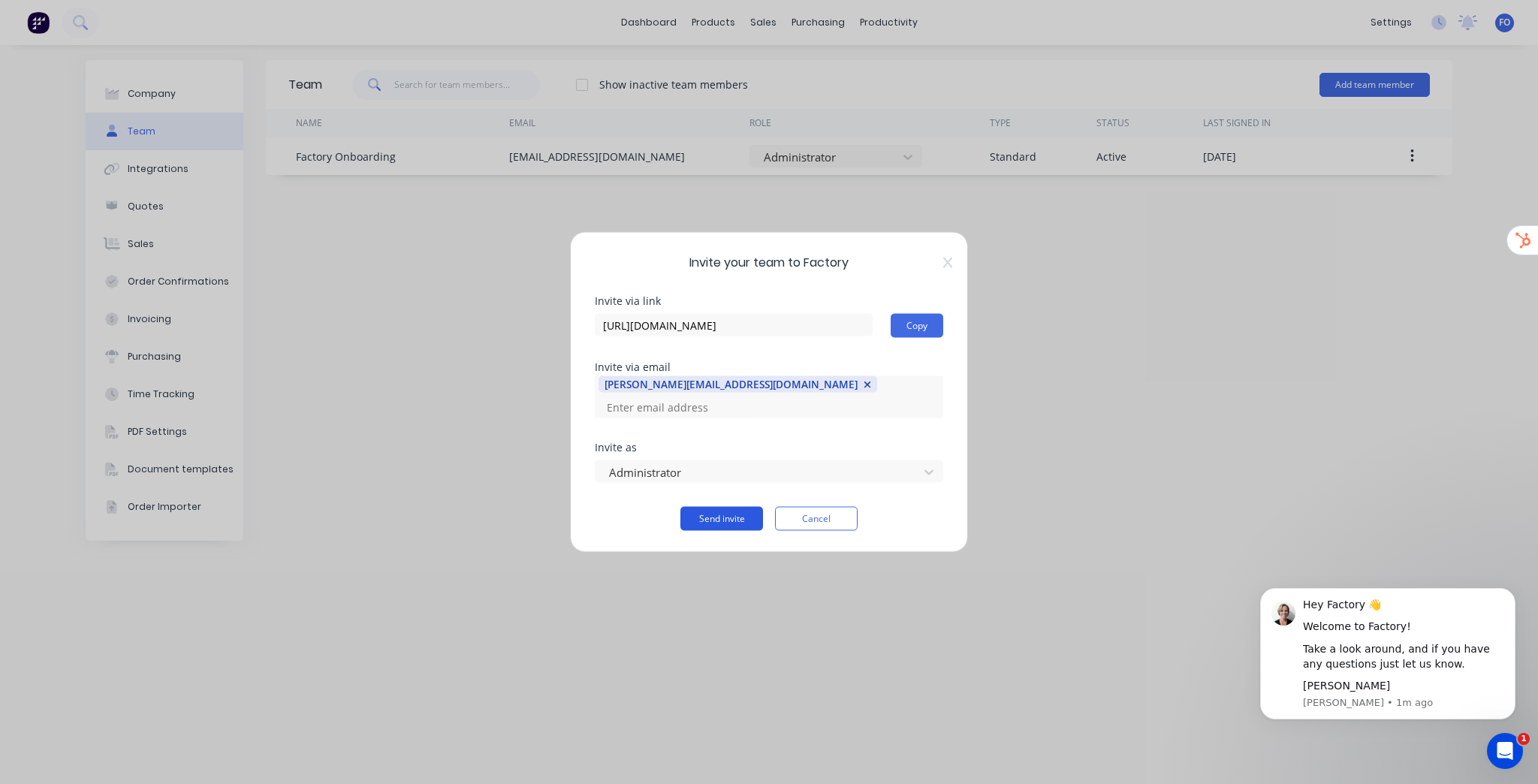
click at [732, 510] on button "Send invite" at bounding box center [722, 518] width 83 height 24
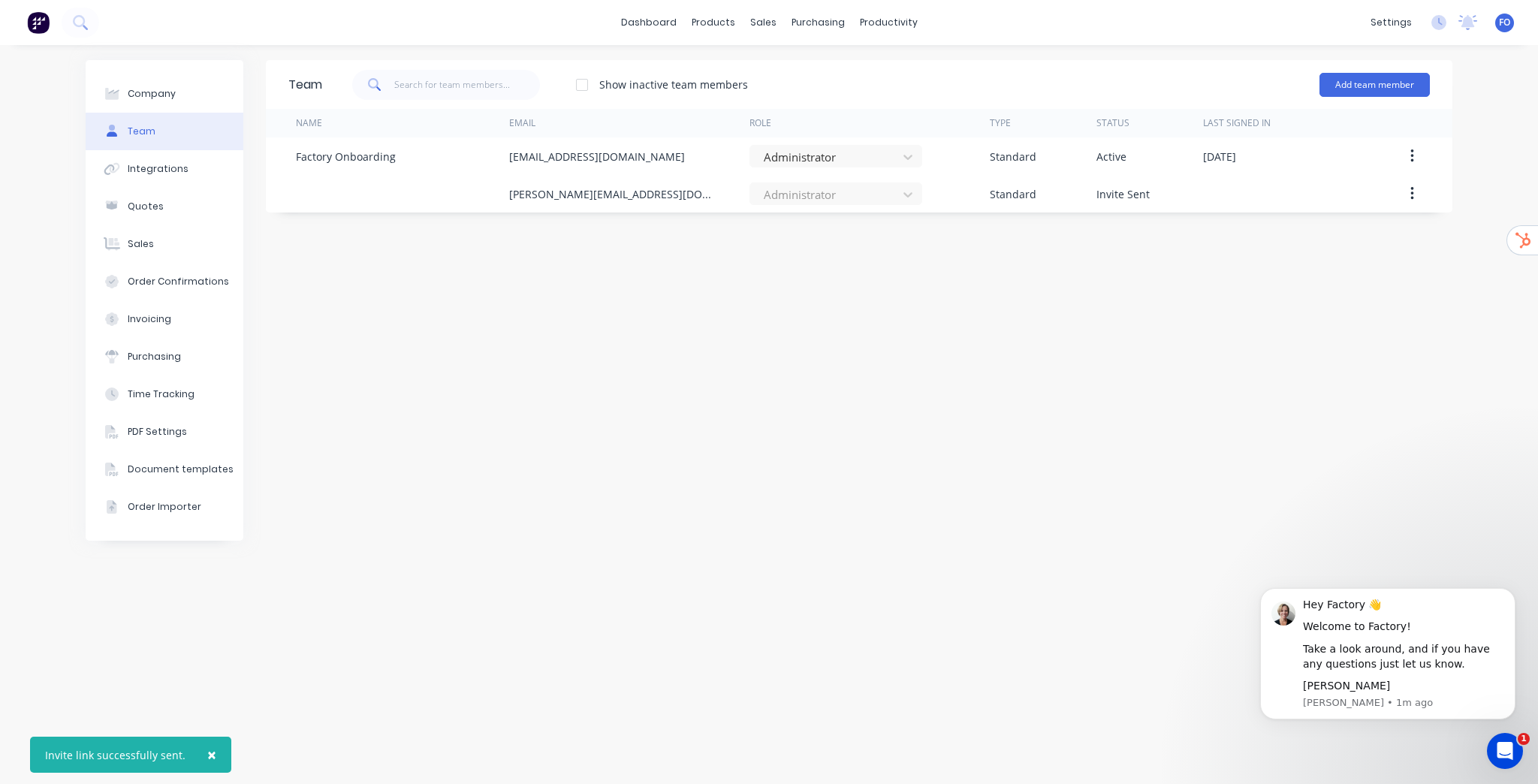
click at [794, 377] on div "Team Show inactive team members Add team member Name Email Role Type Status Las…" at bounding box center [859, 414] width 1186 height 709
click at [662, 22] on link "dashboard" at bounding box center [648, 22] width 70 height 22
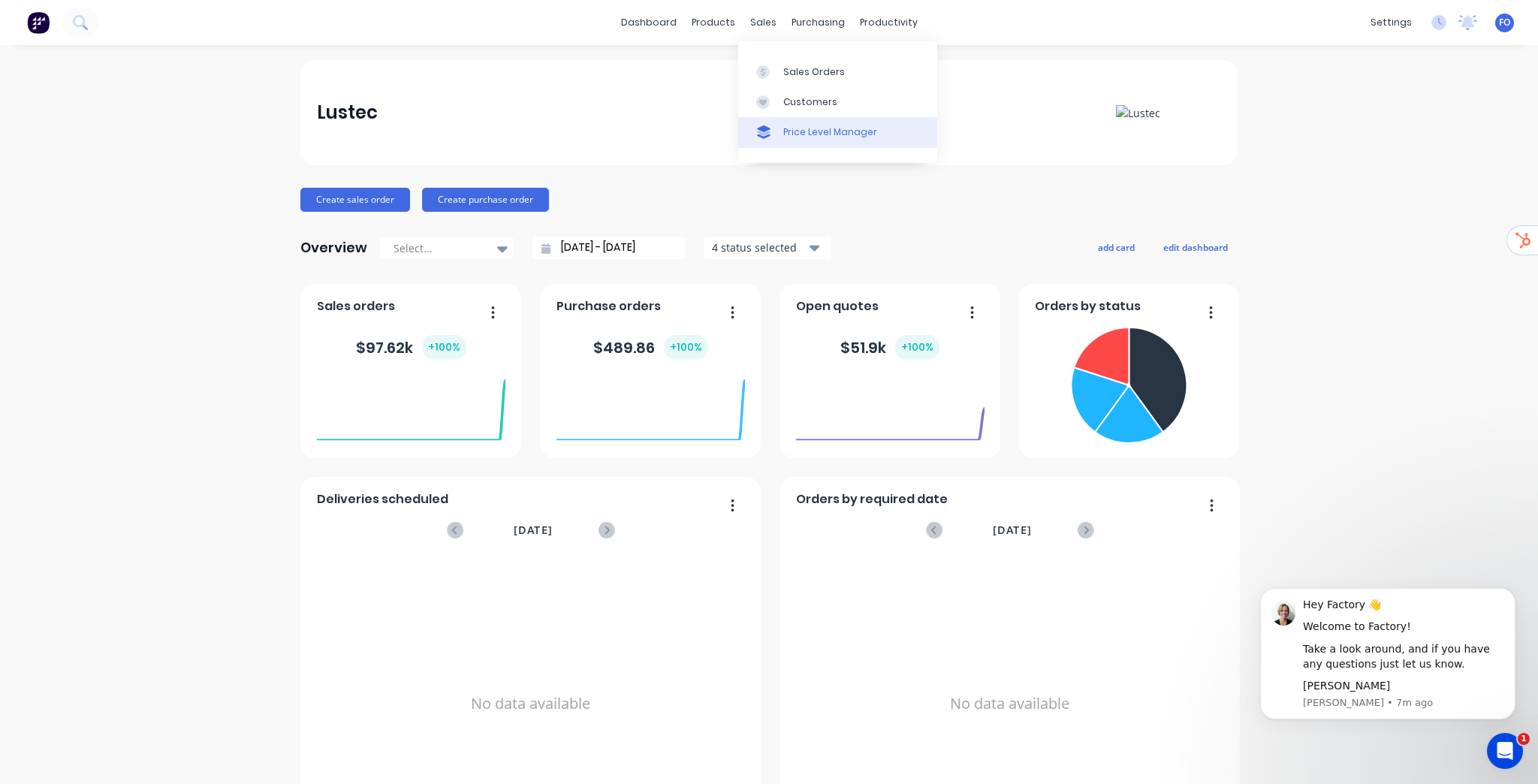
click at [814, 135] on div "Price Level Manager" at bounding box center [830, 132] width 94 height 13
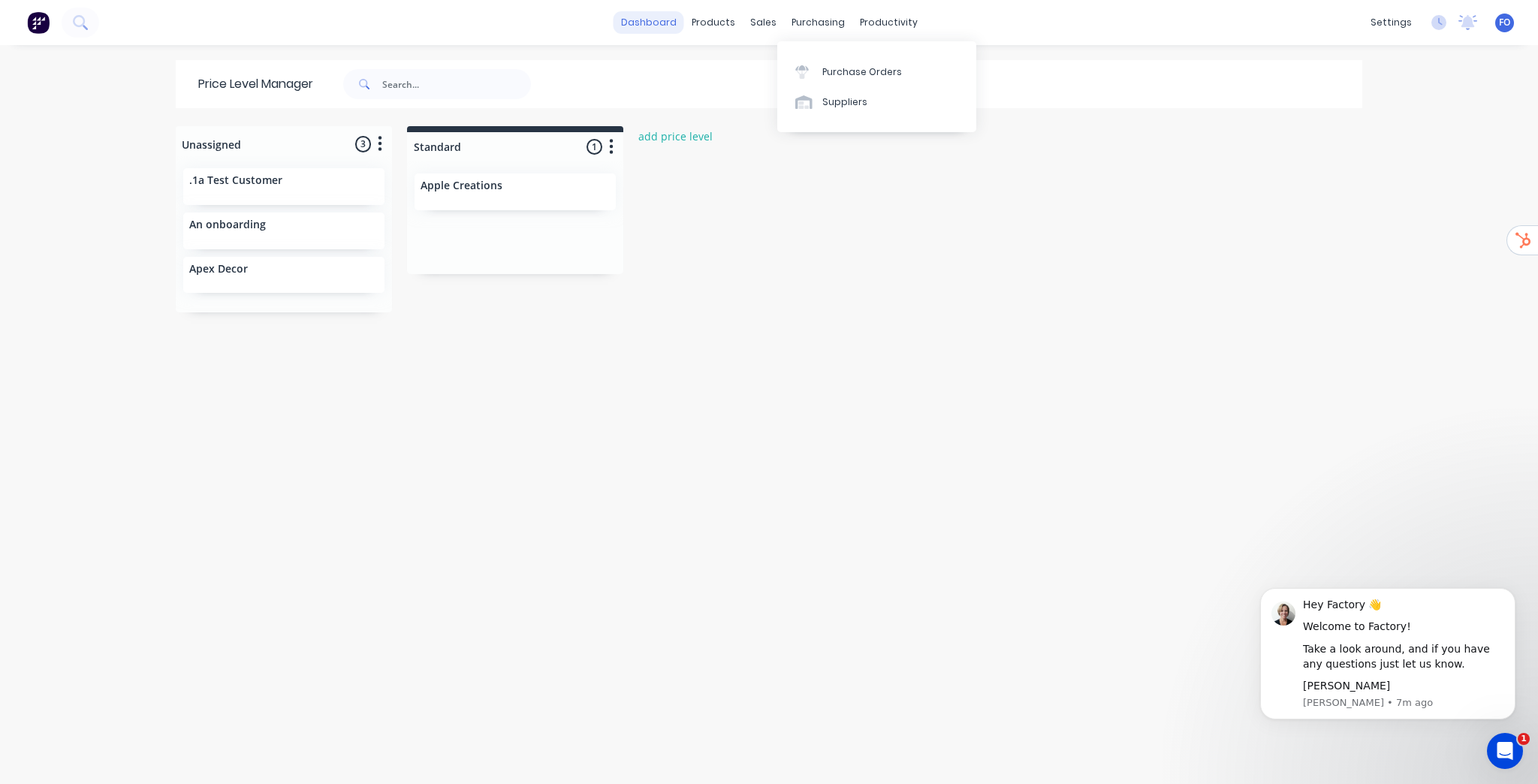
click at [654, 20] on link "dashboard" at bounding box center [648, 22] width 70 height 22
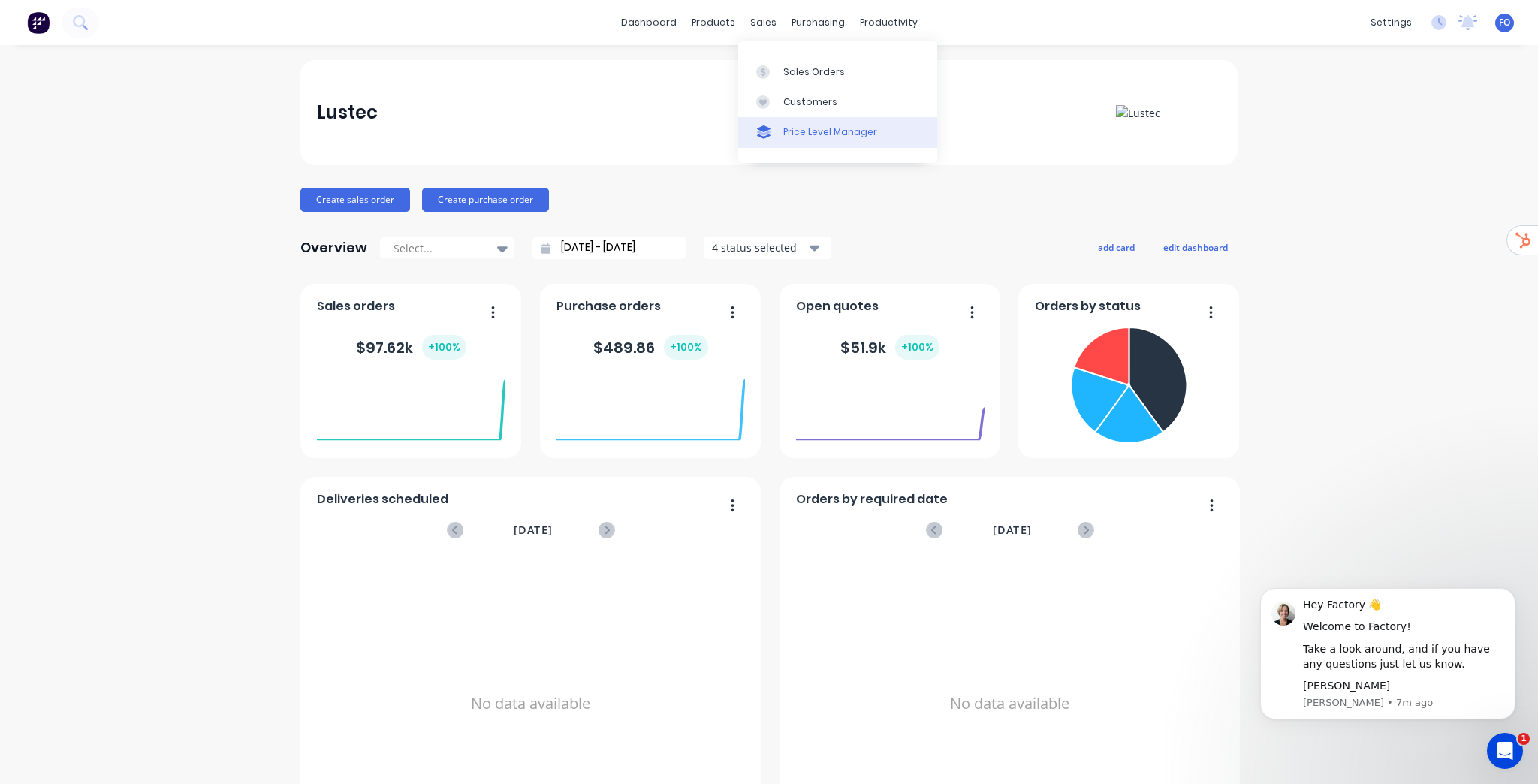
click at [802, 128] on div "Price Level Manager" at bounding box center [830, 132] width 94 height 13
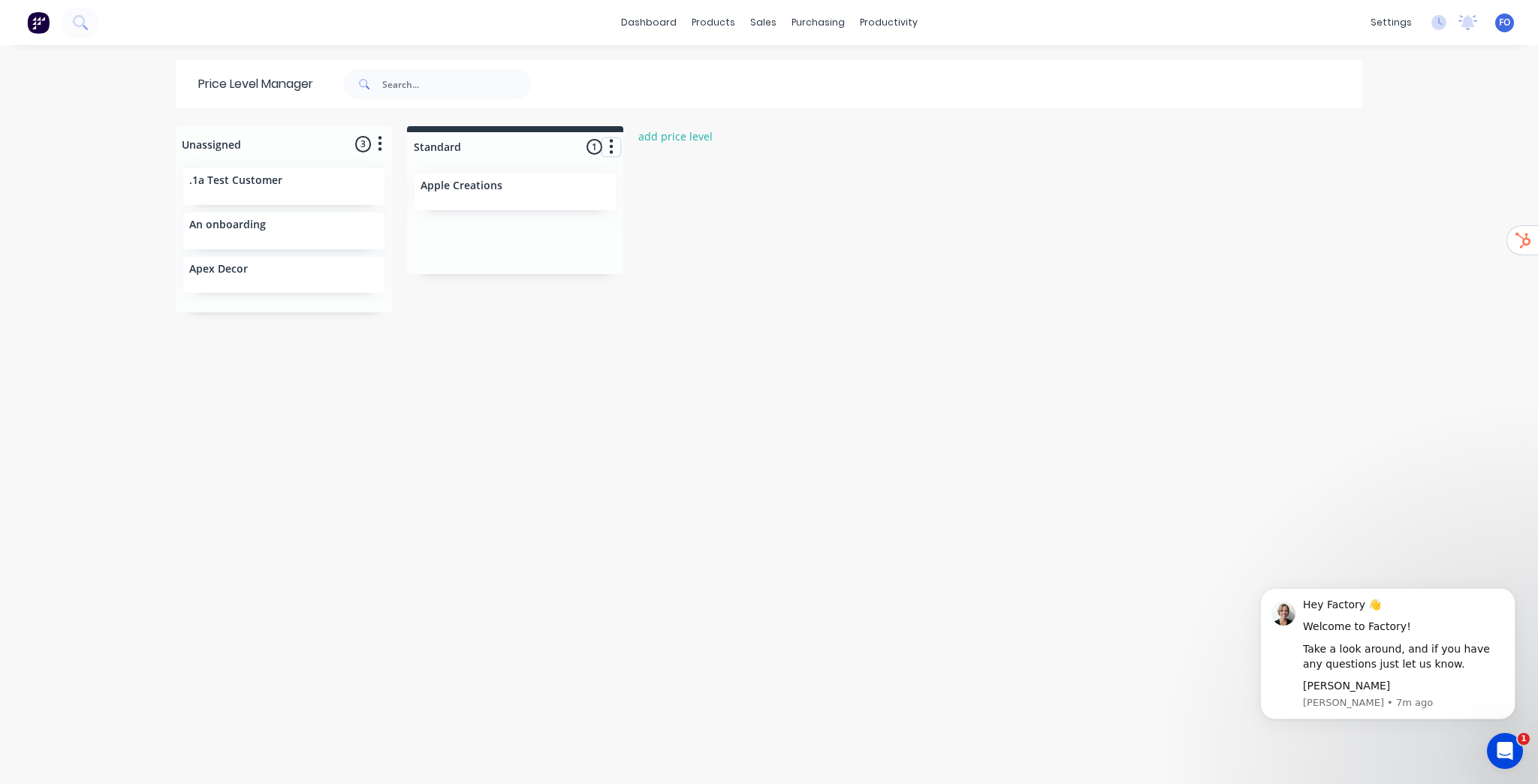
click at [609, 143] on icon "button" at bounding box center [611, 147] width 4 height 19
click at [924, 212] on div "Unassigned 3 Move all customers Standard .1a Test Customer An onboarding Apex D…" at bounding box center [769, 454] width 1201 height 656
click at [655, 30] on link "dashboard" at bounding box center [648, 22] width 70 height 22
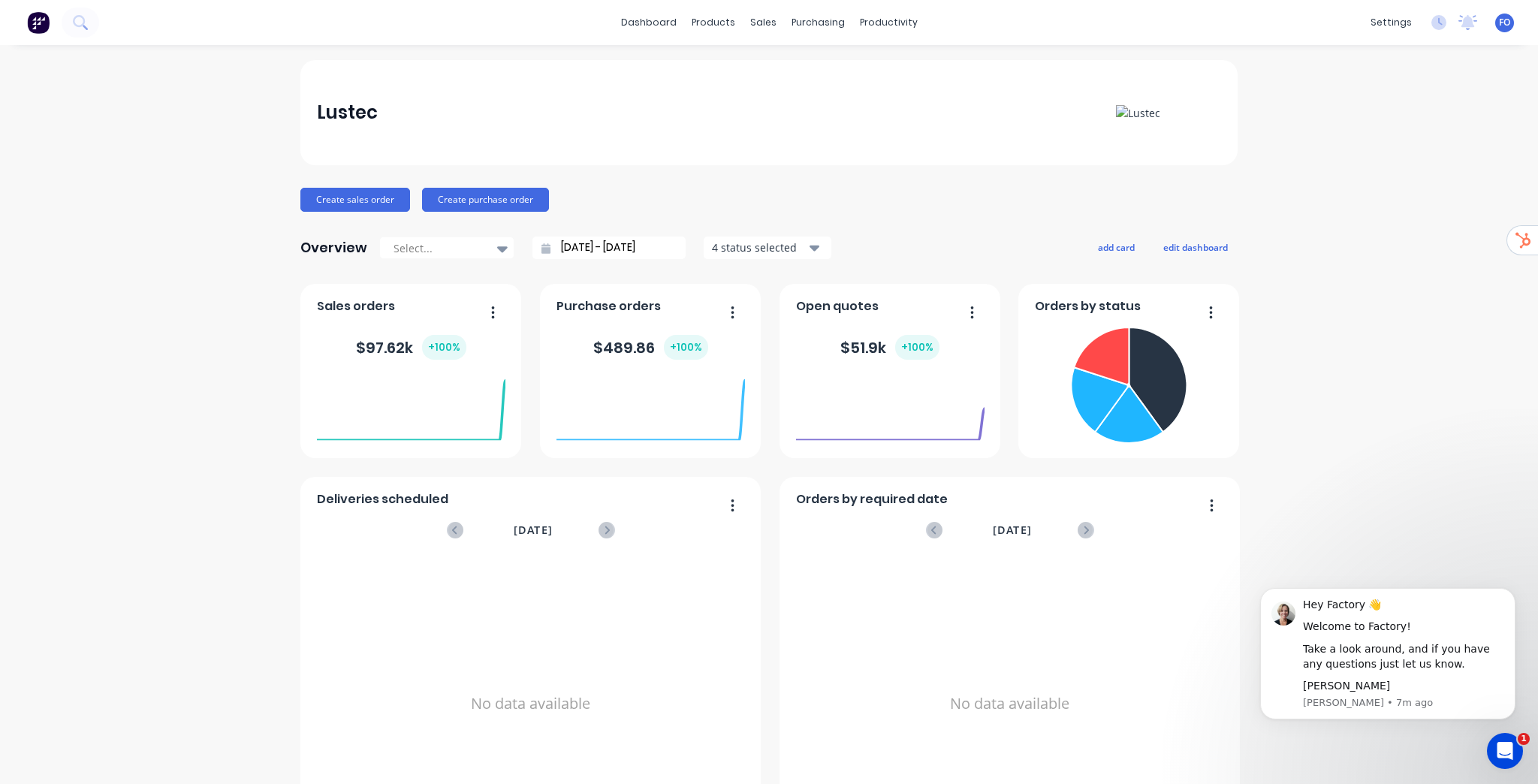
click at [1497, 32] on div "settings No new notifications Mark all as read You have no notifications FO Lus…" at bounding box center [1450, 22] width 175 height 22
click at [1499, 20] on span "FO" at bounding box center [1505, 22] width 12 height 13
click at [1390, 183] on button "Sign out" at bounding box center [1410, 188] width 199 height 30
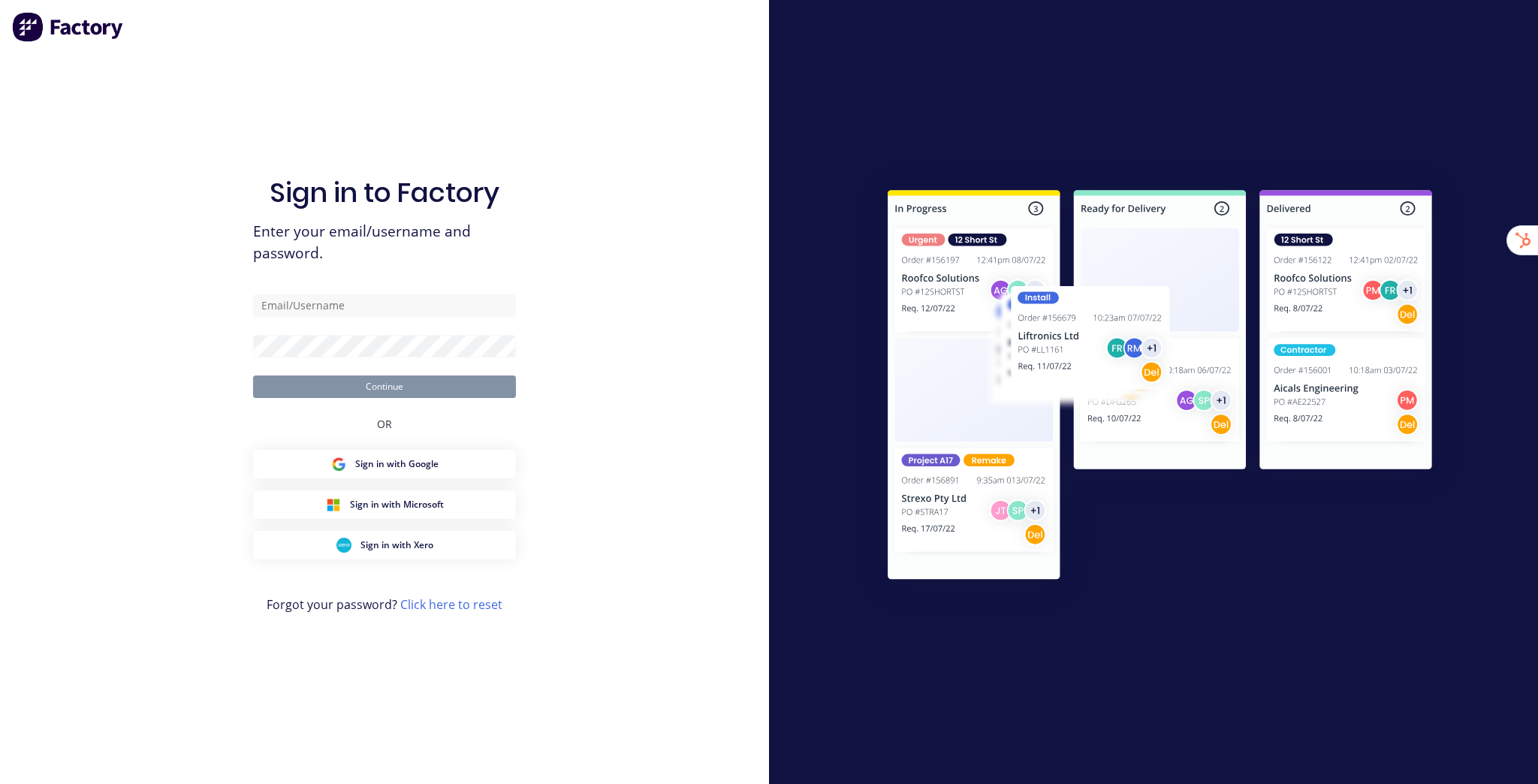
click at [694, 174] on div "Sign in to Factory Enter your email/username and password. Continue OR Sign in …" at bounding box center [385, 392] width 769 height 784
type input "[EMAIL_ADDRESS][DOMAIN_NAME]"
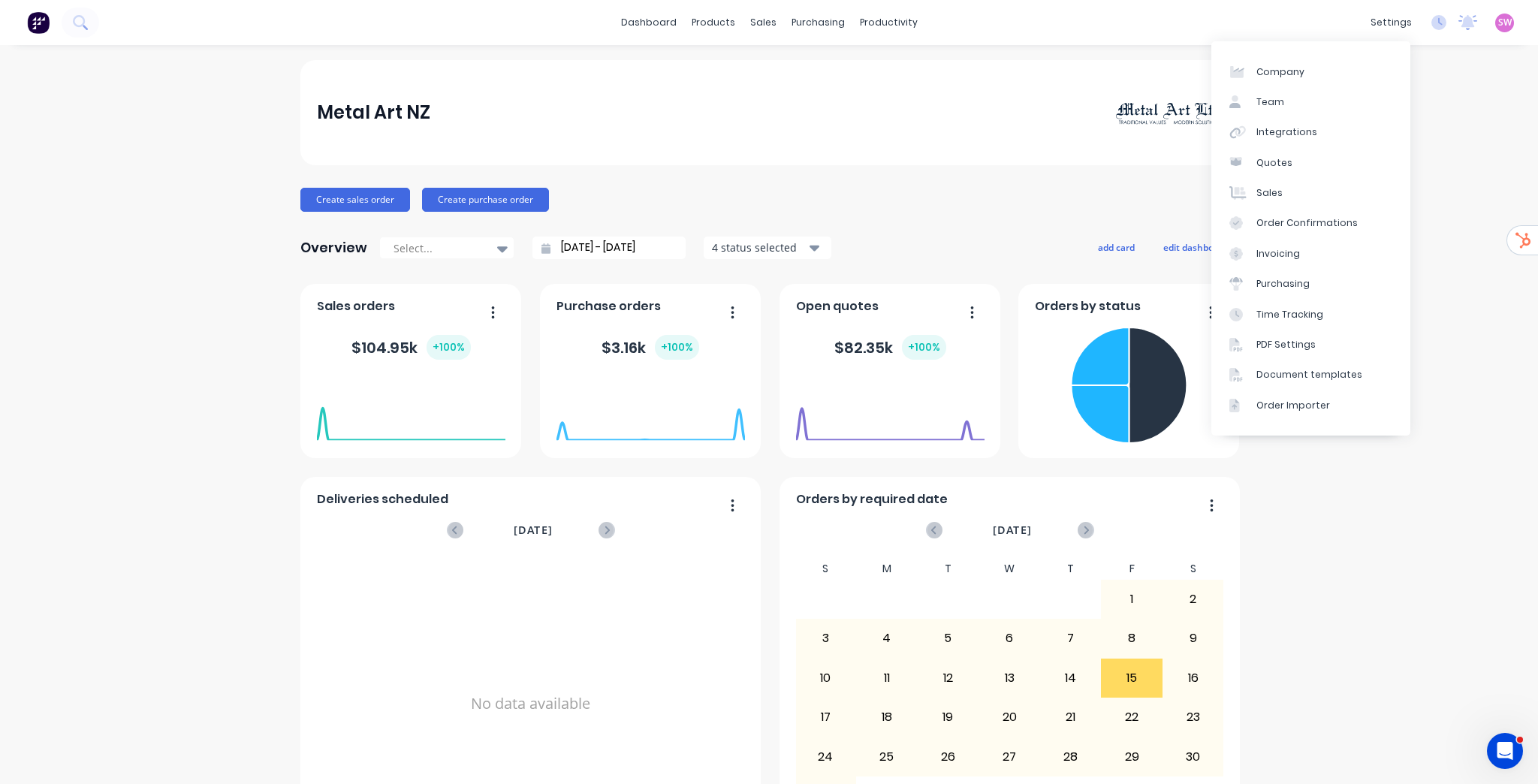
click at [1319, 94] on link "Team" at bounding box center [1311, 102] width 199 height 30
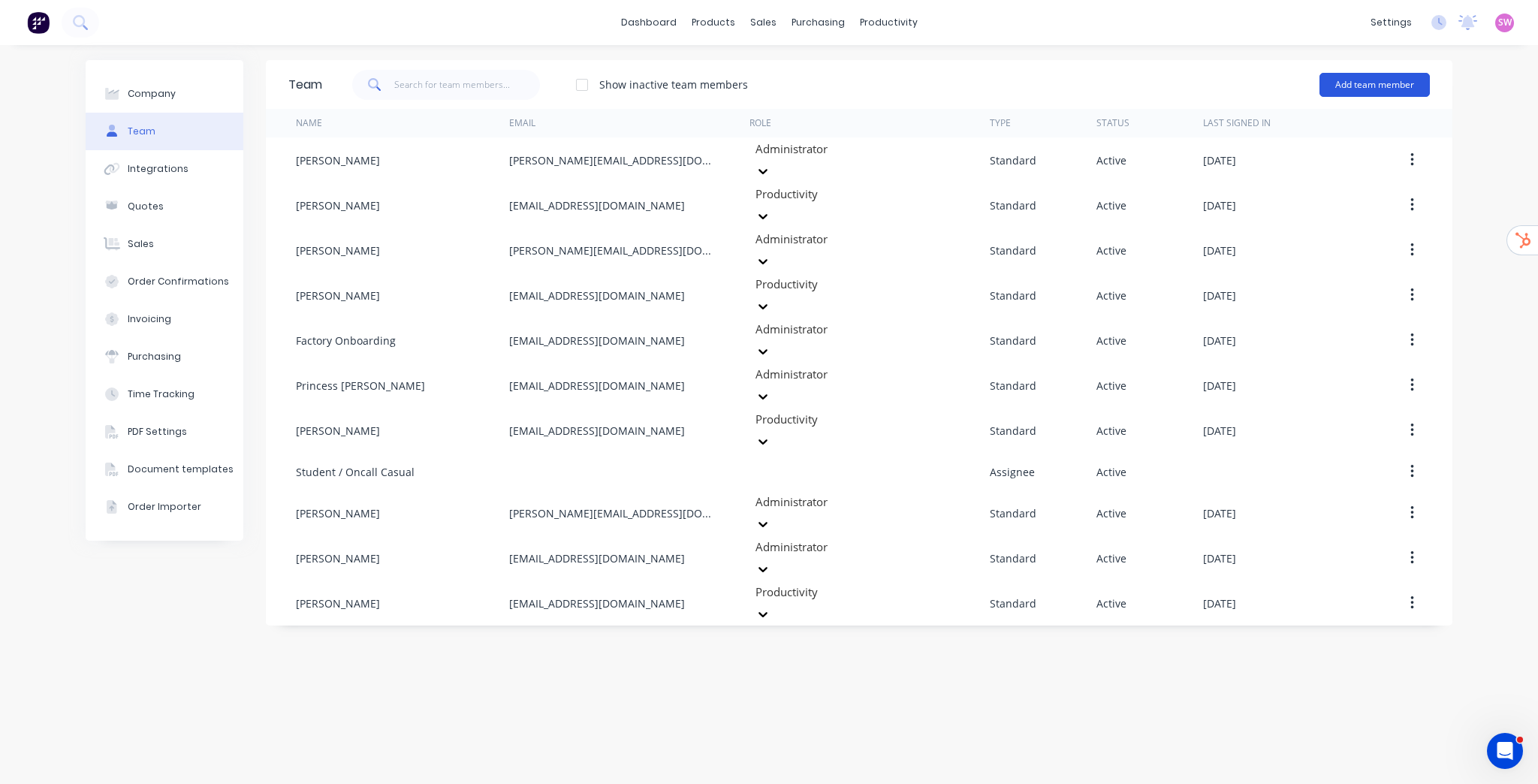
click at [1390, 83] on button "Add team member" at bounding box center [1374, 85] width 110 height 24
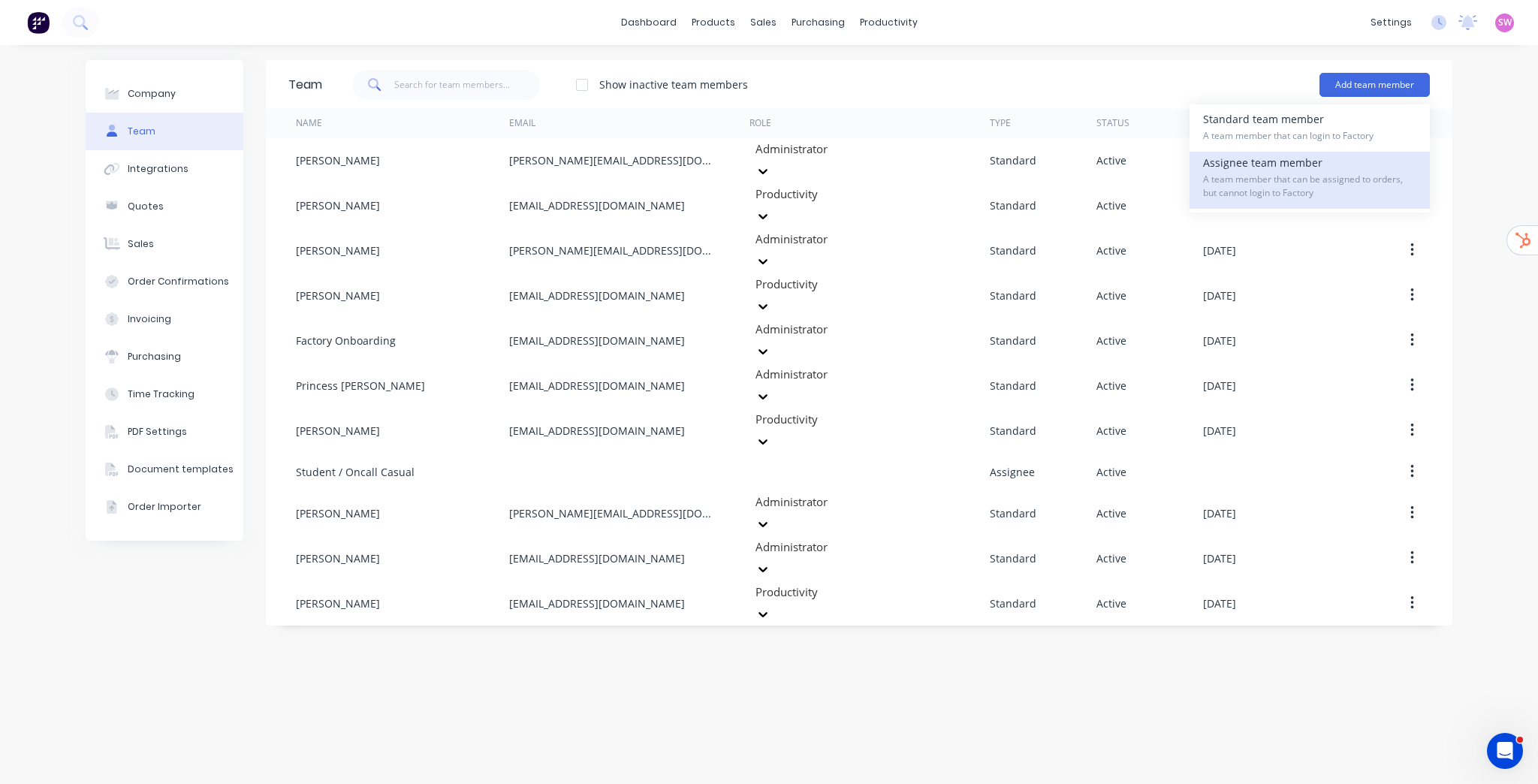
click at [1292, 165] on div "Assignee team member A team member that can be assigned to orders, but cannot l…" at bounding box center [1309, 180] width 213 height 57
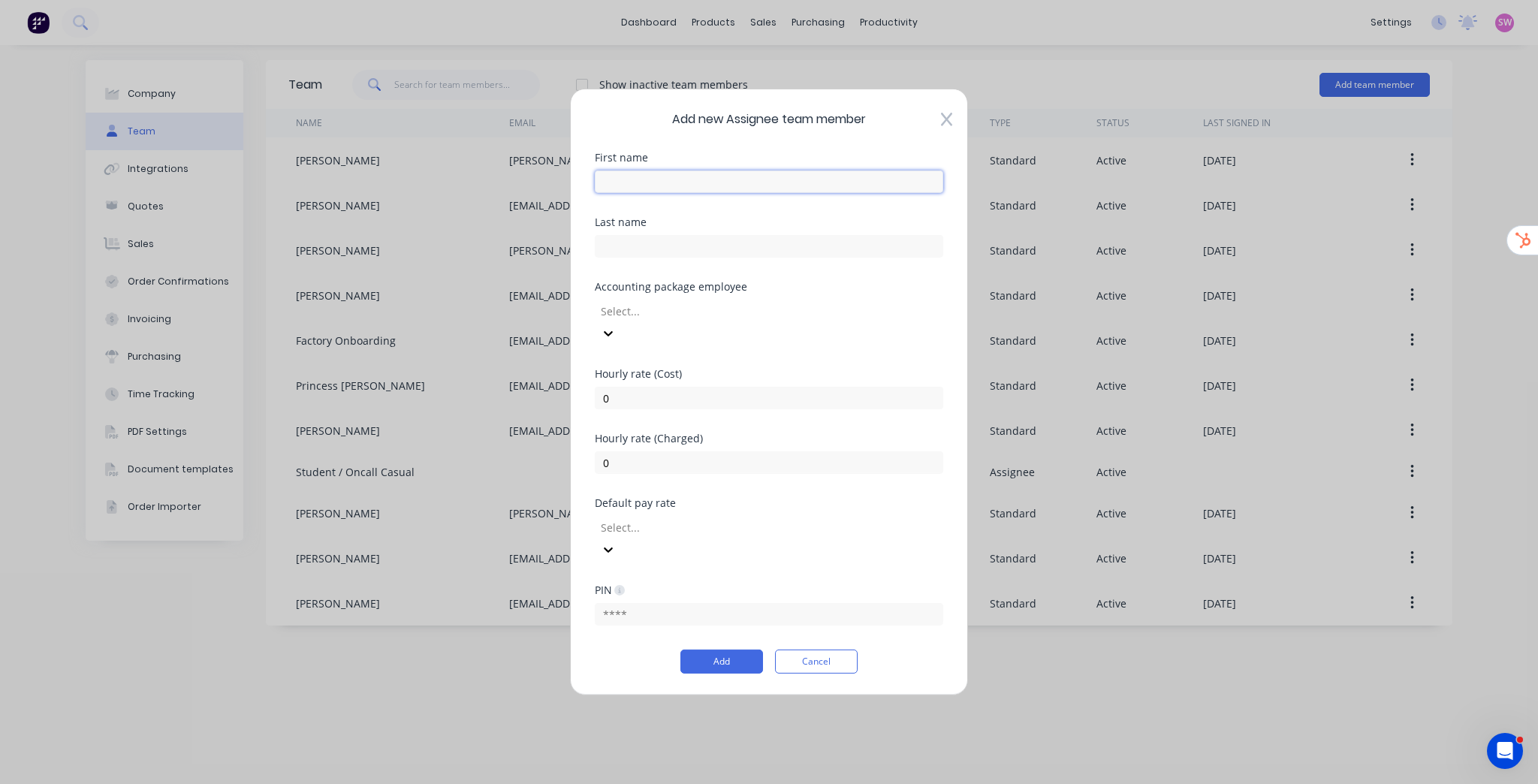
click at [682, 193] on input "text" at bounding box center [769, 181] width 348 height 22
type input "Student/Casual"
click at [719, 163] on div "First name" at bounding box center [769, 157] width 348 height 11
drag, startPoint x: 638, startPoint y: 468, endPoint x: 565, endPoint y: 458, distance: 73.7
click at [570, 462] on div "Add new Assignee team member First name Student/Casual Last name Accounting pac…" at bounding box center [769, 392] width 398 height 607
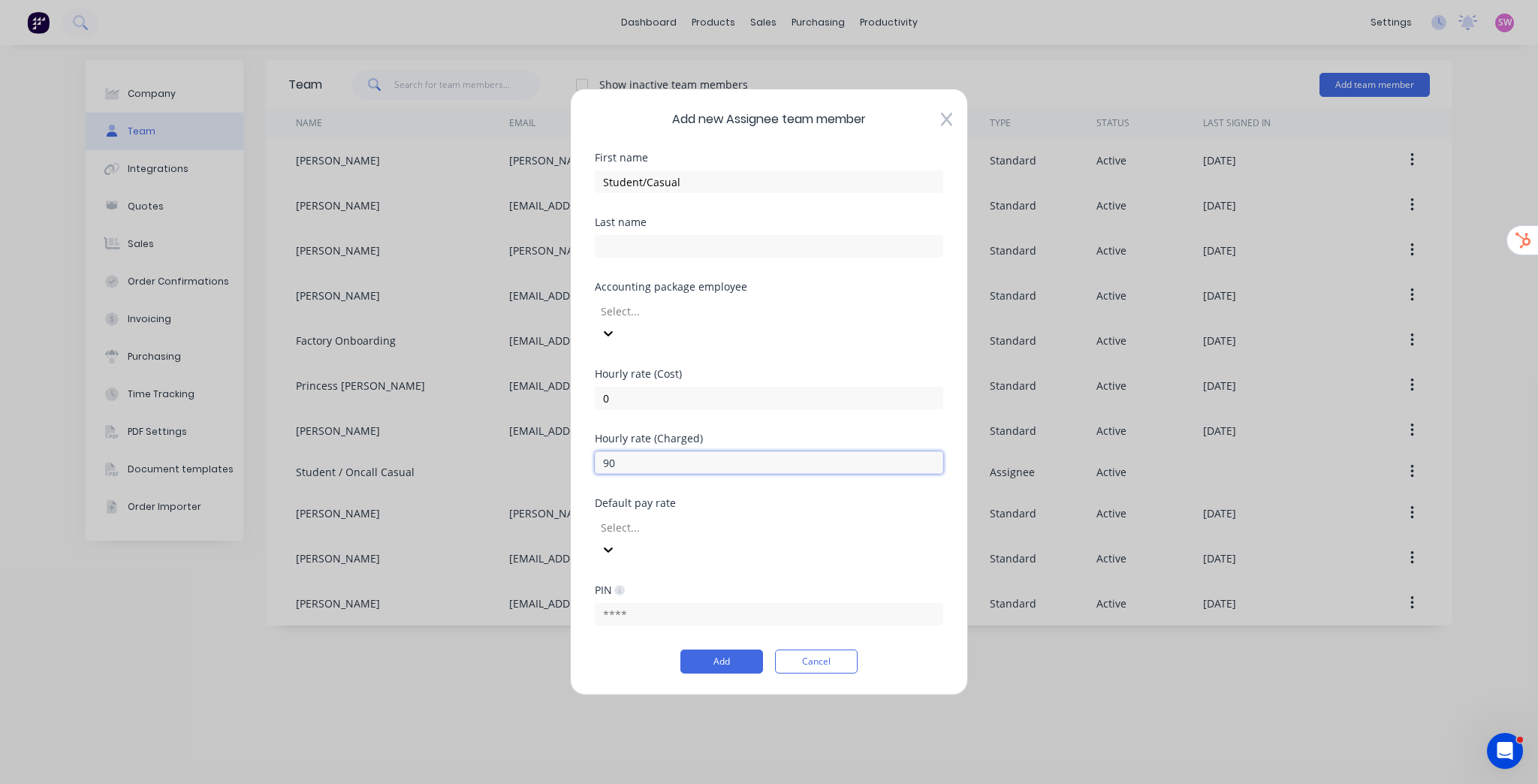
type input "90"
click at [810, 501] on div "Default pay rate" at bounding box center [769, 503] width 348 height 11
click at [727, 649] on button "Add" at bounding box center [722, 661] width 83 height 24
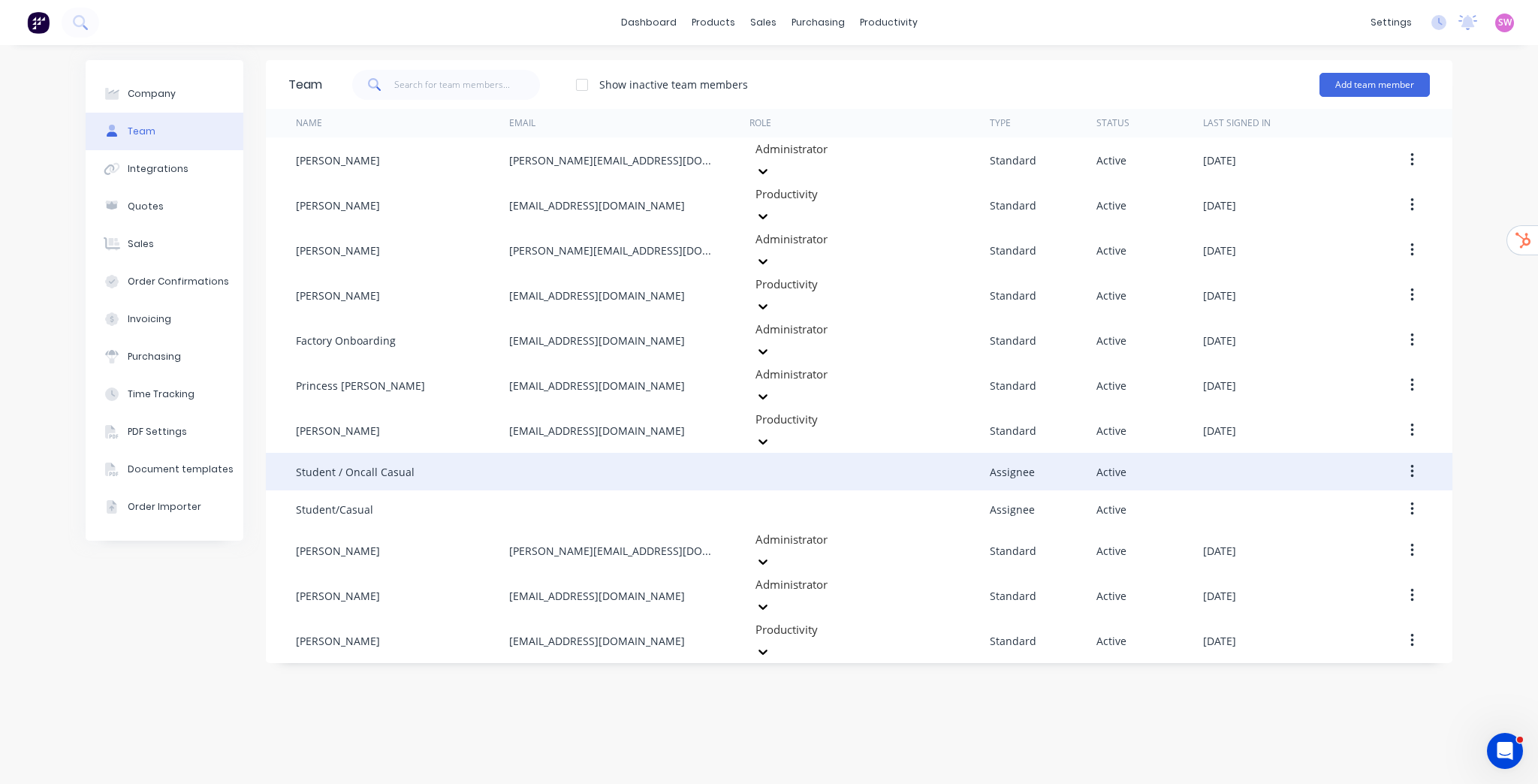
click at [1414, 463] on icon "button" at bounding box center [1412, 472] width 4 height 17
click at [1381, 500] on div "Edit" at bounding box center [1358, 511] width 115 height 22
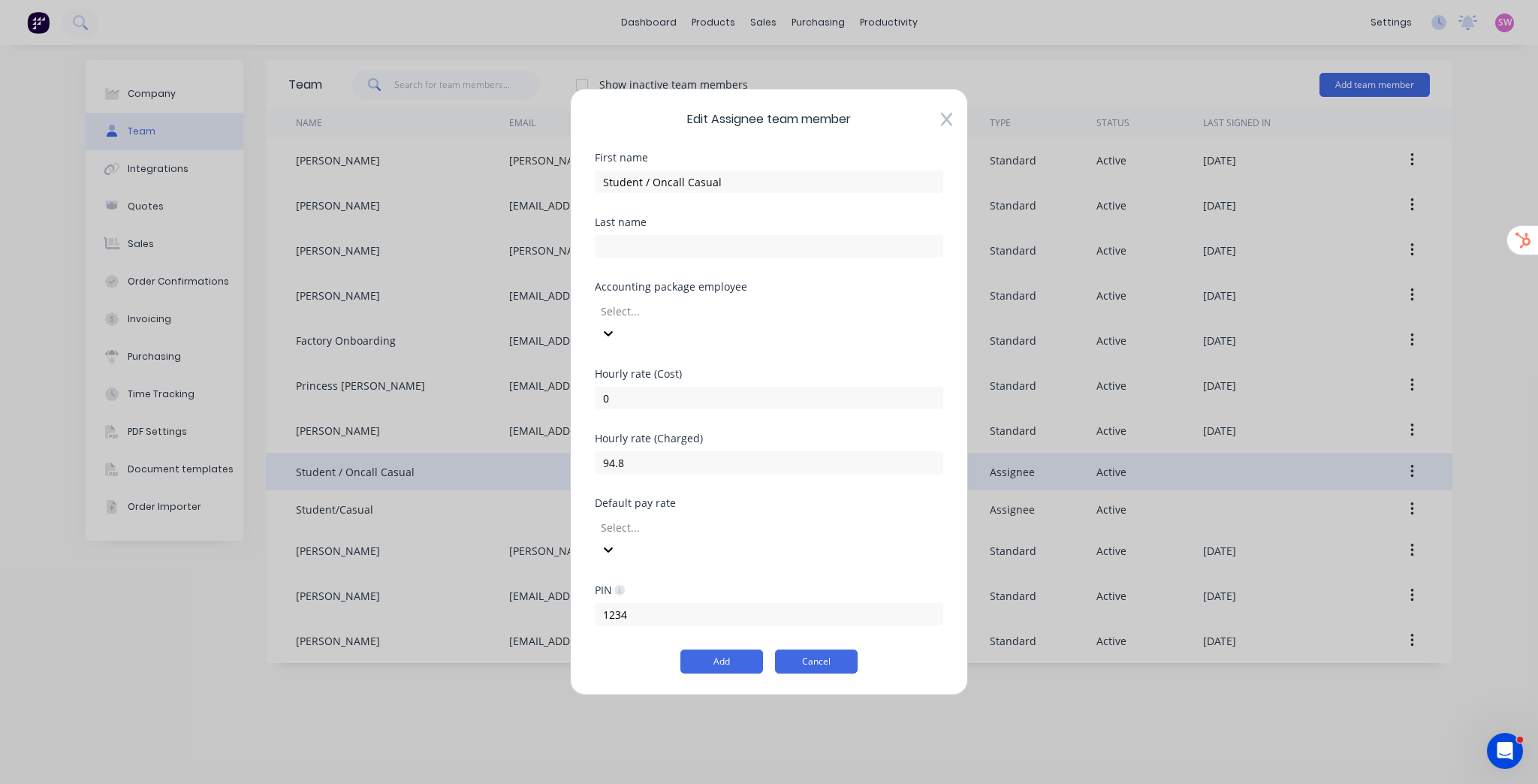
click at [817, 649] on button "Cancel" at bounding box center [817, 661] width 83 height 24
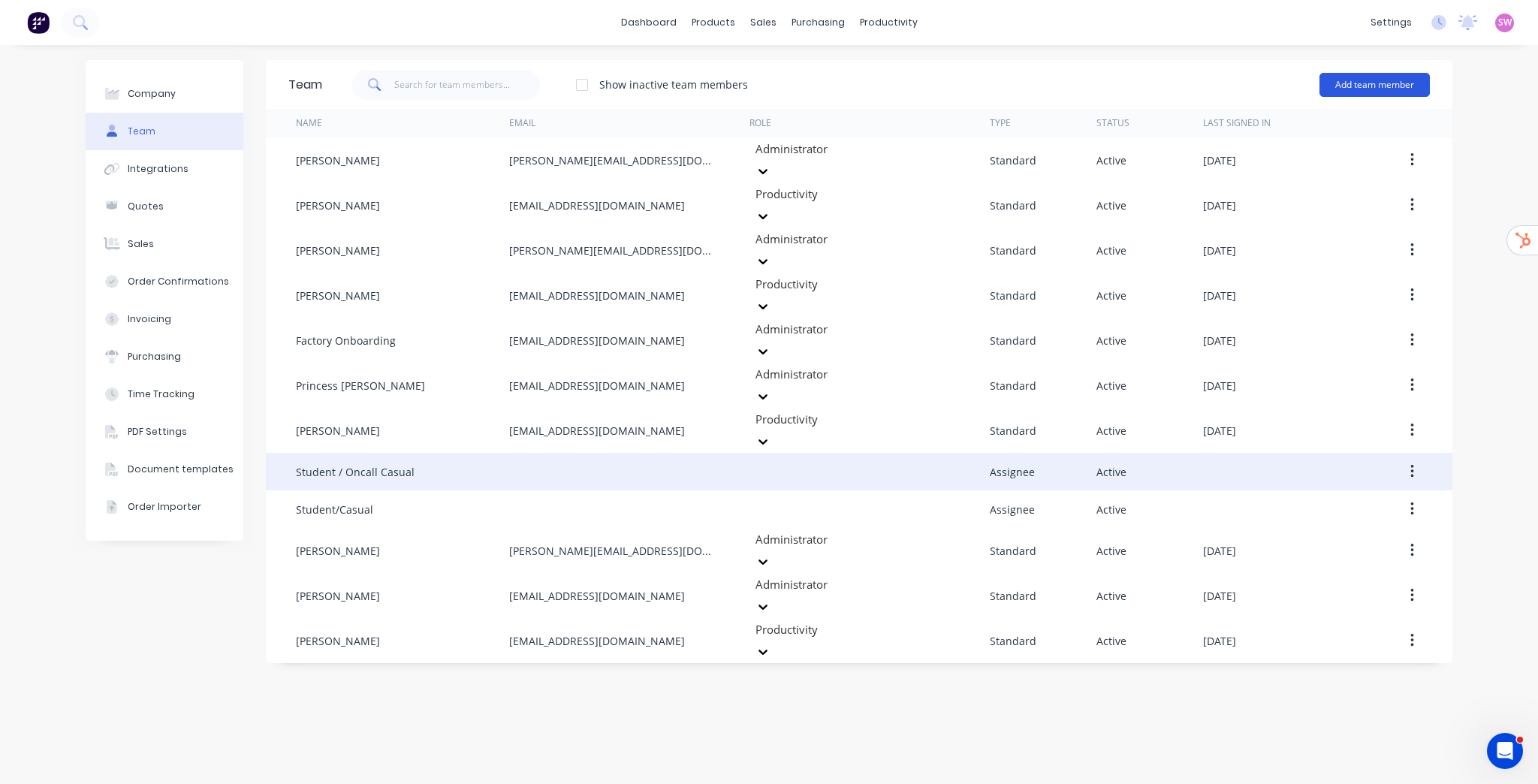
click at [1352, 79] on button "Add team member" at bounding box center [1374, 85] width 110 height 24
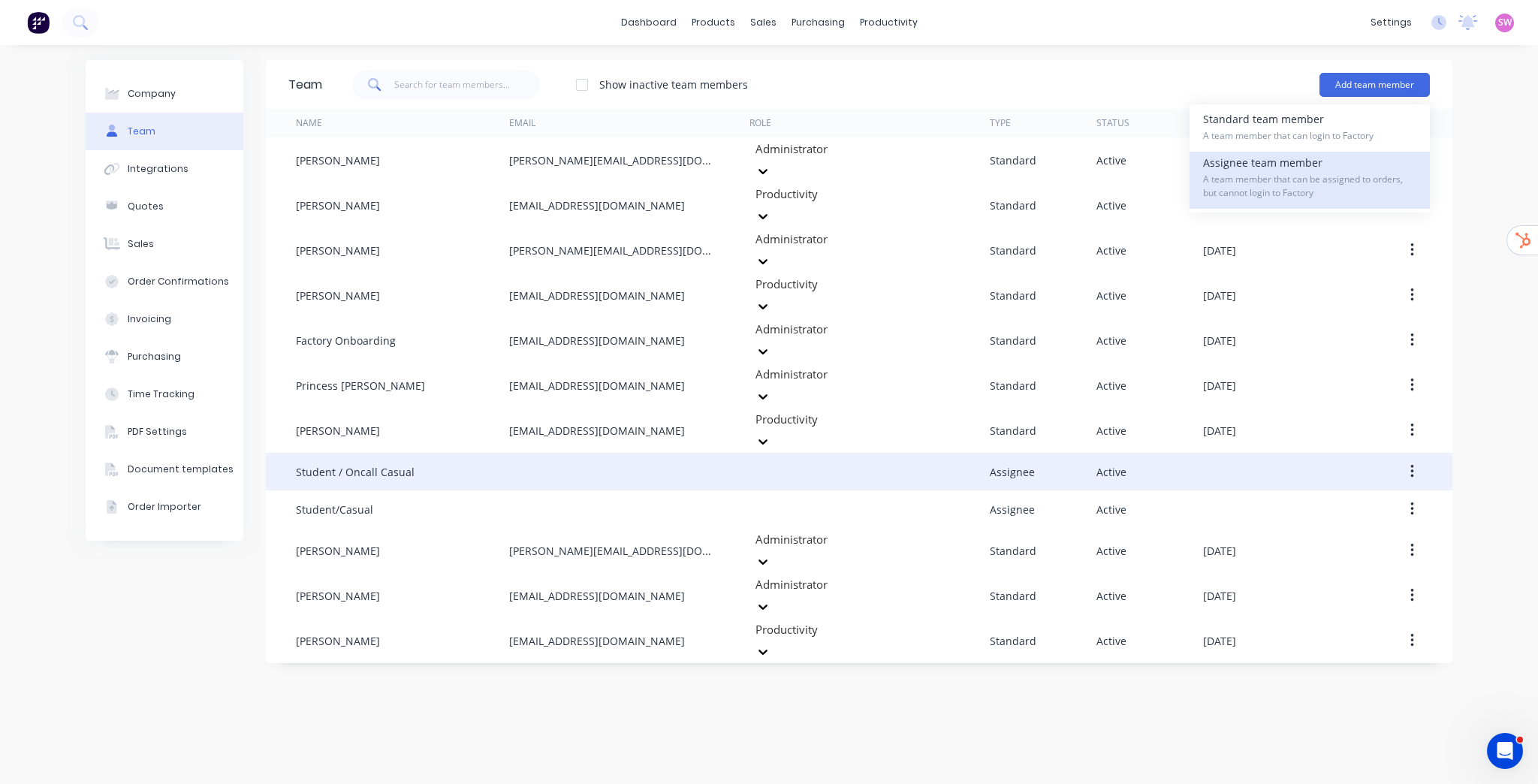
click at [1271, 180] on span "A team member that can be assigned to orders, but cannot login to Factory" at bounding box center [1309, 186] width 213 height 27
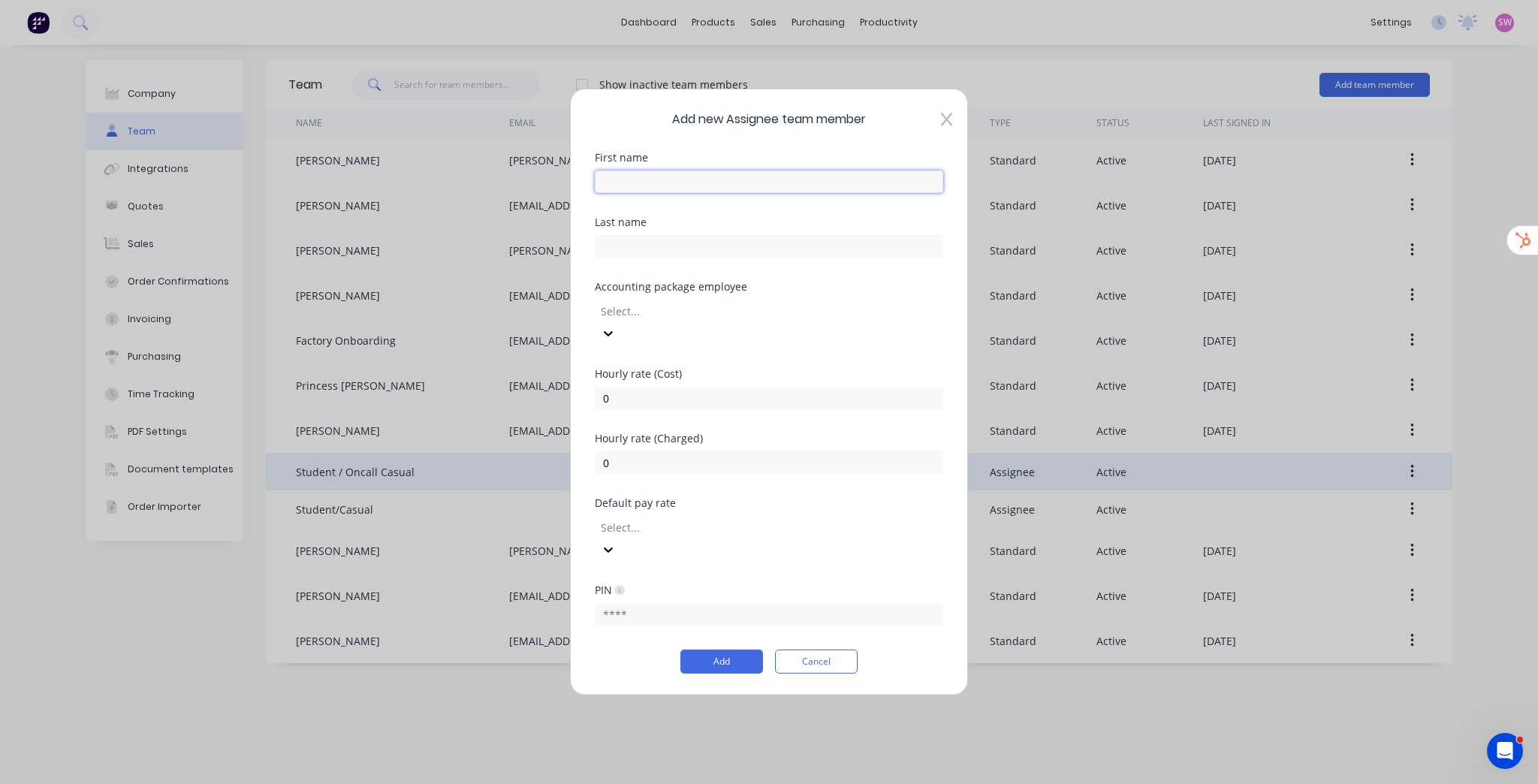
click at [720, 193] on input "text" at bounding box center [769, 181] width 348 height 22
type input "Office"
click at [667, 394] on input "0" at bounding box center [769, 397] width 348 height 22
drag, startPoint x: 666, startPoint y: 399, endPoint x: 552, endPoint y: 387, distance: 114.6
click at [552, 387] on div "Add new Assignee team member First name Office Last name Accounting package emp…" at bounding box center [769, 392] width 1538 height 784
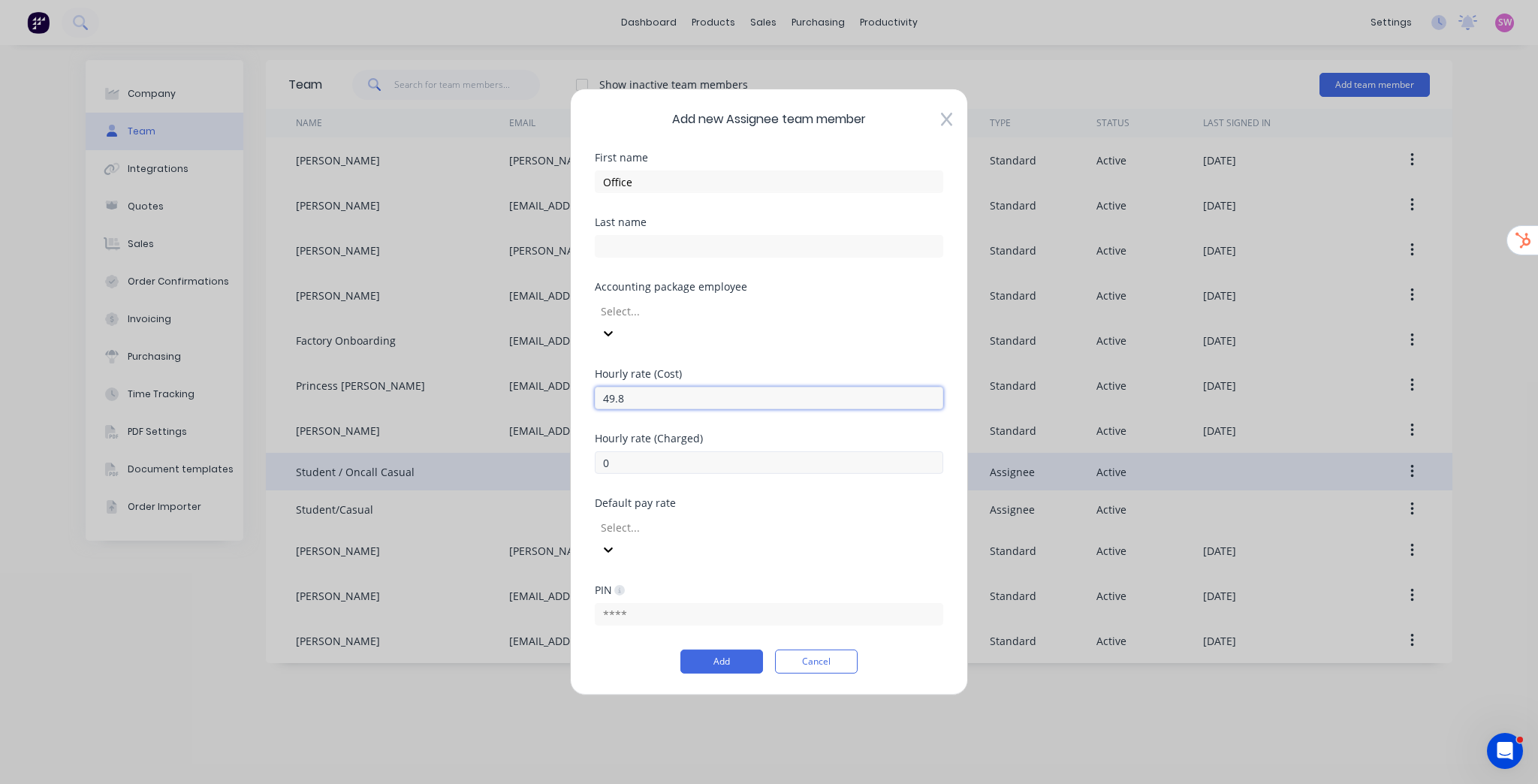
type input "49.8"
drag, startPoint x: 657, startPoint y: 455, endPoint x: 512, endPoint y: 443, distance: 145.5
click at [518, 444] on div "Add new Assignee team member First name Office Last name Accounting package emp…" at bounding box center [769, 392] width 1538 height 784
type input "90"
click at [856, 496] on div "Hourly rate (Charged) 90" at bounding box center [769, 466] width 348 height 65
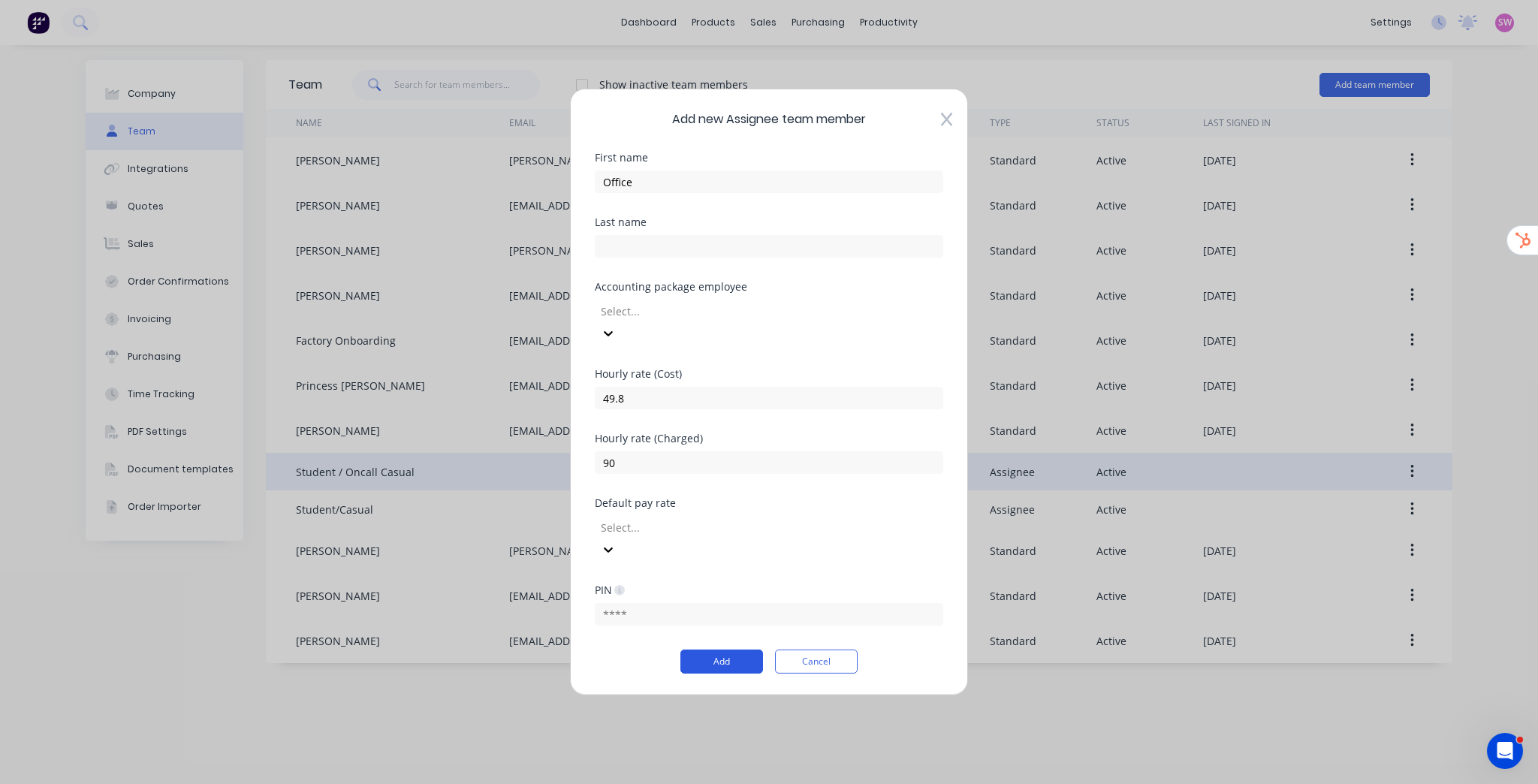
click at [712, 649] on button "Add" at bounding box center [722, 661] width 83 height 24
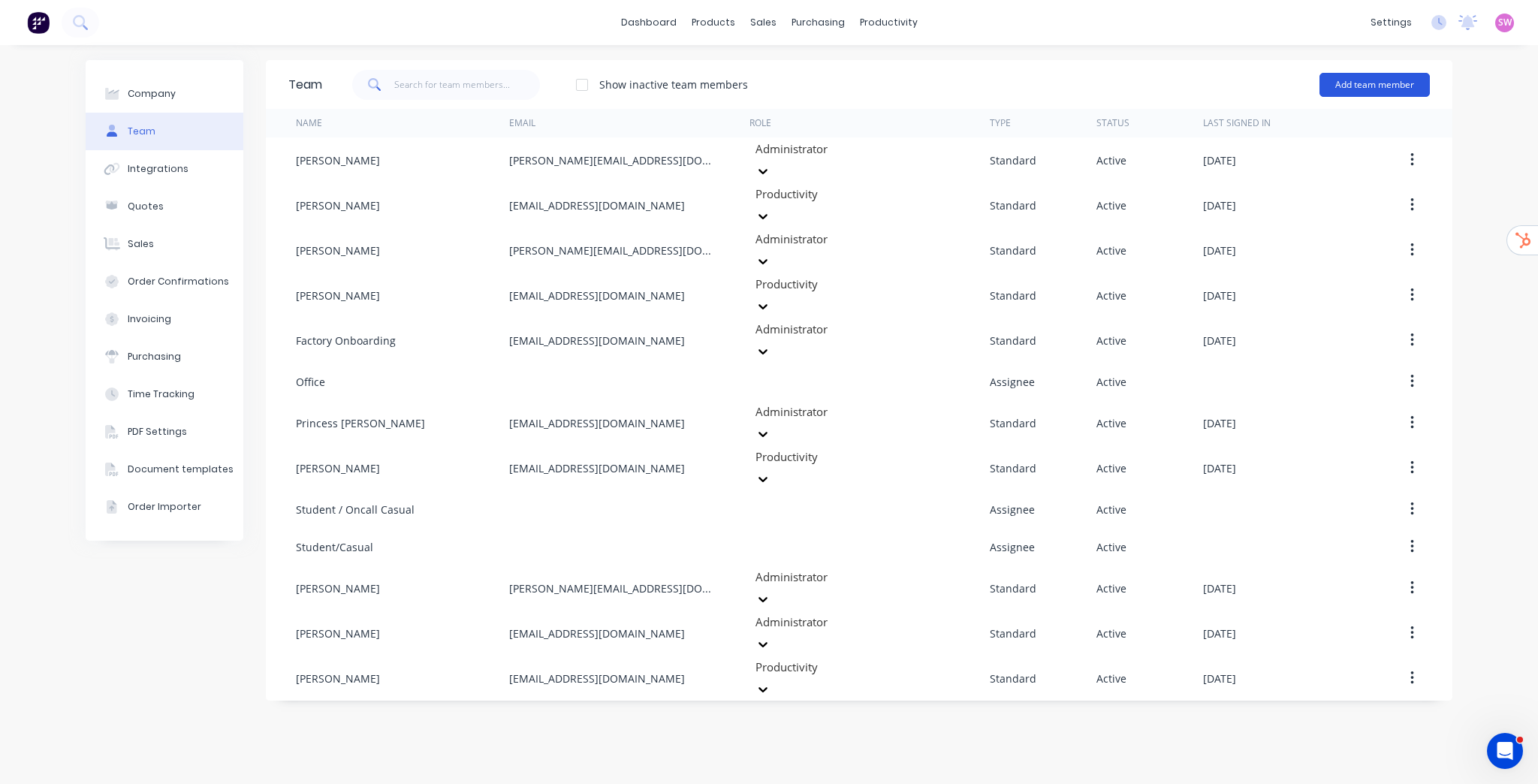
click at [1400, 85] on button "Add team member" at bounding box center [1374, 85] width 110 height 24
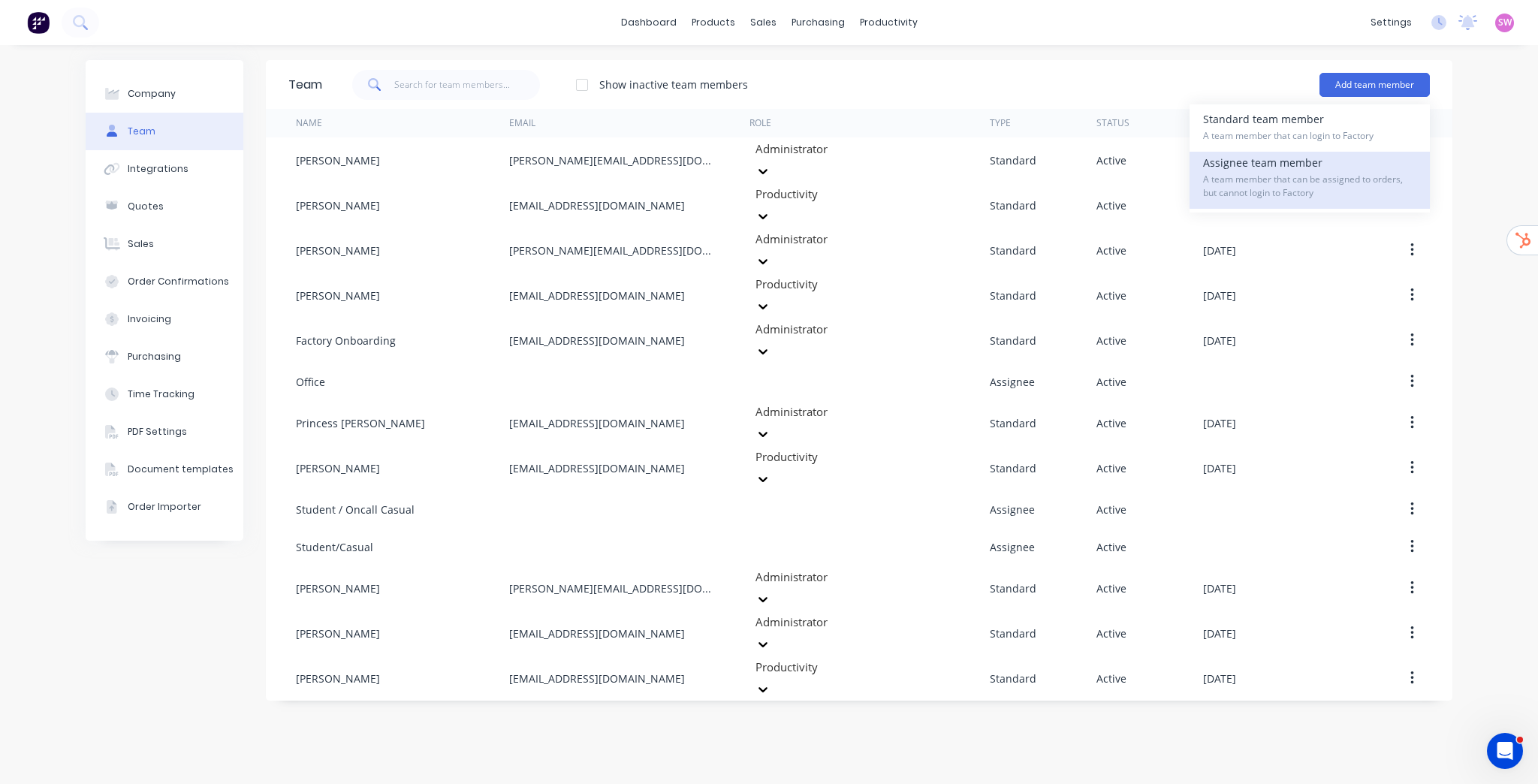
click at [1286, 171] on div "Assignee team member A team member that can be assigned to orders, but cannot l…" at bounding box center [1309, 180] width 213 height 57
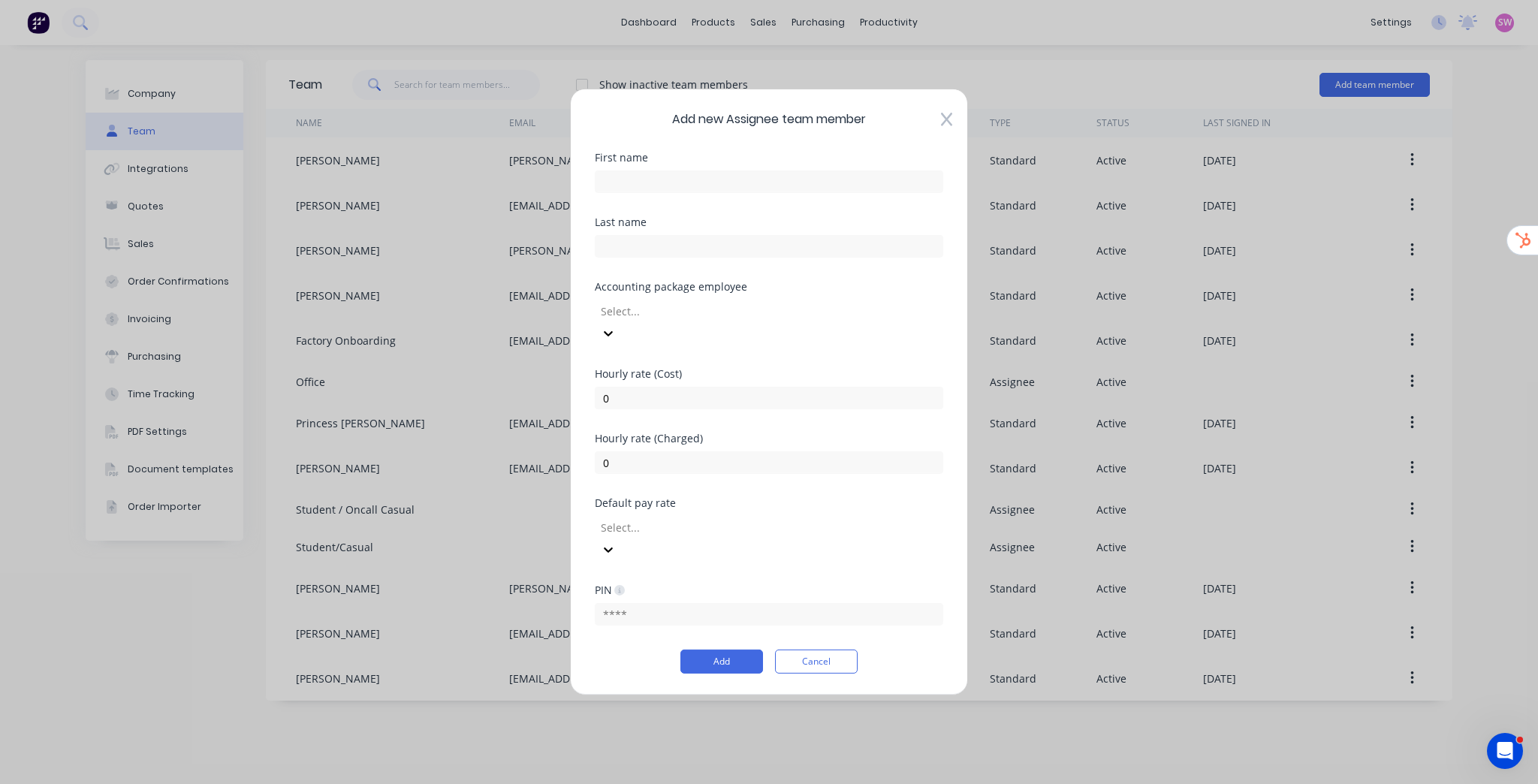
click at [689, 192] on div at bounding box center [769, 180] width 348 height 27
click at [689, 217] on div "First name" at bounding box center [769, 185] width 348 height 65
click at [690, 193] on input "text" at bounding box center [769, 181] width 348 height 22
type input "Production"
click at [661, 388] on input "0" at bounding box center [769, 397] width 348 height 22
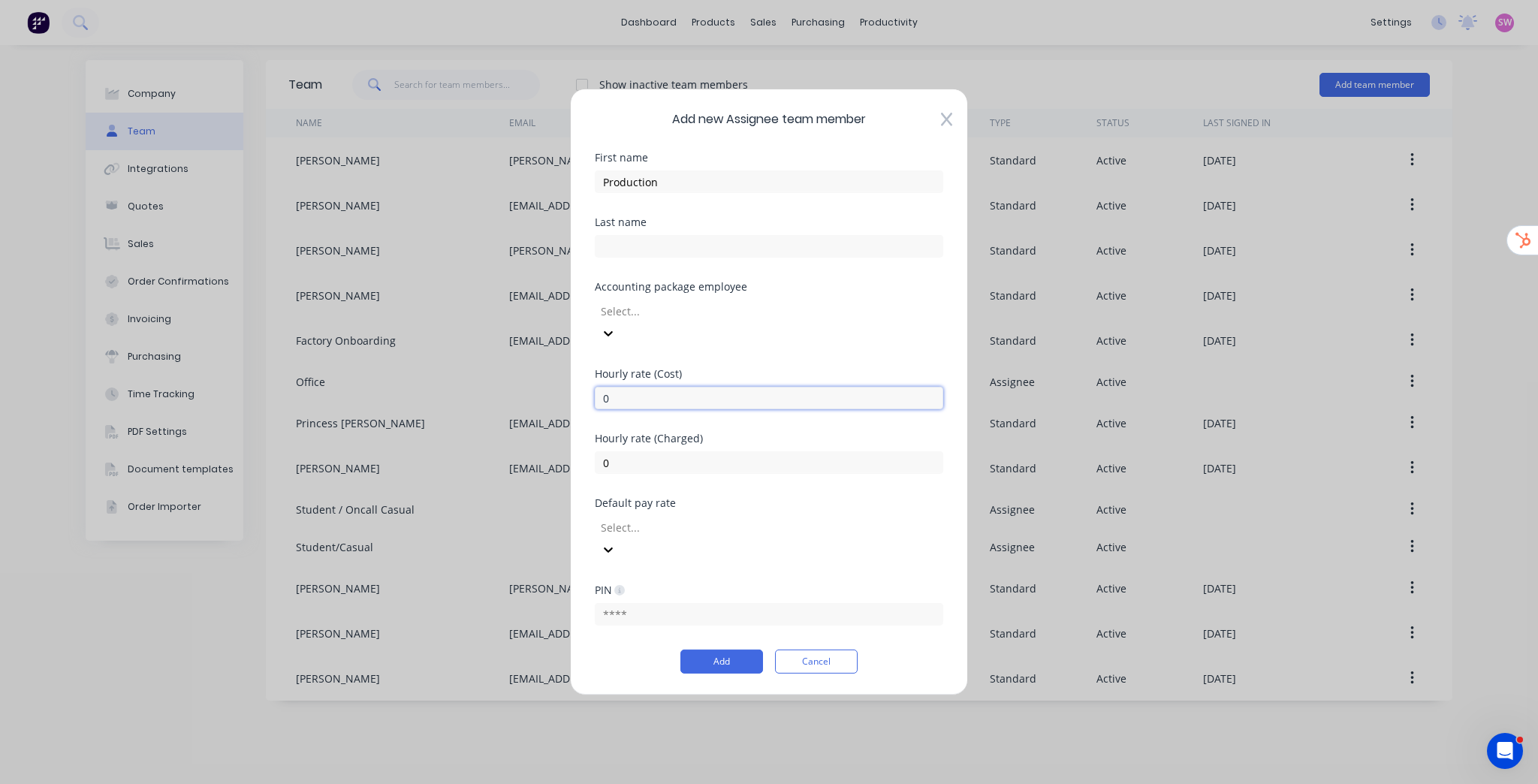
drag, startPoint x: 637, startPoint y: 395, endPoint x: 563, endPoint y: 394, distance: 74.0
click at [575, 395] on div "Add new Assignee team member First name Production Last name Accounting package…" at bounding box center [769, 392] width 398 height 607
type input "163.8"
drag, startPoint x: 696, startPoint y: 460, endPoint x: 502, endPoint y: 461, distance: 194.0
click at [507, 461] on div "Add new Assignee team member First name Production Last name Accounting package…" at bounding box center [769, 392] width 1538 height 784
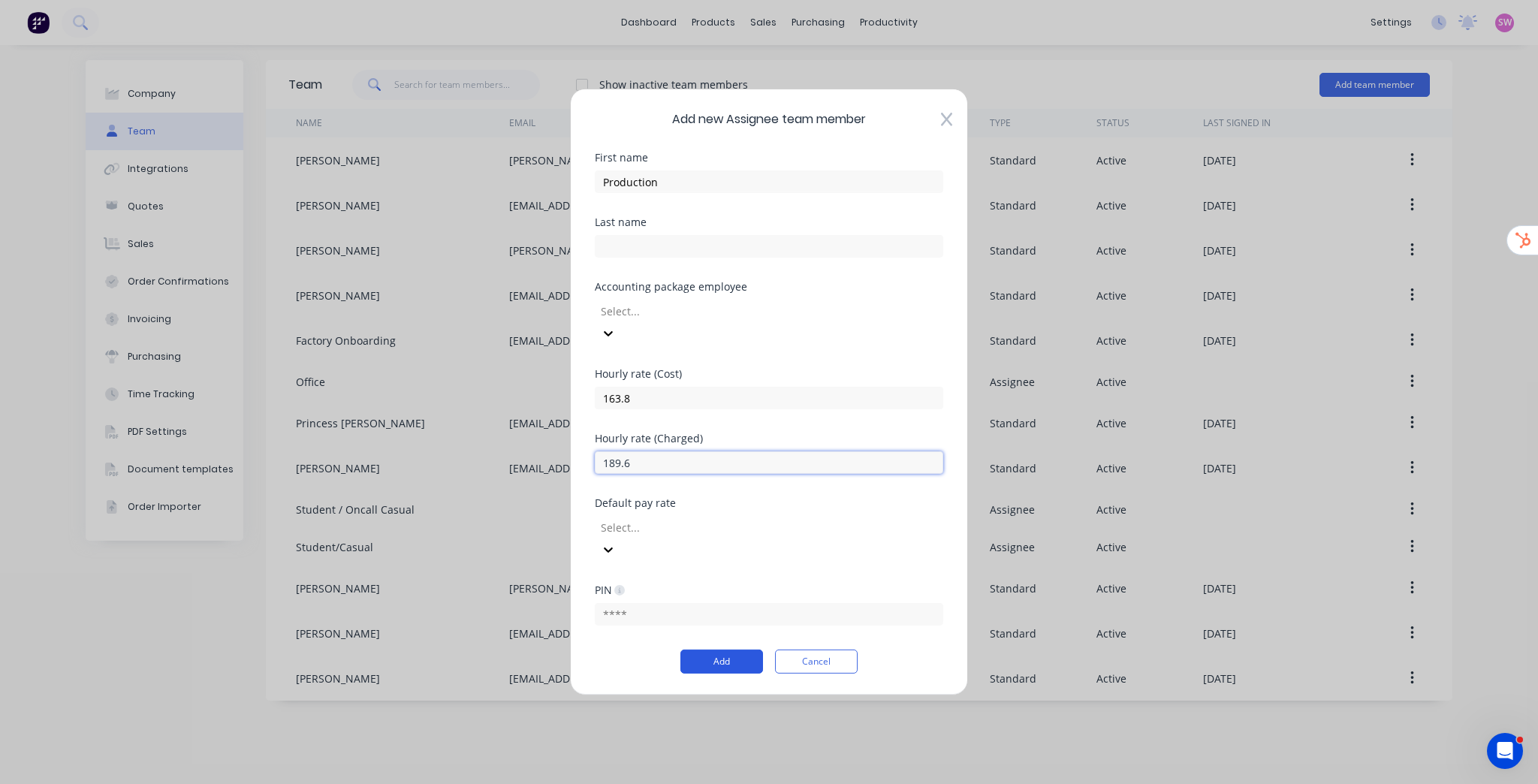
type input "189.6"
click at [729, 649] on button "Add" at bounding box center [722, 661] width 83 height 24
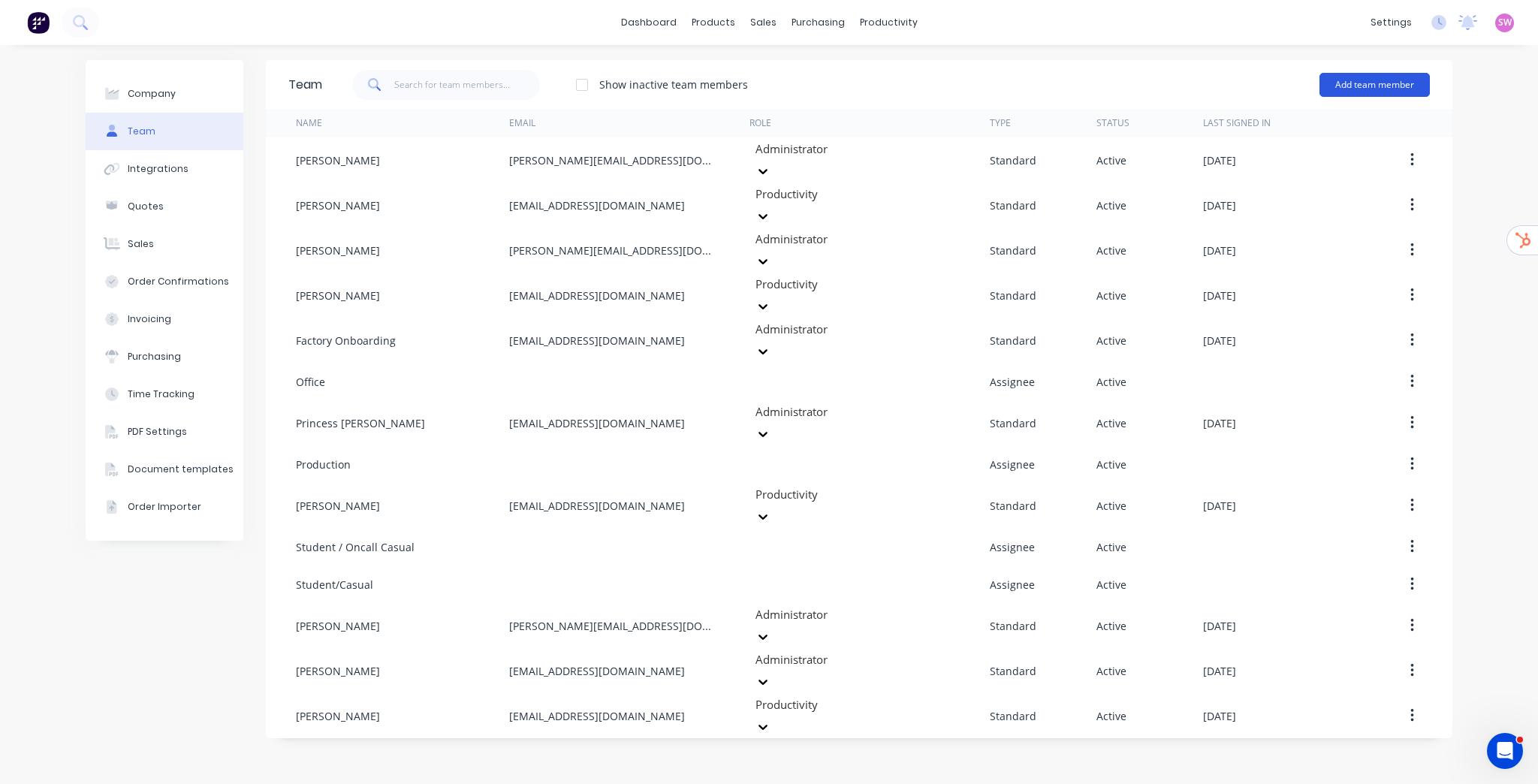
click at [1409, 89] on button "Add team member" at bounding box center [1374, 85] width 110 height 24
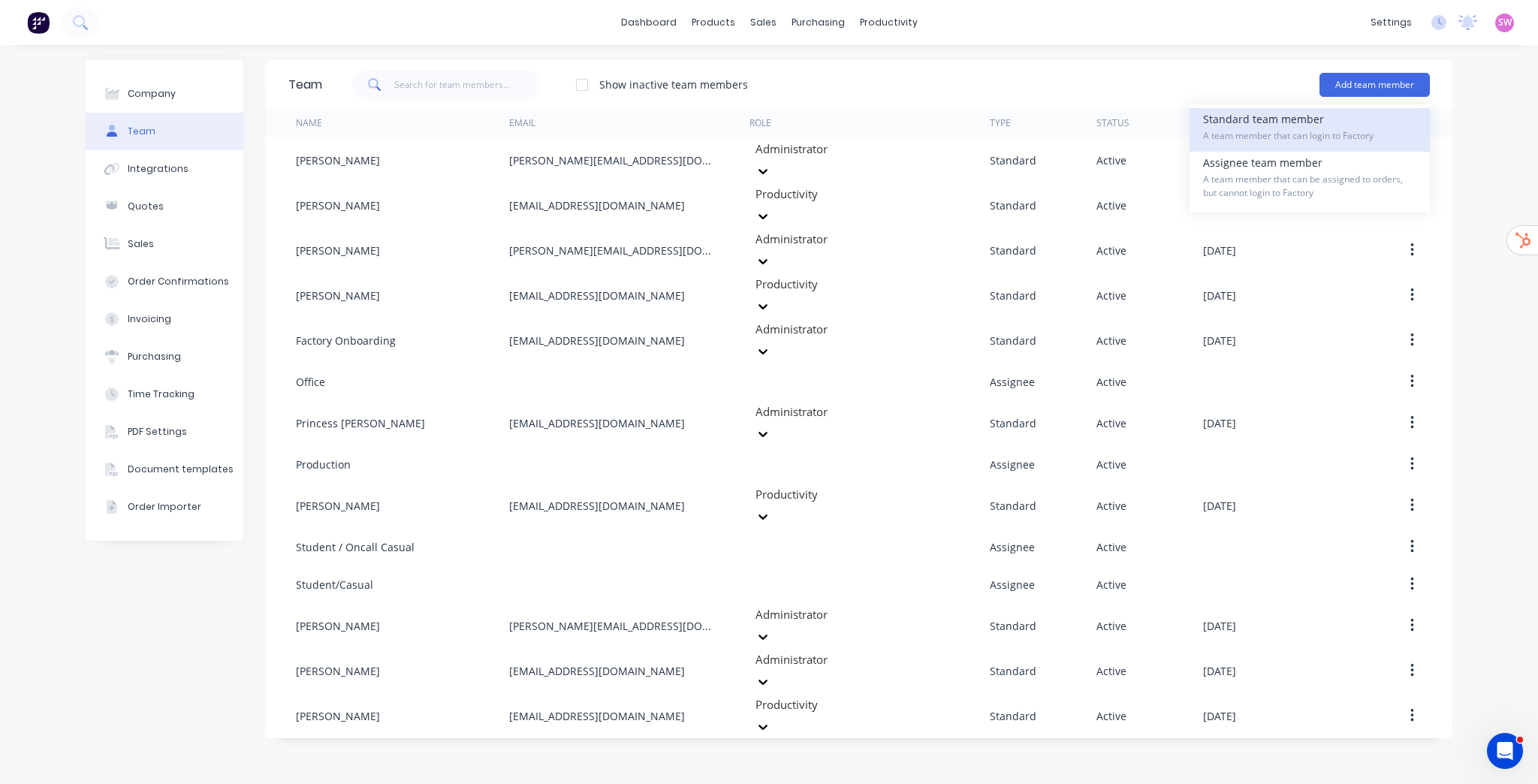
click at [1338, 124] on div "Standard team member A team member that can login to Factory" at bounding box center [1309, 129] width 213 height 44
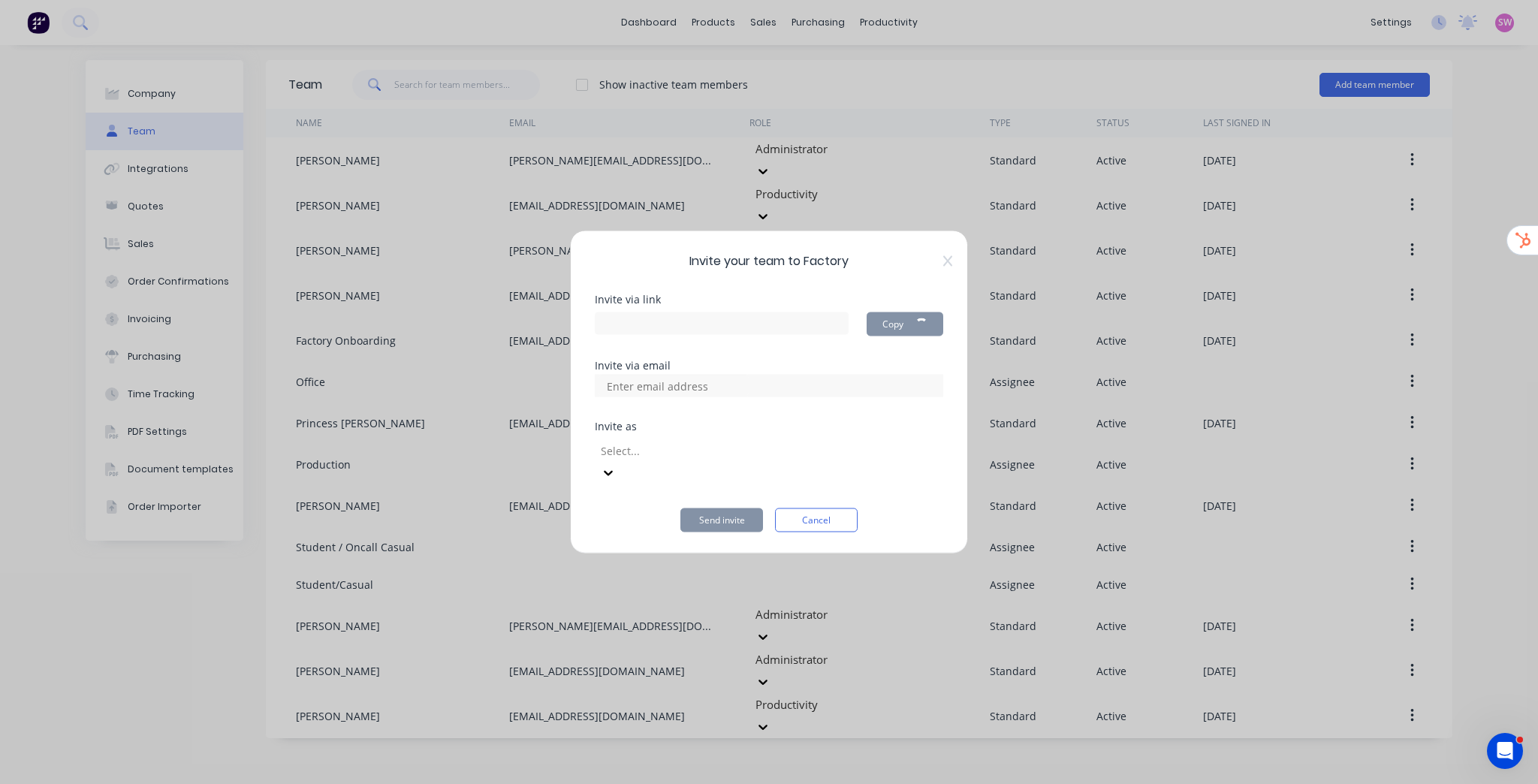
type input "[URL][DOMAIN_NAME]"
click at [1338, 124] on div "Invite your team to Factory Invite via link [URL][DOMAIN_NAME] Copy Invite via …" at bounding box center [769, 392] width 1538 height 784
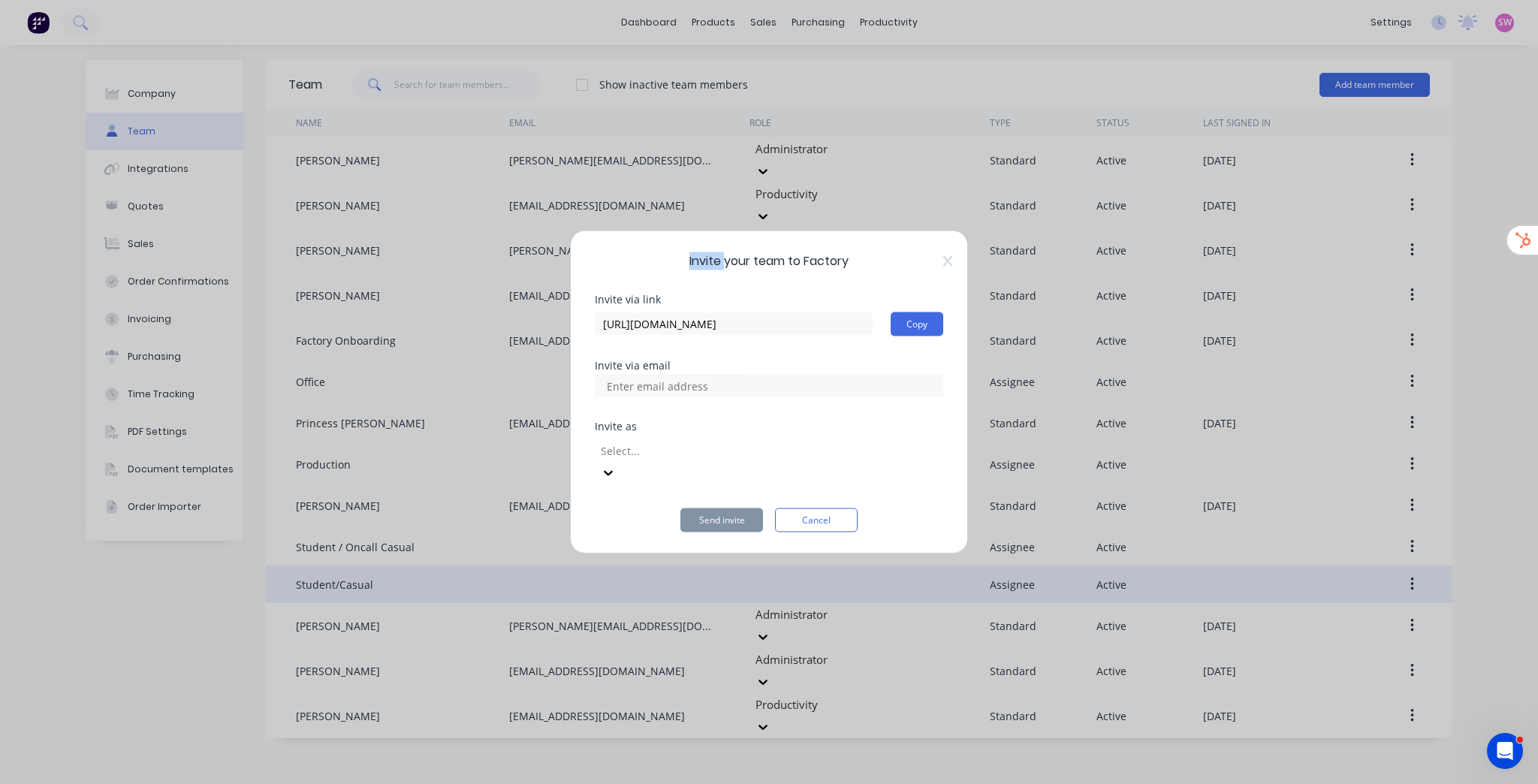
click at [810, 515] on button "Cancel" at bounding box center [817, 520] width 83 height 24
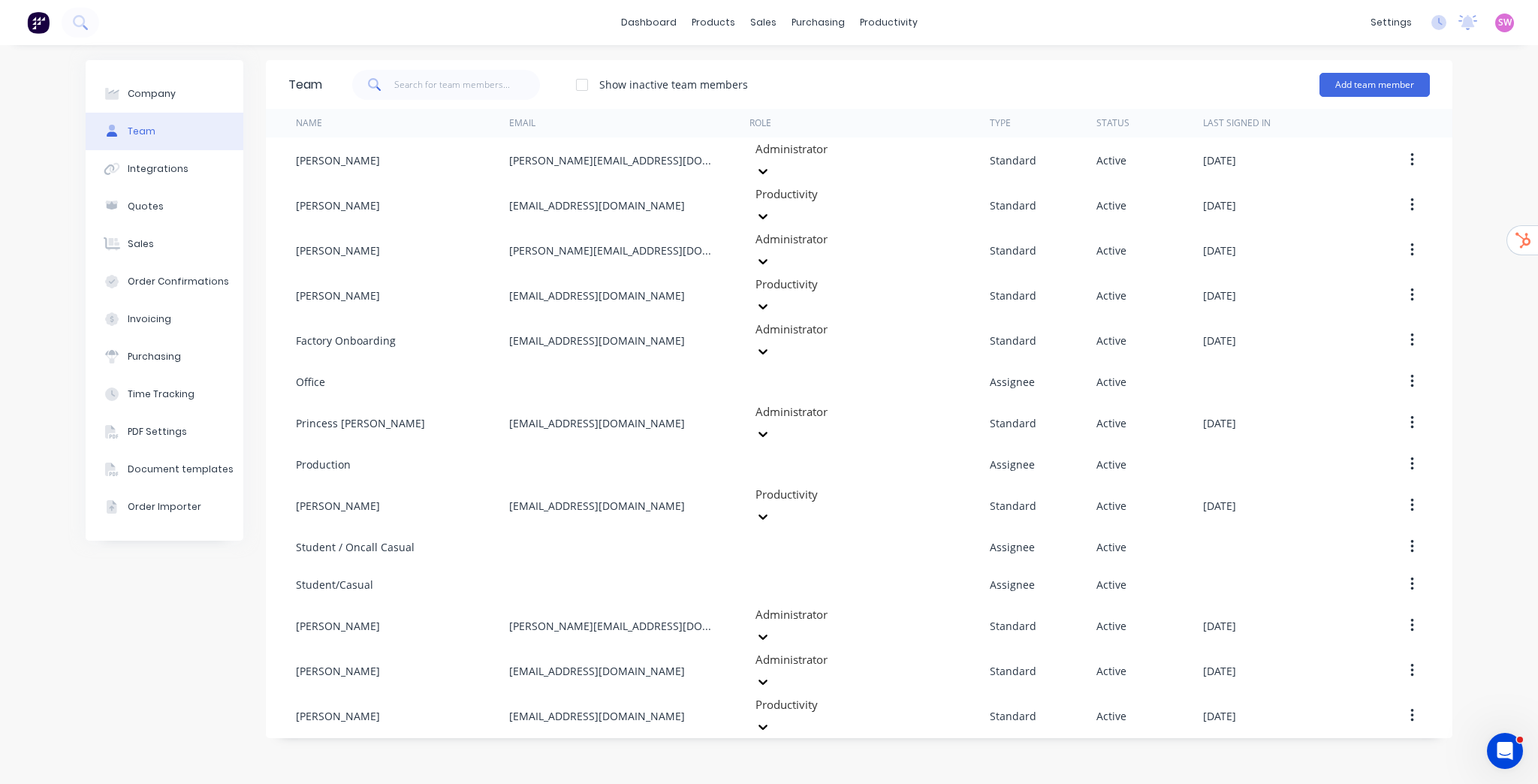
click at [1430, 80] on div "Team Show inactive team members Add team member" at bounding box center [859, 84] width 1186 height 49
click at [1416, 85] on button "Add team member" at bounding box center [1374, 85] width 110 height 24
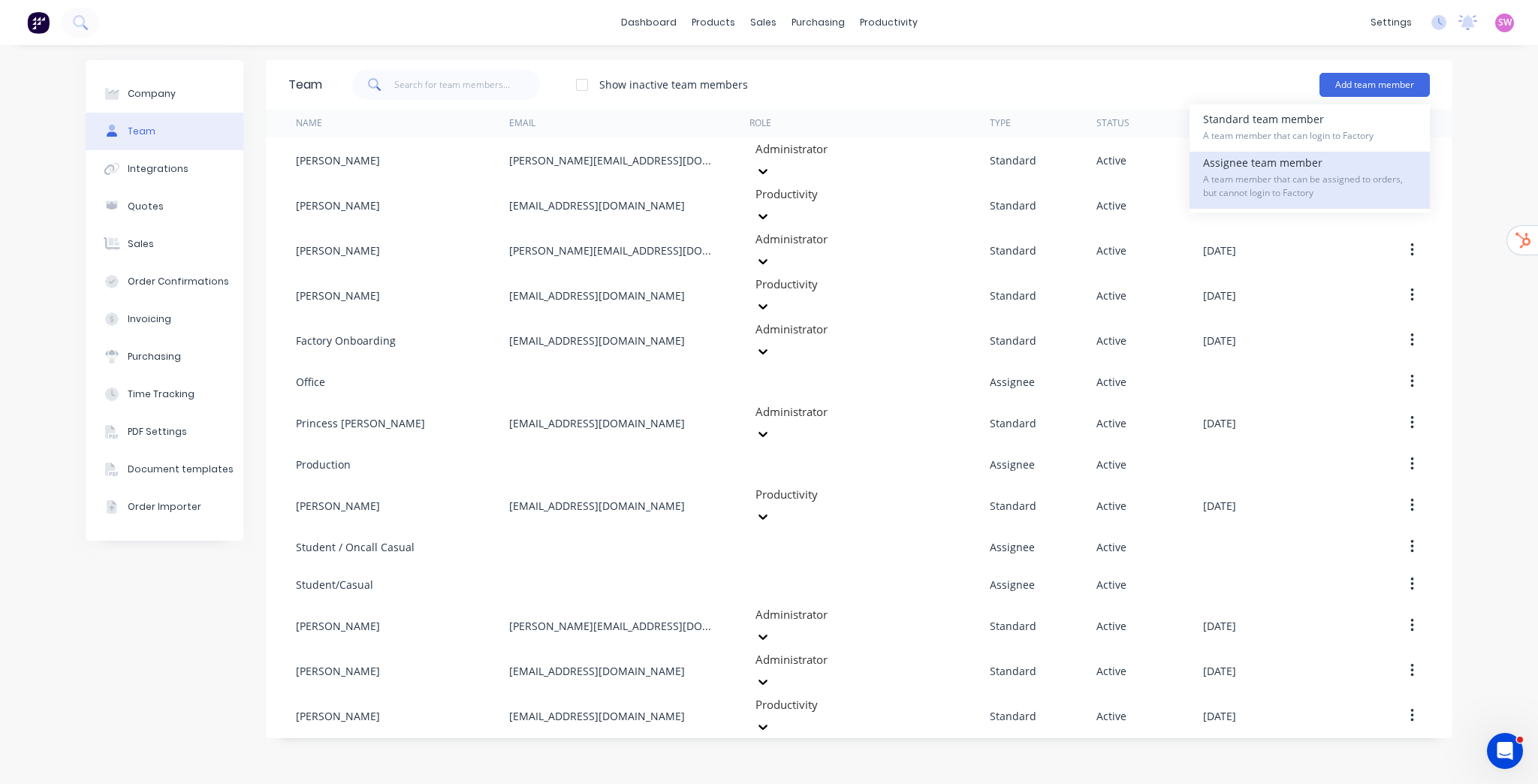
click at [1342, 179] on span "A team member that can be assigned to orders, but cannot login to Factory" at bounding box center [1309, 186] width 213 height 27
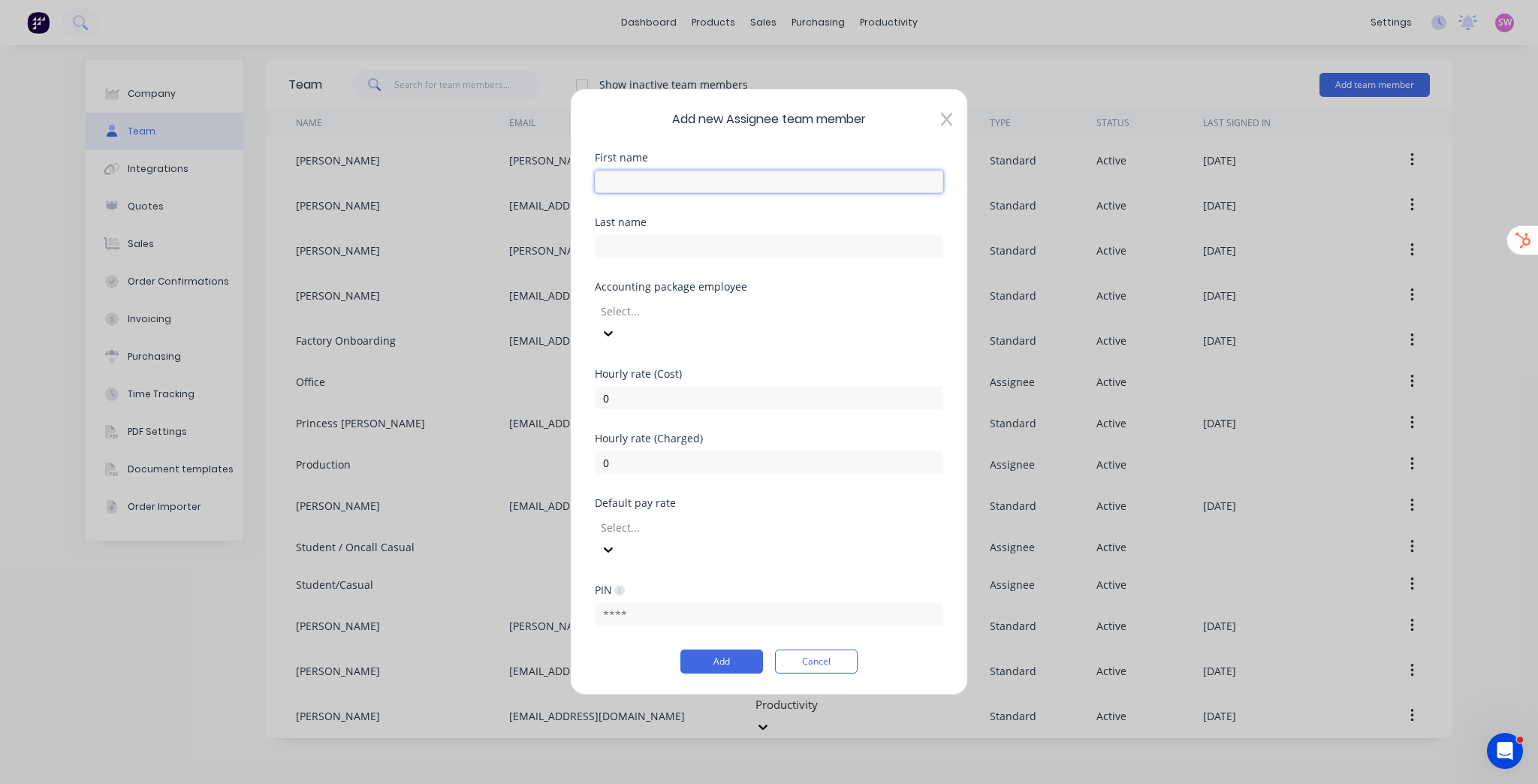
click at [778, 193] on input "text" at bounding box center [769, 181] width 348 height 22
type input "Design"
drag, startPoint x: 639, startPoint y: 394, endPoint x: 551, endPoint y: 386, distance: 88.4
click at [560, 394] on div "Add new Assignee team member First name Design Last name Accounting package emp…" at bounding box center [769, 392] width 1538 height 784
type input "163.8"
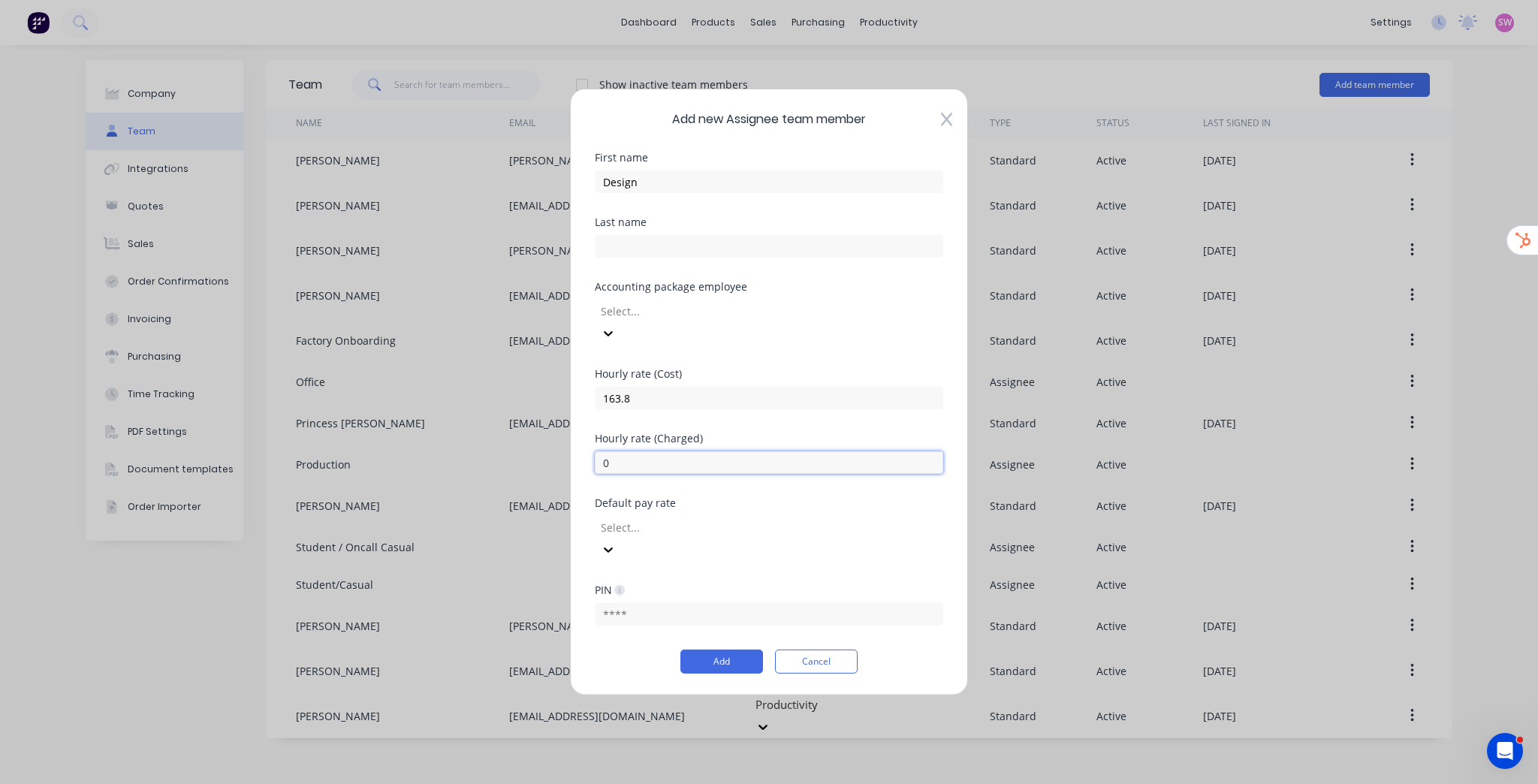
drag, startPoint x: 666, startPoint y: 466, endPoint x: 450, endPoint y: 450, distance: 216.6
click at [472, 458] on div "Add new Assignee team member First name Design Last name Accounting package emp…" at bounding box center [769, 392] width 1538 height 784
type input "379.2"
click at [751, 649] on button "Add" at bounding box center [722, 661] width 83 height 24
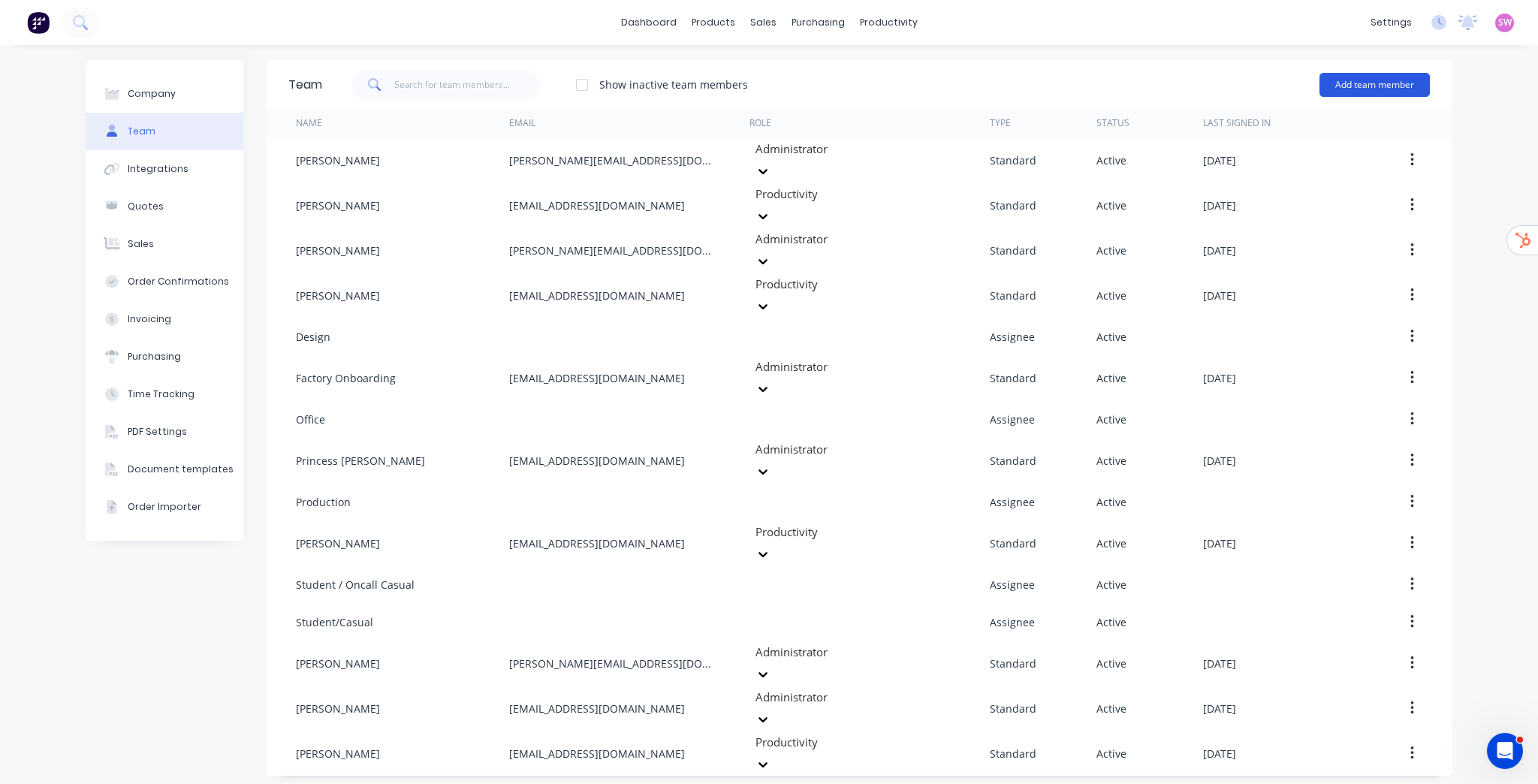
click at [1395, 91] on button "Add team member" at bounding box center [1374, 85] width 110 height 24
click at [655, 10] on div "dashboard products sales purchasing productivity dashboard products Product Cat…" at bounding box center [769, 22] width 1538 height 45
click at [659, 19] on link "dashboard" at bounding box center [648, 22] width 70 height 22
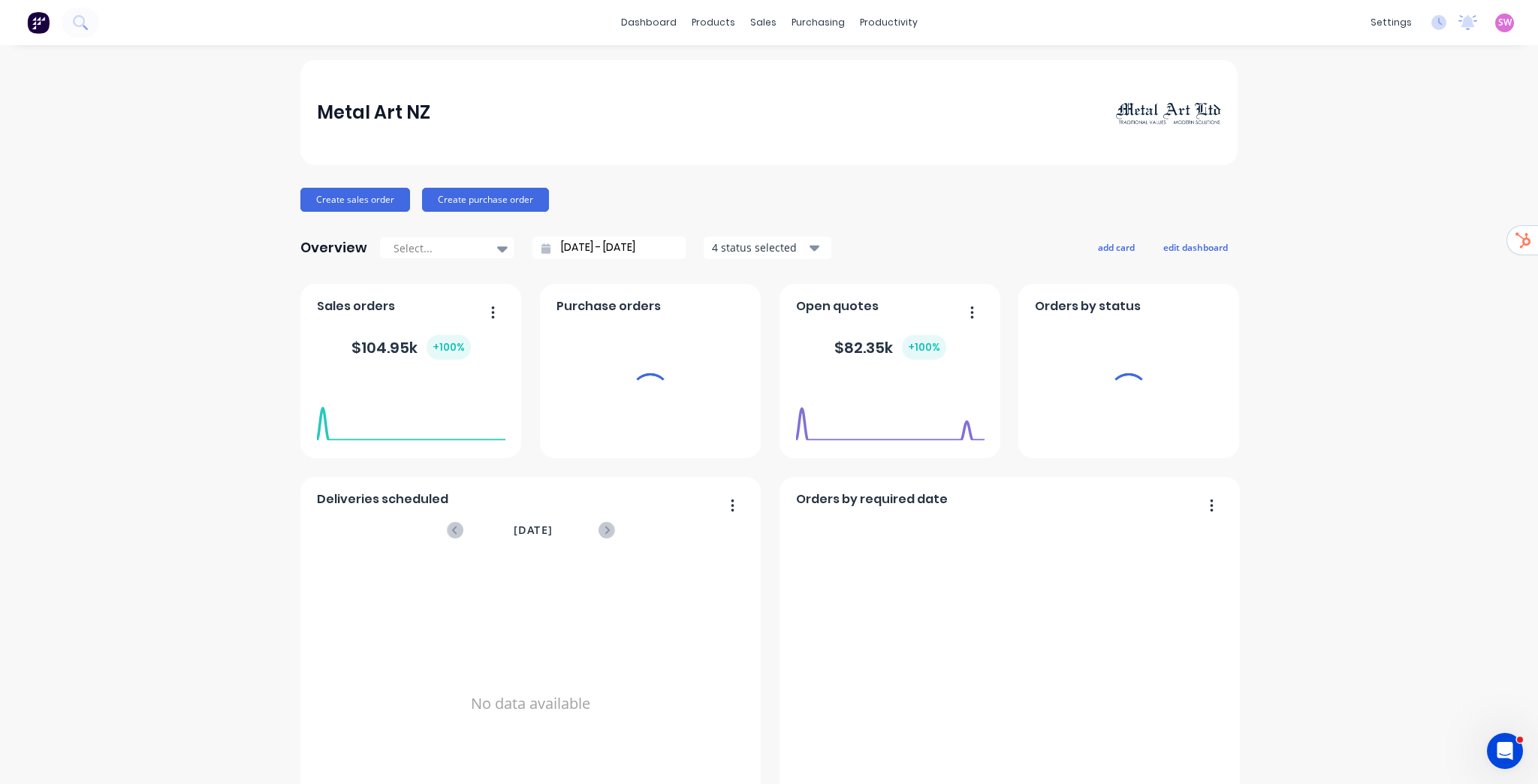
click at [1495, 23] on div "SW Metal Art NZ [PERSON_NAME] Administrator Profile Sign out" at bounding box center [1504, 22] width 19 height 19
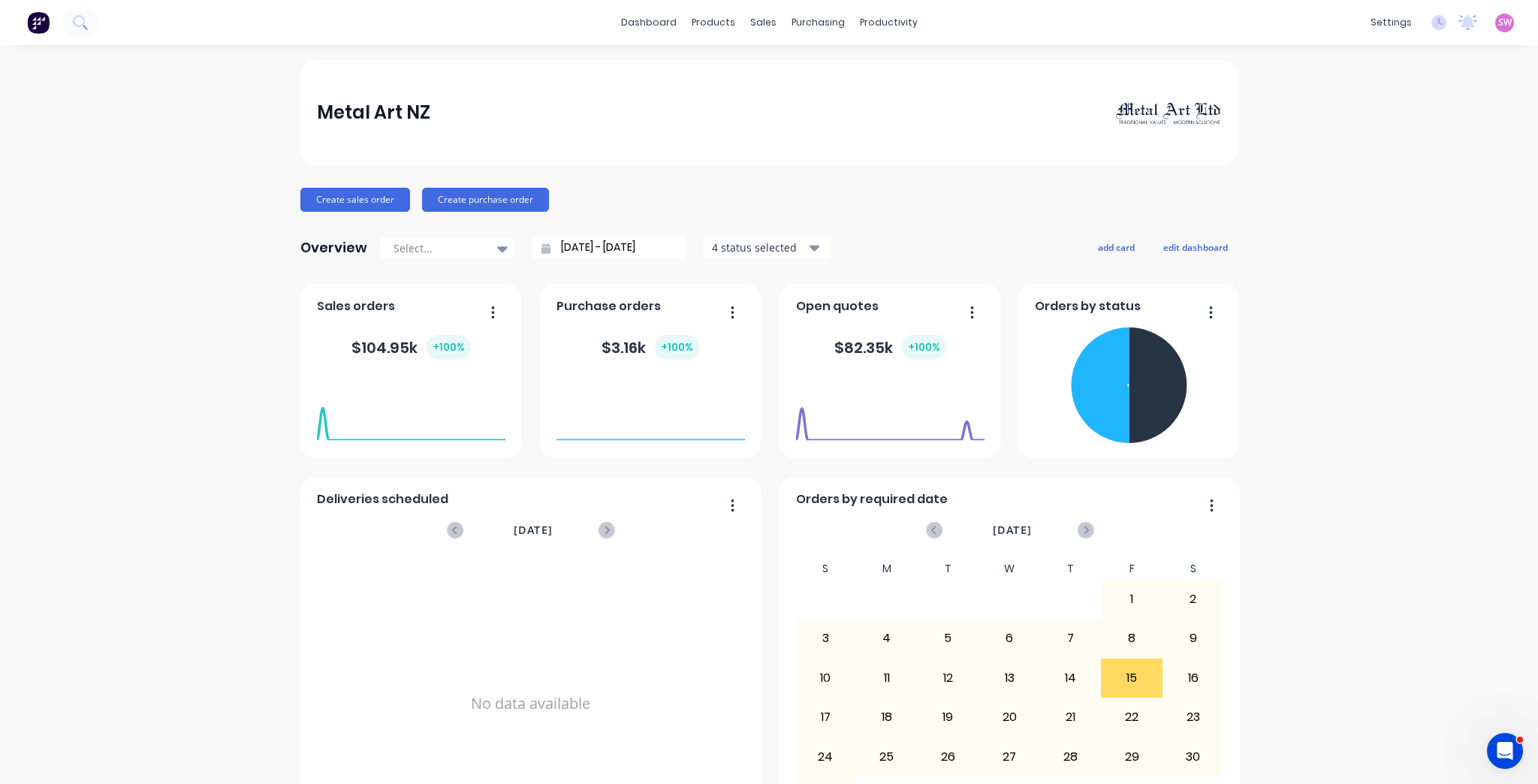
click at [1498, 22] on span "SW" at bounding box center [1505, 22] width 13 height 13
click at [1390, 196] on button "Sign out" at bounding box center [1411, 188] width 199 height 30
